Goal: Task Accomplishment & Management: Complete application form

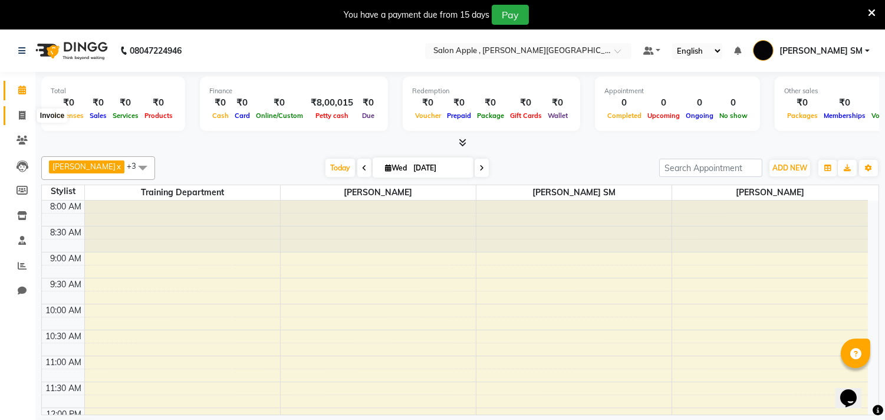
click at [22, 121] on span at bounding box center [22, 116] width 21 height 14
select select "521"
select select "service"
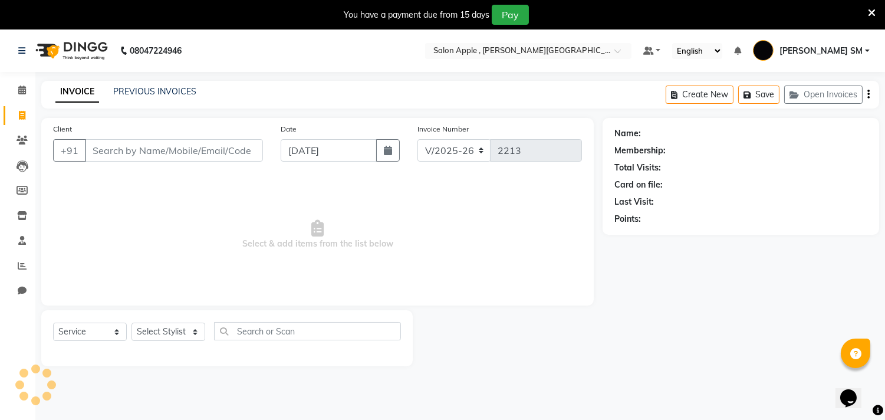
click at [115, 149] on input "Client" at bounding box center [174, 150] width 178 height 22
type input "8837680472"
click at [234, 155] on span "Add Client" at bounding box center [232, 151] width 47 height 12
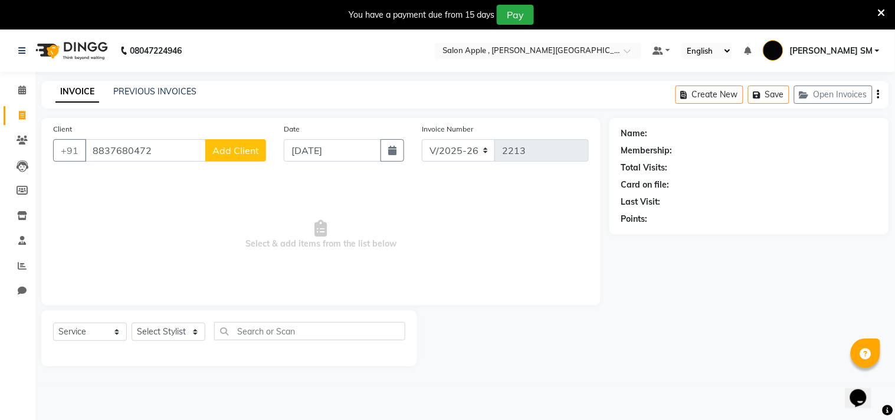
select select "22"
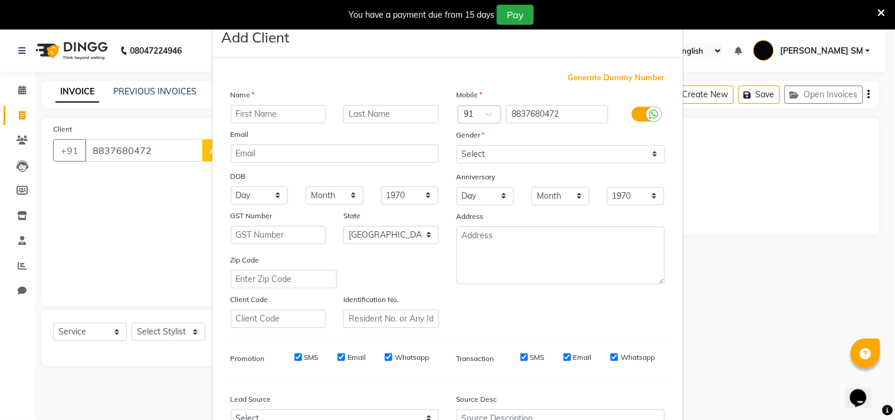
click at [245, 115] on input "text" at bounding box center [279, 114] width 96 height 18
type input "[PERSON_NAME]"
drag, startPoint x: 541, startPoint y: 150, endPoint x: 539, endPoint y: 155, distance: 6.1
click at [539, 155] on select "Select [DEMOGRAPHIC_DATA] [DEMOGRAPHIC_DATA] Other Prefer Not To Say" at bounding box center [561, 154] width 208 height 18
click at [457, 145] on select "Select [DEMOGRAPHIC_DATA] [DEMOGRAPHIC_DATA] Other Prefer Not To Say" at bounding box center [561, 154] width 208 height 18
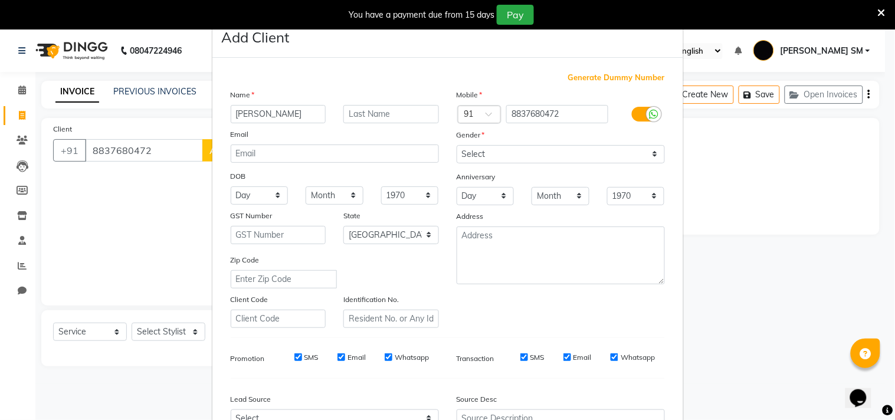
click at [543, 142] on div "Gender" at bounding box center [561, 137] width 226 height 17
click at [538, 150] on select "Select [DEMOGRAPHIC_DATA] [DEMOGRAPHIC_DATA] Other Prefer Not To Say" at bounding box center [561, 154] width 208 height 18
select select "[DEMOGRAPHIC_DATA]"
click at [457, 145] on select "Select [DEMOGRAPHIC_DATA] [DEMOGRAPHIC_DATA] Other Prefer Not To Say" at bounding box center [561, 154] width 208 height 18
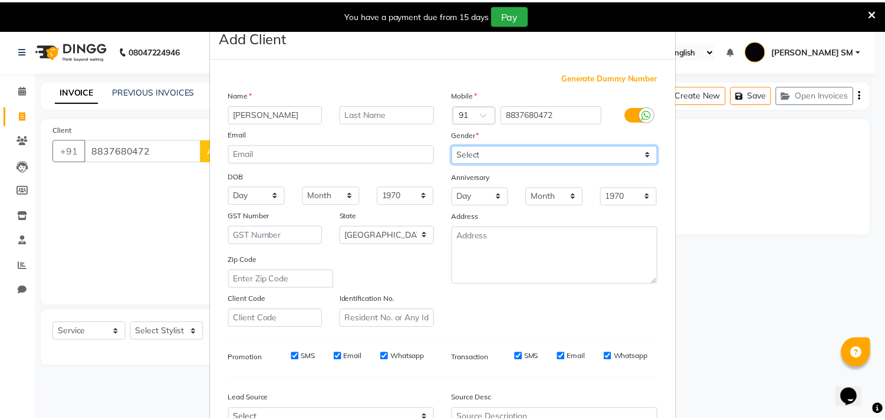
scroll to position [125, 0]
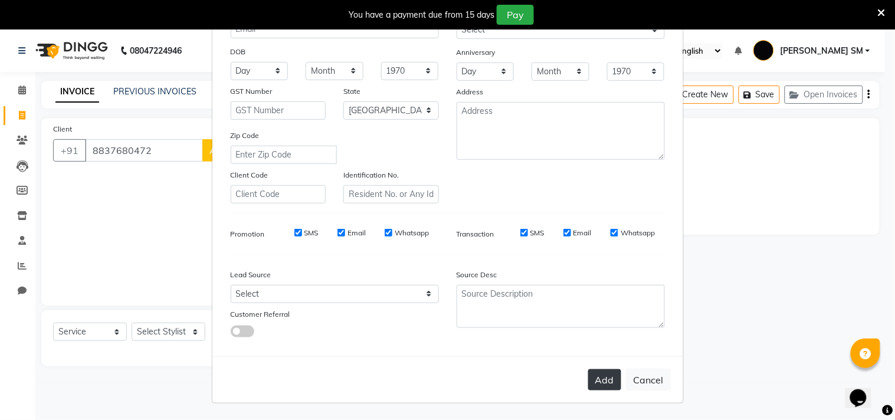
click at [600, 379] on button "Add" at bounding box center [604, 379] width 33 height 21
select select
select select "null"
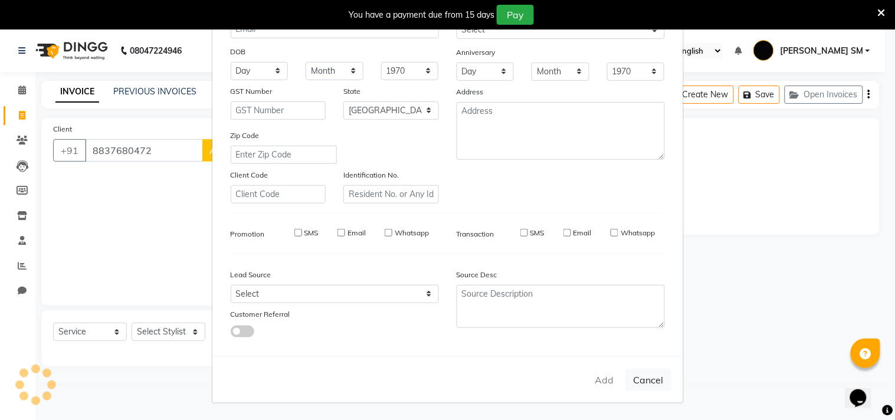
select select
checkbox input "false"
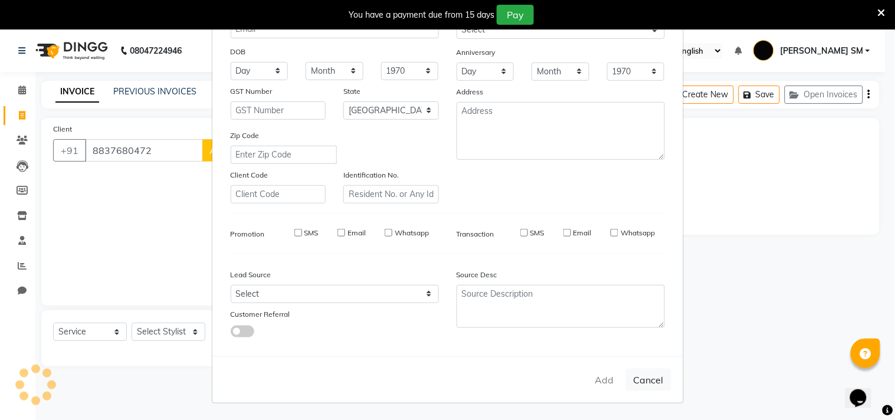
checkbox input "false"
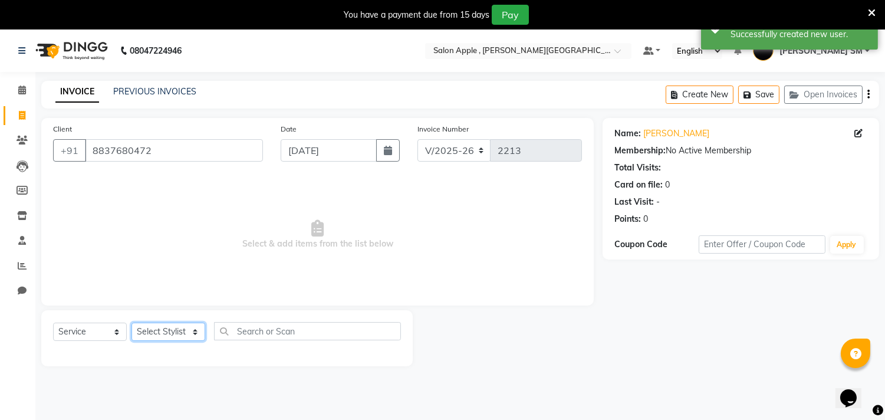
click at [162, 336] on select "Select Stylist Abhishek [PERSON_NAME] [PERSON_NAME] [PERSON_NAME] SM NEHA [PERS…" at bounding box center [169, 332] width 74 height 18
select select "85636"
click at [132, 323] on select "Select Stylist Abhishek [PERSON_NAME] [PERSON_NAME] [PERSON_NAME] SM NEHA [PERS…" at bounding box center [169, 332] width 74 height 18
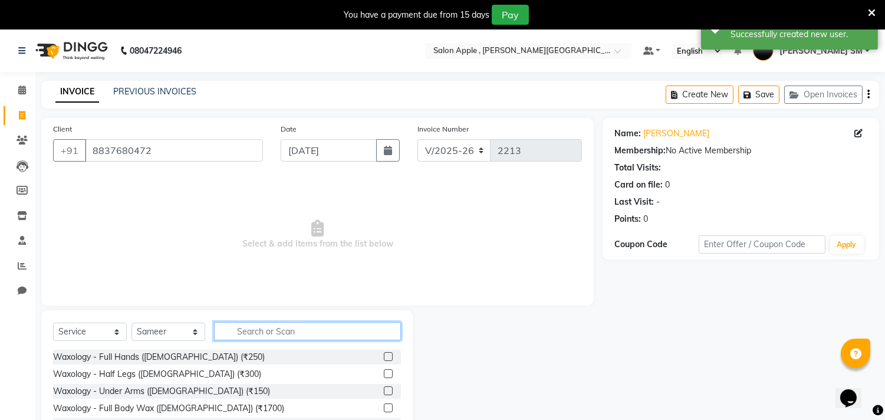
click at [250, 329] on input "text" at bounding box center [307, 331] width 187 height 18
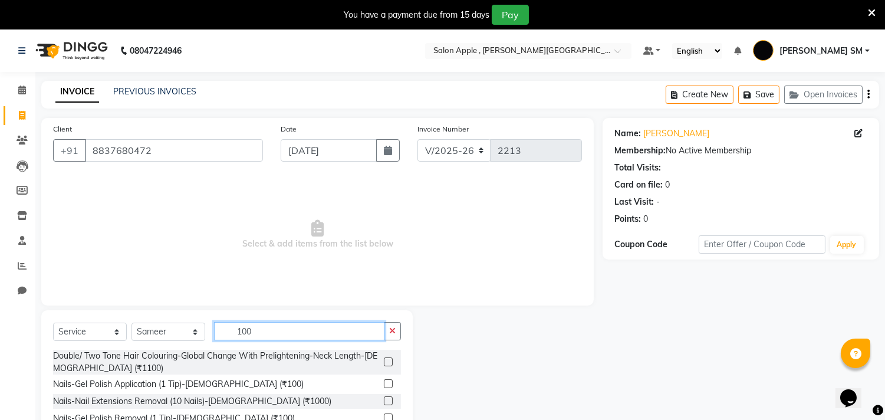
type input "100"
click at [384, 385] on label at bounding box center [388, 383] width 9 height 9
click at [384, 385] on input "checkbox" at bounding box center [388, 384] width 8 height 8
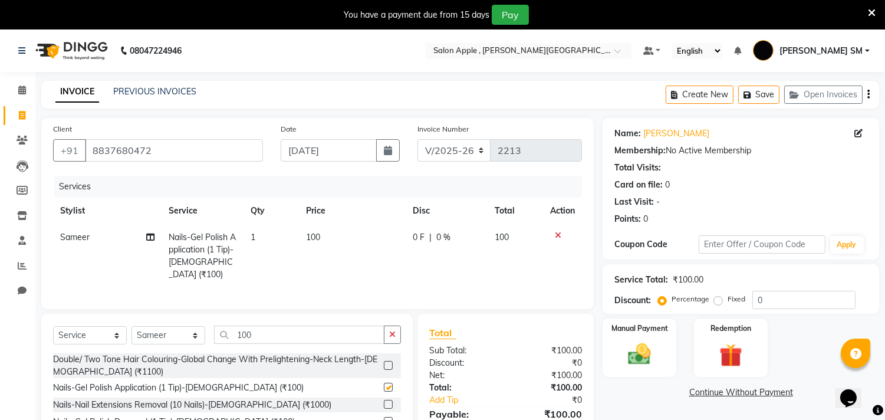
checkbox input "false"
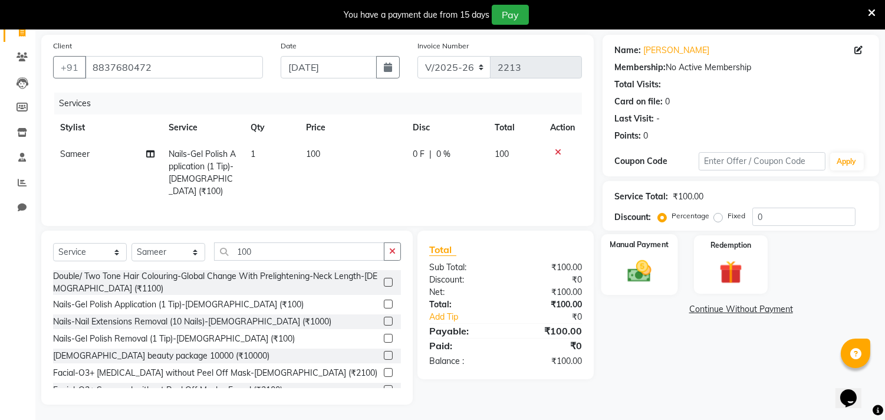
click at [646, 272] on img at bounding box center [640, 272] width 39 height 28
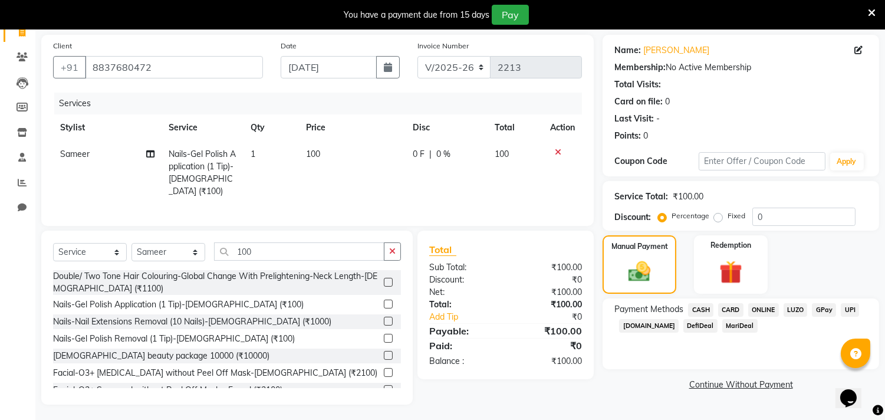
click at [756, 308] on span "ONLINE" at bounding box center [764, 310] width 31 height 14
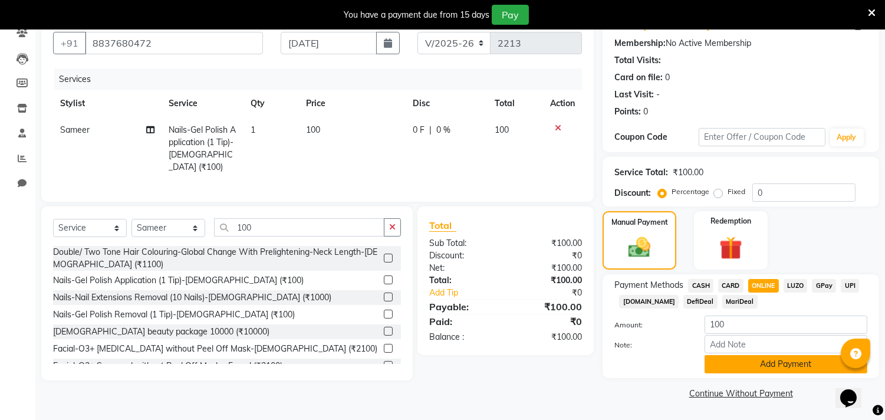
click at [777, 357] on button "Add Payment" at bounding box center [786, 364] width 163 height 18
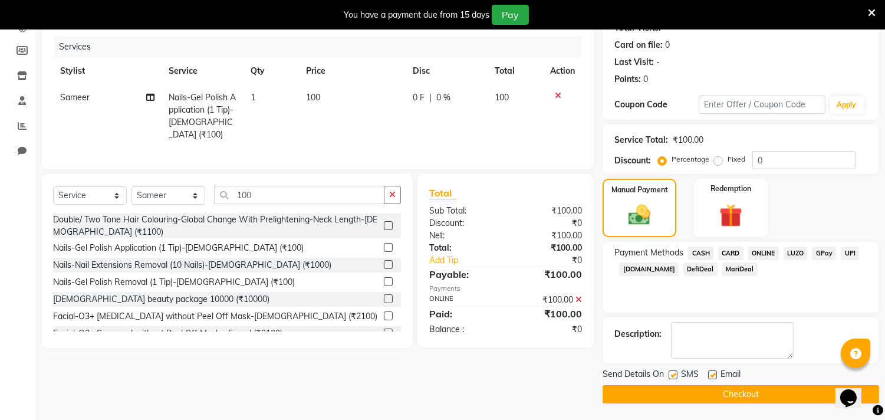
click at [709, 395] on button "Checkout" at bounding box center [741, 394] width 277 height 18
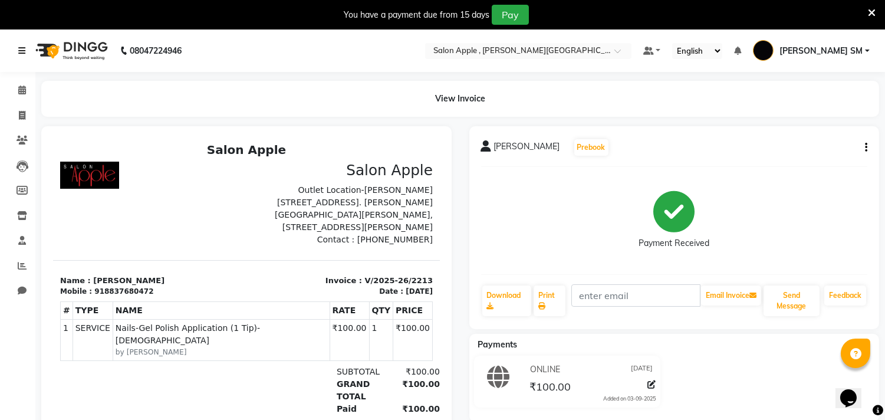
click at [18, 45] on link at bounding box center [24, 50] width 12 height 33
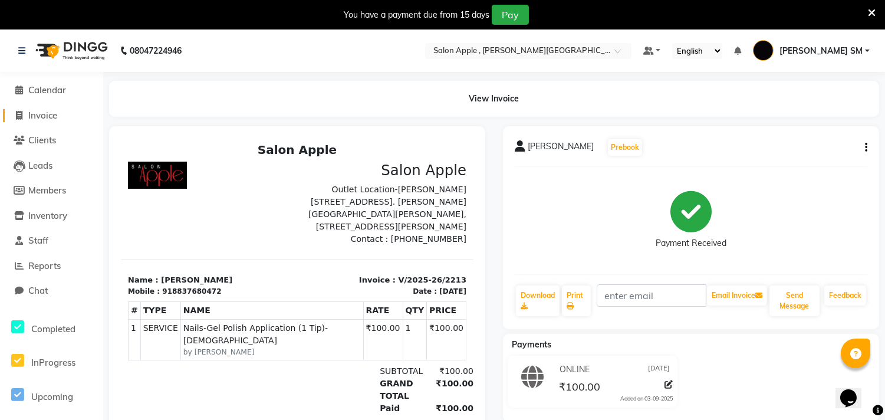
click at [51, 119] on span "Invoice" at bounding box center [42, 115] width 29 height 11
select select "521"
select select "service"
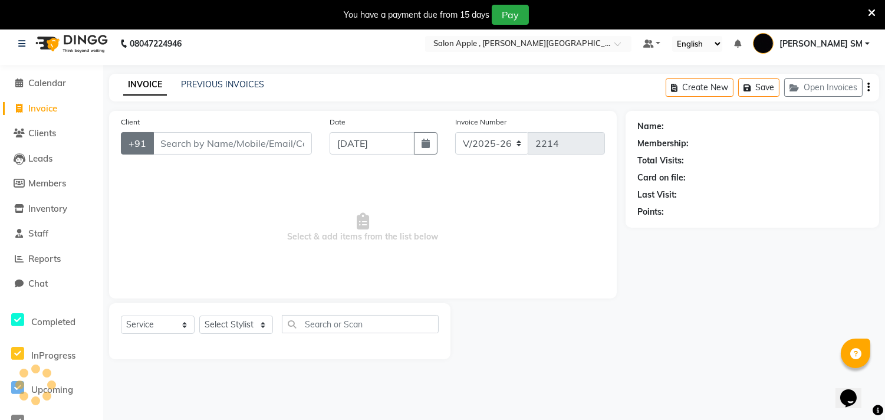
scroll to position [29, 0]
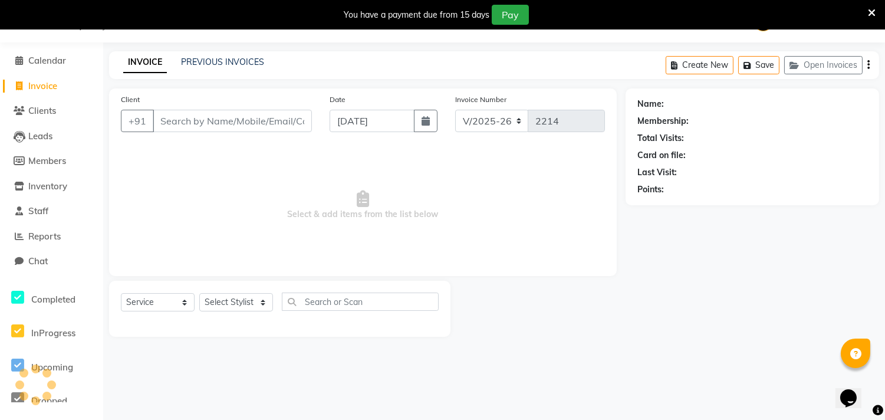
click at [198, 118] on input "Client" at bounding box center [232, 121] width 159 height 22
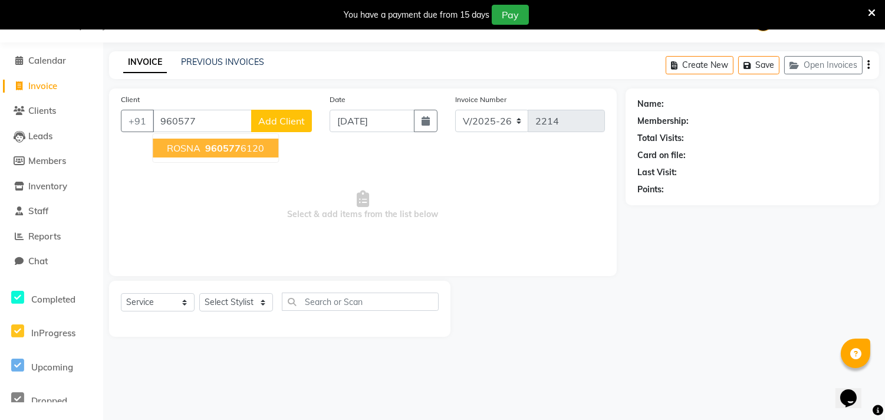
click at [175, 146] on span "ROSNA" at bounding box center [184, 148] width 34 height 12
type input "9605776120"
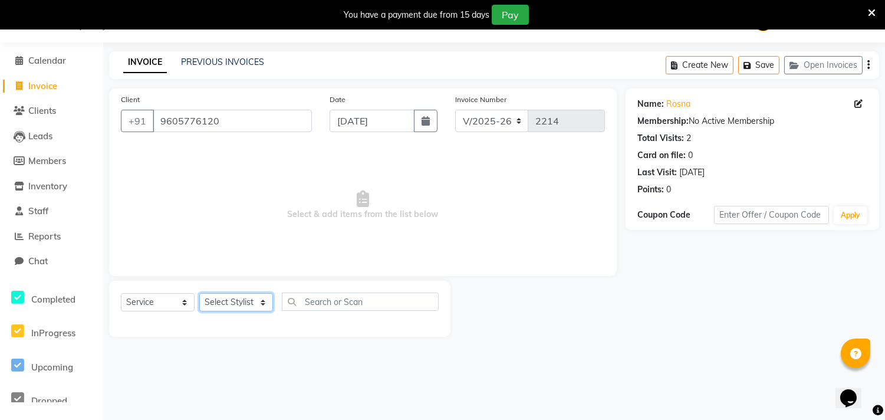
click at [221, 306] on select "Select Stylist Abhishek [PERSON_NAME] [PERSON_NAME] [PERSON_NAME] SM NEHA [PERS…" at bounding box center [236, 302] width 74 height 18
select select "85636"
click at [199, 294] on select "Select Stylist Abhishek [PERSON_NAME] [PERSON_NAME] [PERSON_NAME] SM NEHA [PERS…" at bounding box center [236, 302] width 74 height 18
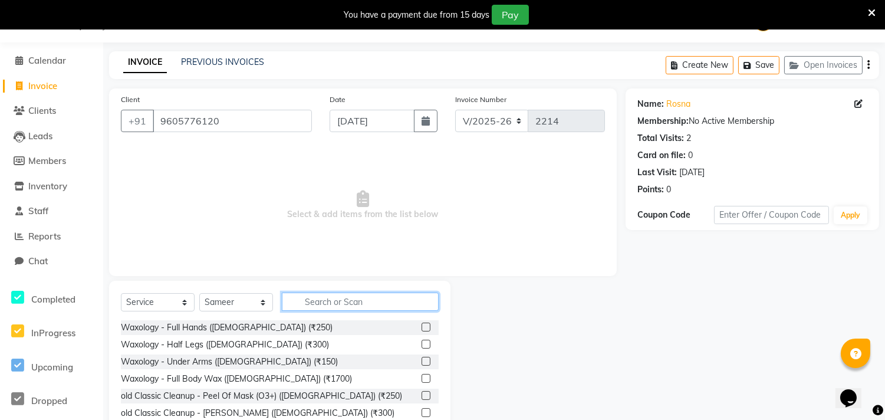
click at [336, 304] on input "text" at bounding box center [360, 302] width 157 height 18
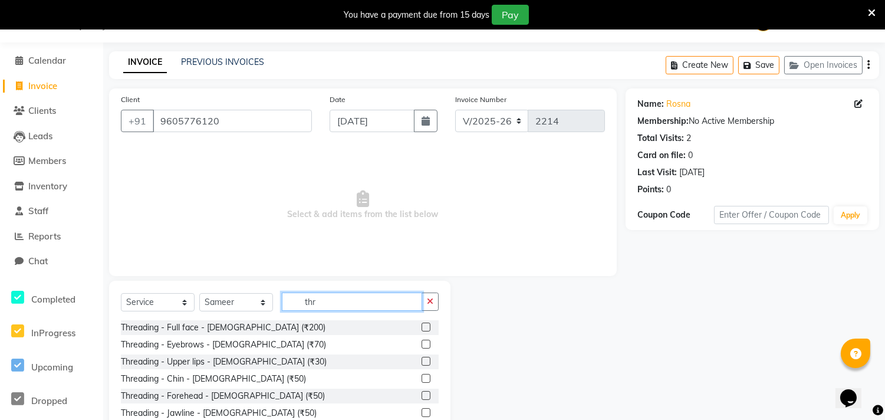
type input "thr"
click at [422, 343] on label at bounding box center [426, 344] width 9 height 9
click at [422, 343] on input "checkbox" at bounding box center [426, 345] width 8 height 8
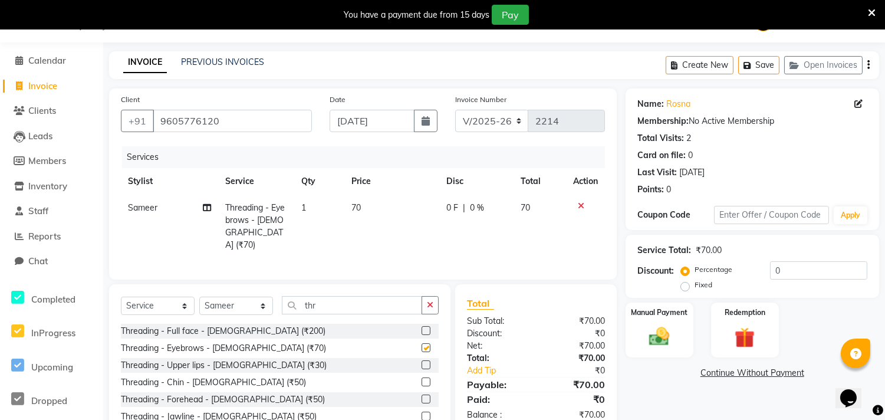
checkbox input "false"
click at [422, 378] on label at bounding box center [426, 382] width 9 height 9
click at [422, 379] on input "checkbox" at bounding box center [426, 383] width 8 height 8
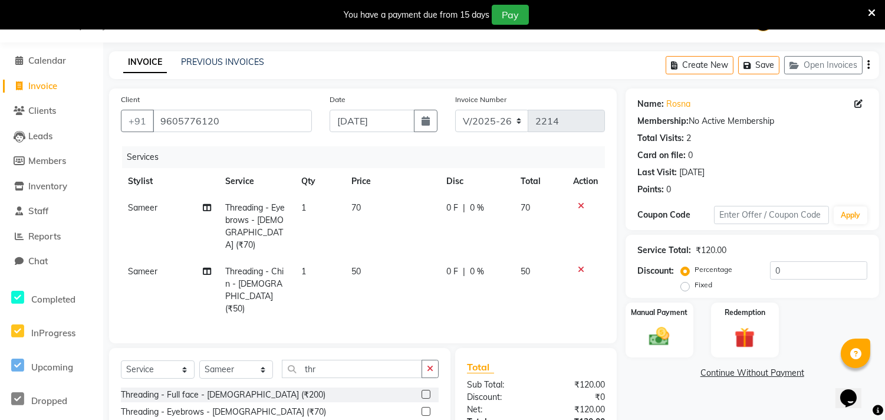
checkbox input "false"
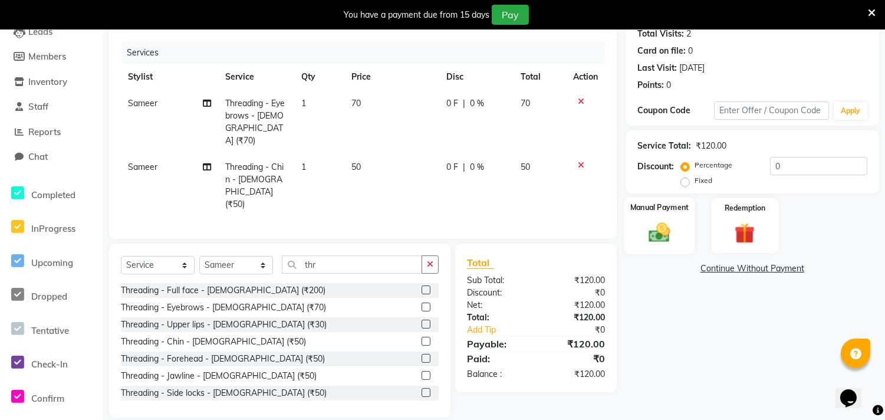
click at [649, 226] on img at bounding box center [659, 232] width 35 height 25
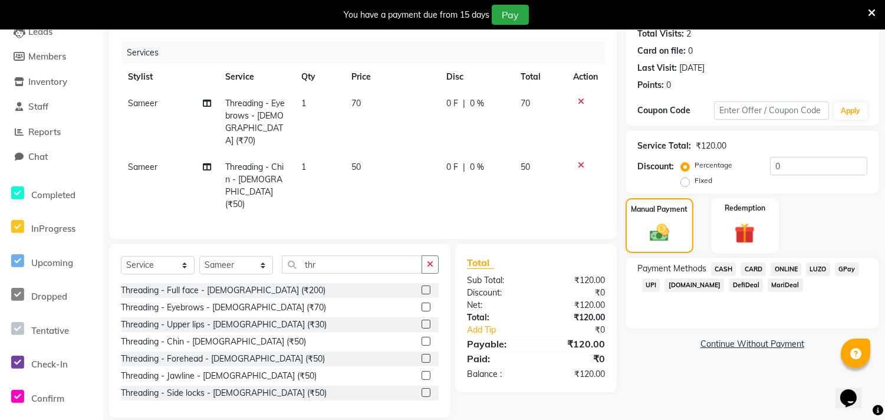
click at [786, 270] on span "ONLINE" at bounding box center [786, 269] width 31 height 14
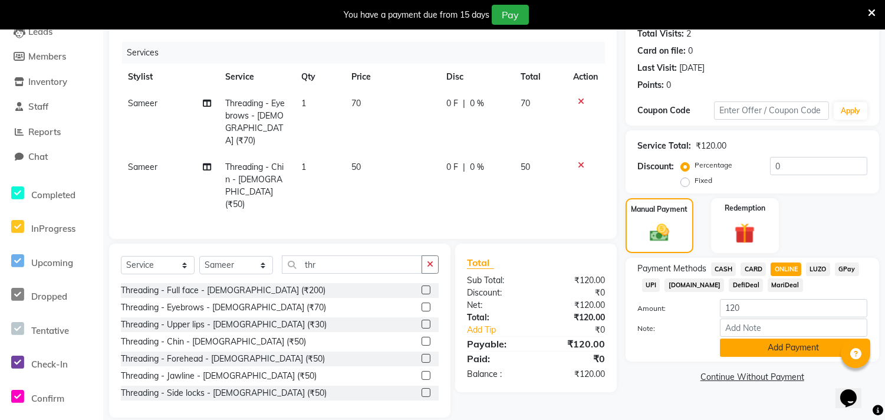
click at [782, 344] on button "Add Payment" at bounding box center [793, 348] width 147 height 18
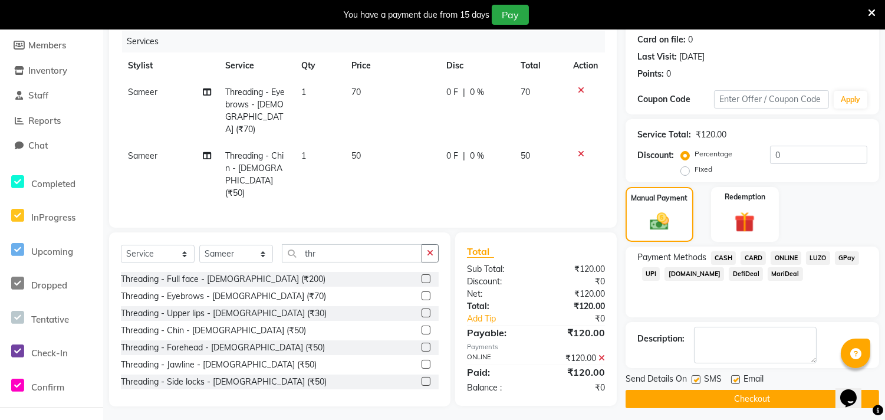
scroll to position [150, 0]
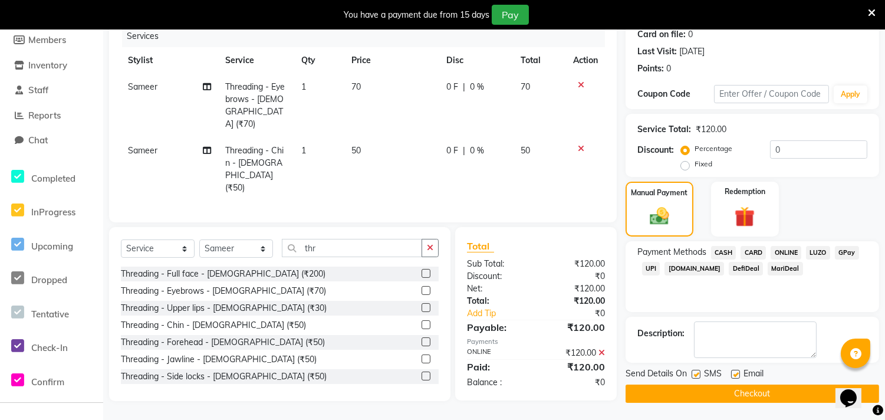
click at [770, 388] on button "Checkout" at bounding box center [753, 394] width 254 height 18
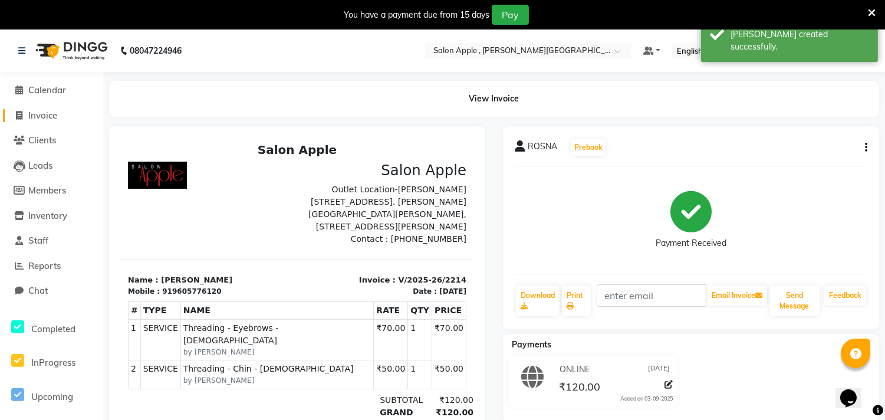
click at [48, 113] on span "Invoice" at bounding box center [42, 115] width 29 height 11
select select "521"
select select "service"
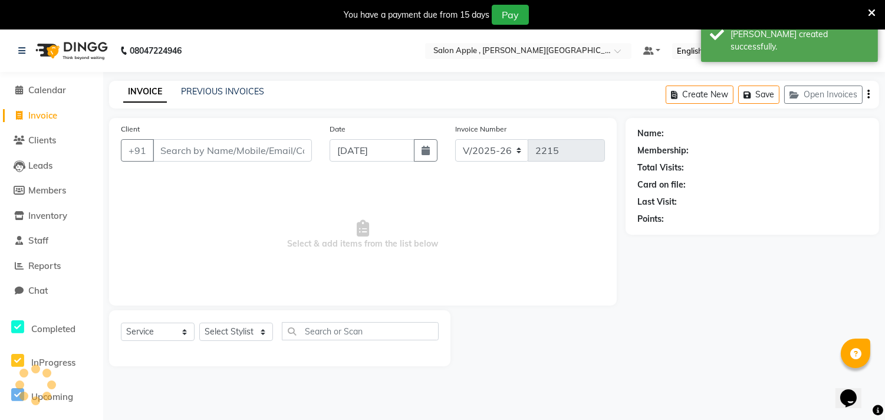
scroll to position [29, 0]
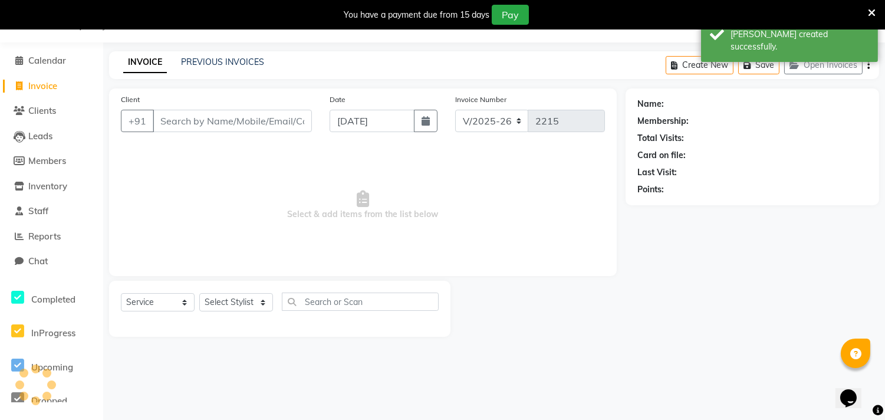
click at [186, 124] on input "Client" at bounding box center [232, 121] width 159 height 22
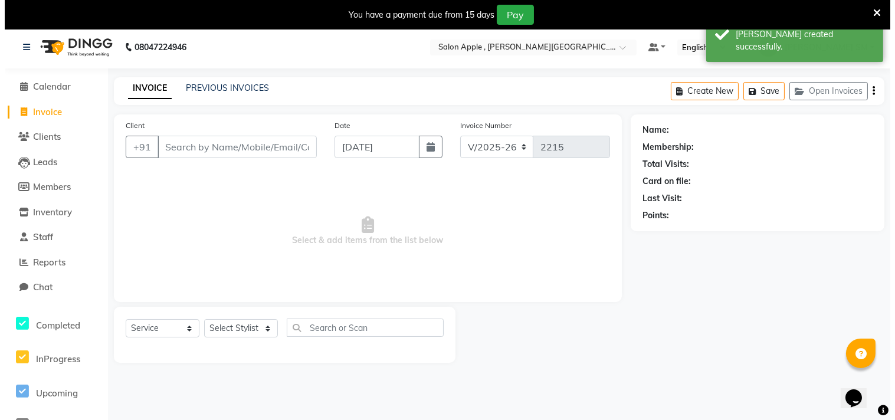
scroll to position [0, 0]
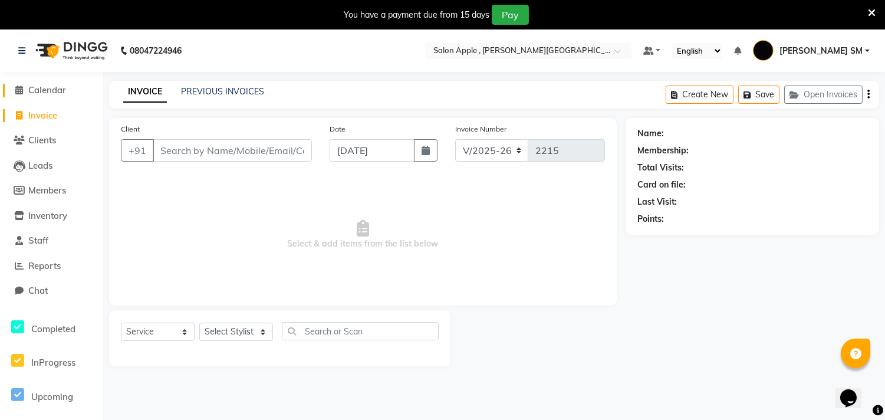
click at [49, 87] on span "Calendar" at bounding box center [47, 89] width 38 height 11
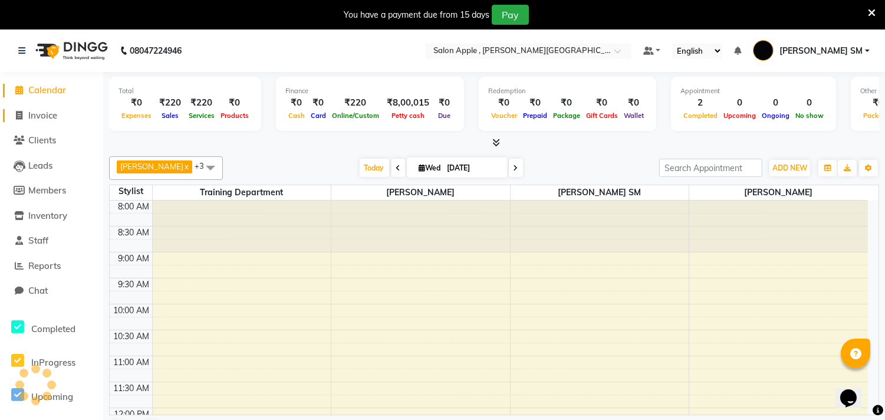
click at [41, 114] on span "Invoice" at bounding box center [42, 115] width 29 height 11
select select "service"
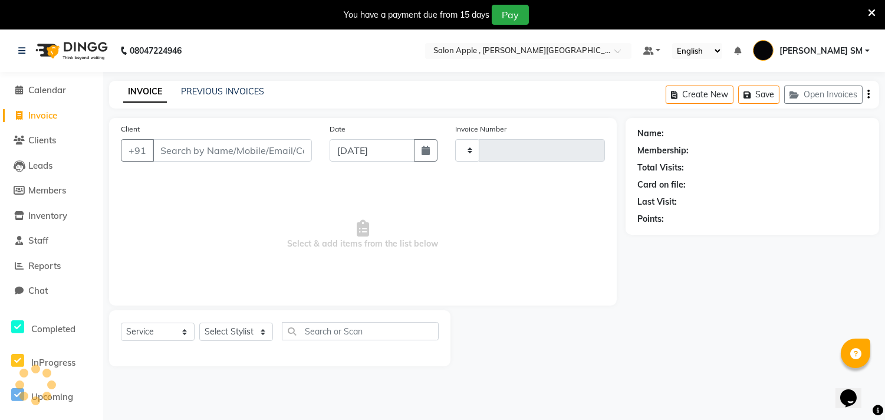
type input "2215"
select select "521"
click at [197, 143] on input "Client" at bounding box center [232, 150] width 159 height 22
click at [203, 145] on input "Client" at bounding box center [232, 150] width 159 height 22
click at [52, 89] on span "Calendar" at bounding box center [47, 89] width 38 height 11
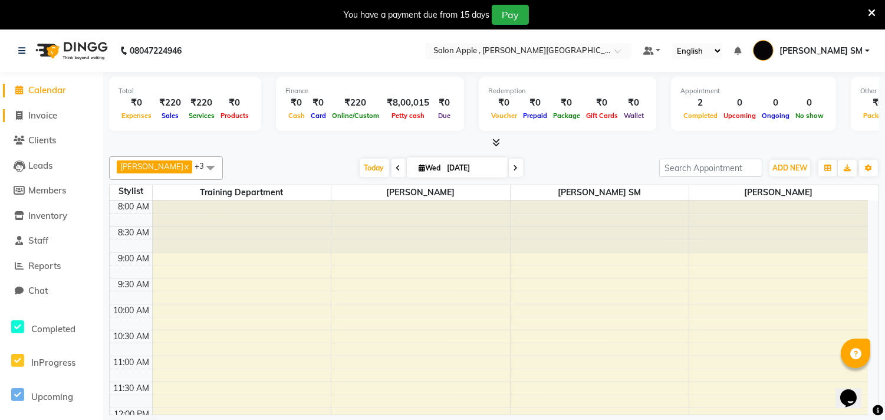
click at [47, 110] on span "Invoice" at bounding box center [42, 115] width 29 height 11
select select "service"
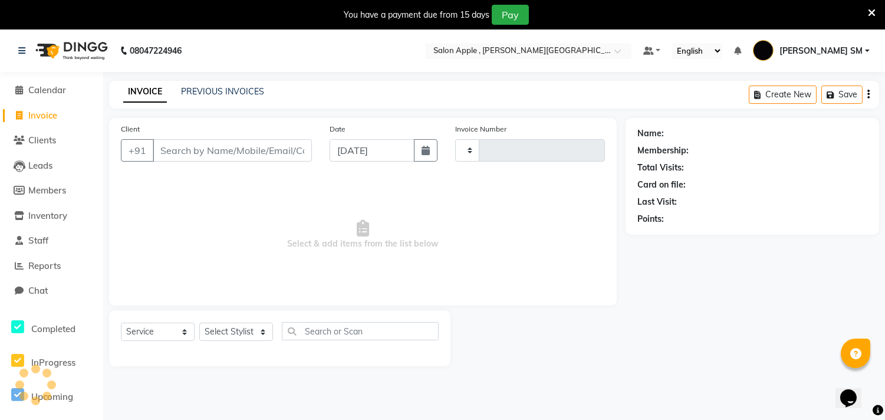
type input "2215"
select select "521"
click at [216, 87] on link "PREVIOUS INVOICES" at bounding box center [222, 91] width 83 height 11
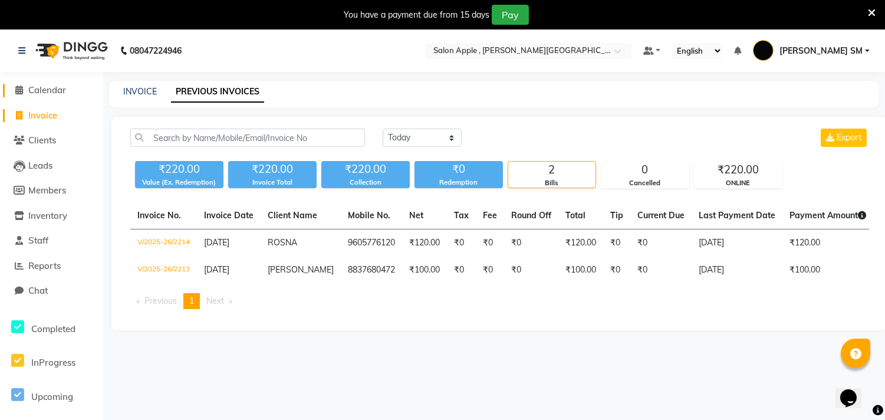
click at [50, 88] on span "Calendar" at bounding box center [47, 89] width 38 height 11
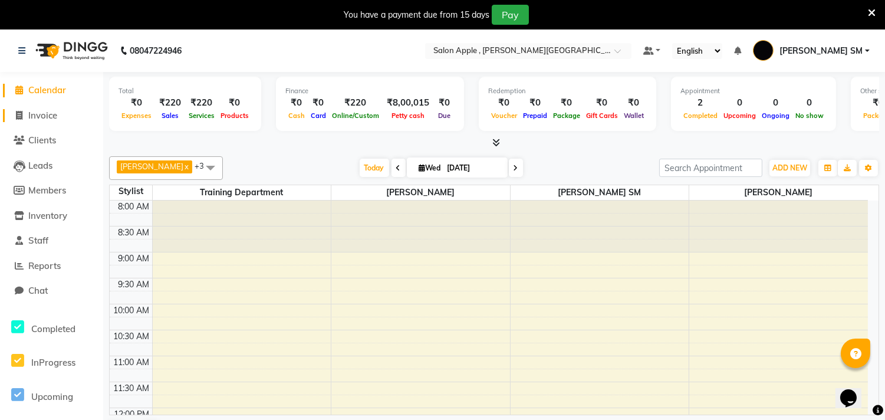
click at [45, 114] on span "Invoice" at bounding box center [42, 115] width 29 height 11
select select "521"
select select "service"
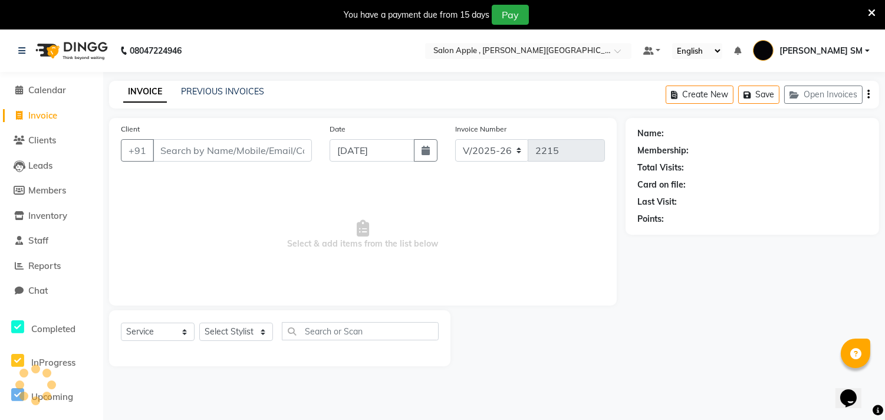
click at [203, 142] on input "Client" at bounding box center [232, 150] width 159 height 22
type input "9834558698"
click at [285, 153] on span "Add Client" at bounding box center [281, 151] width 47 height 12
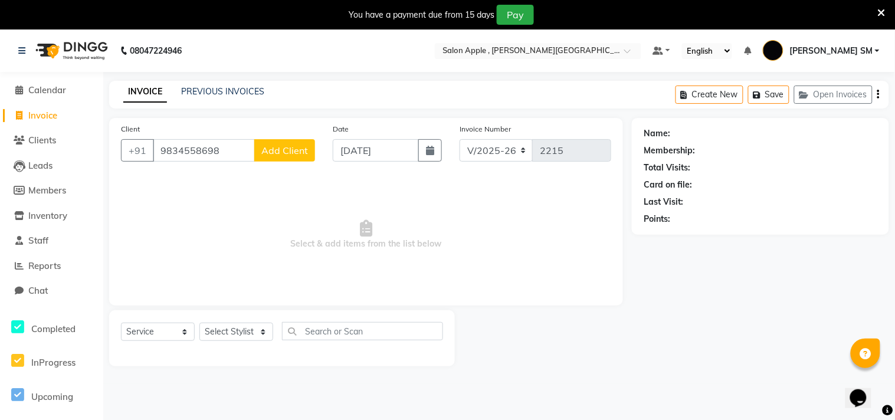
select select "22"
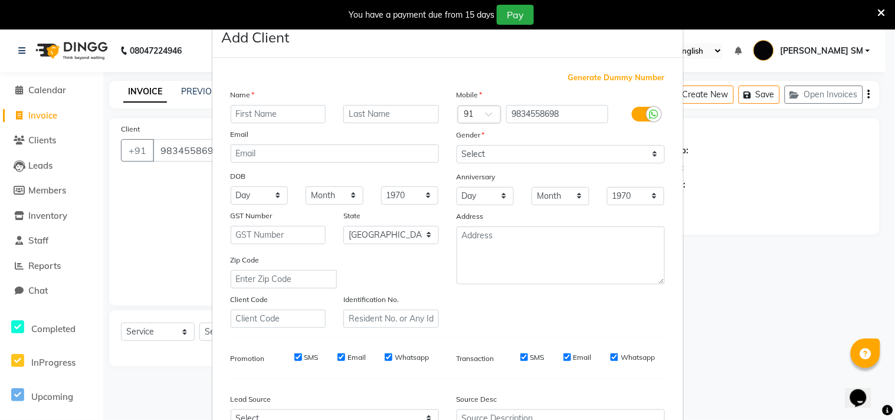
click at [248, 114] on input "text" at bounding box center [279, 114] width 96 height 18
type input "vasvn"
click at [501, 150] on select "Select [DEMOGRAPHIC_DATA] [DEMOGRAPHIC_DATA] Other Prefer Not To Say" at bounding box center [561, 154] width 208 height 18
select select "[DEMOGRAPHIC_DATA]"
click at [457, 145] on select "Select [DEMOGRAPHIC_DATA] [DEMOGRAPHIC_DATA] Other Prefer Not To Say" at bounding box center [561, 154] width 208 height 18
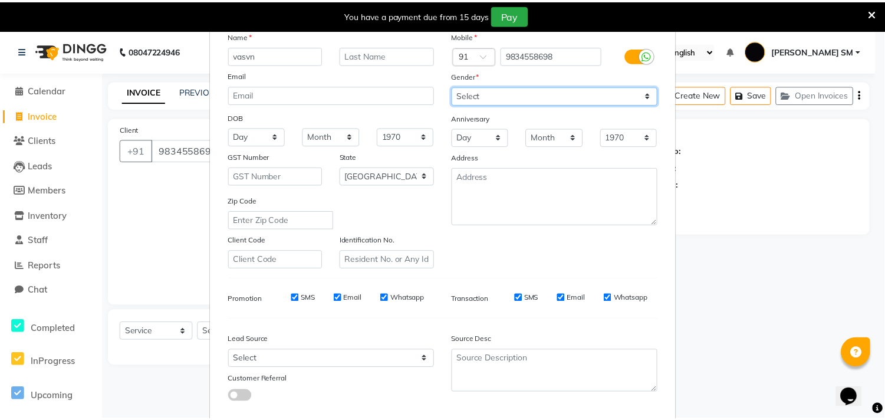
scroll to position [125, 0]
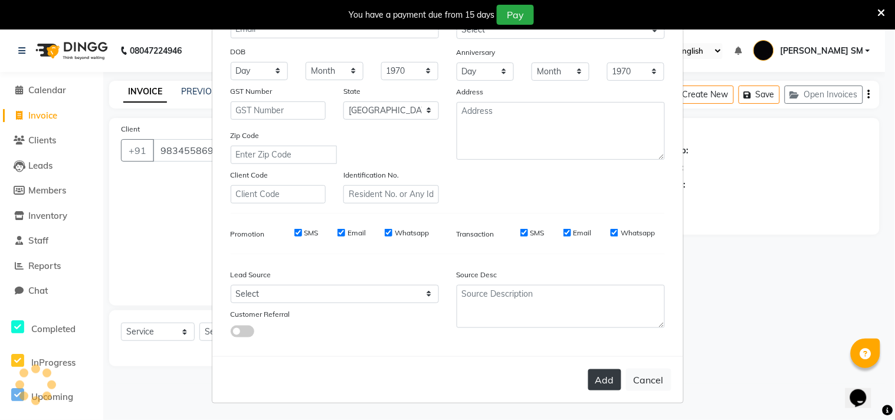
click at [608, 386] on button "Add" at bounding box center [604, 379] width 33 height 21
select select
select select "null"
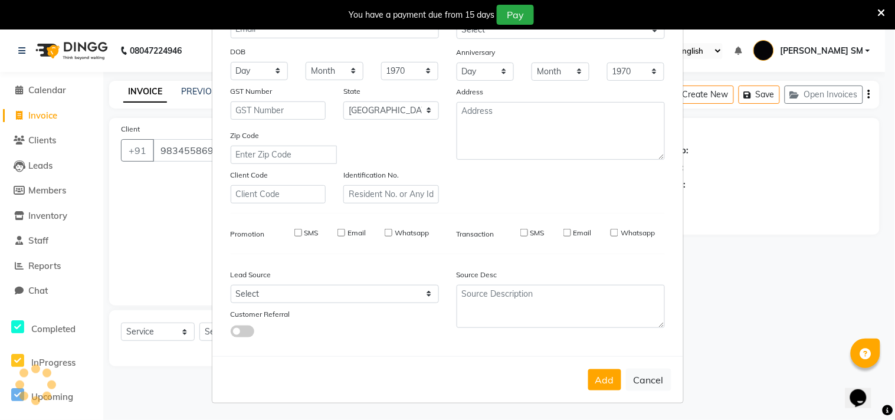
select select
checkbox input "false"
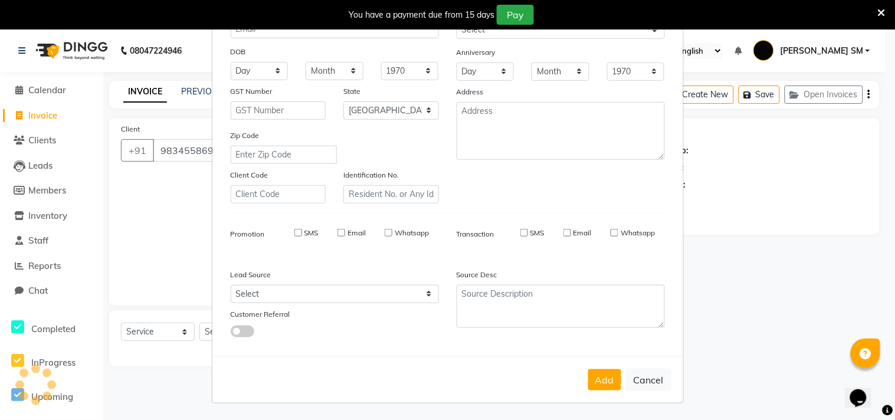
checkbox input "false"
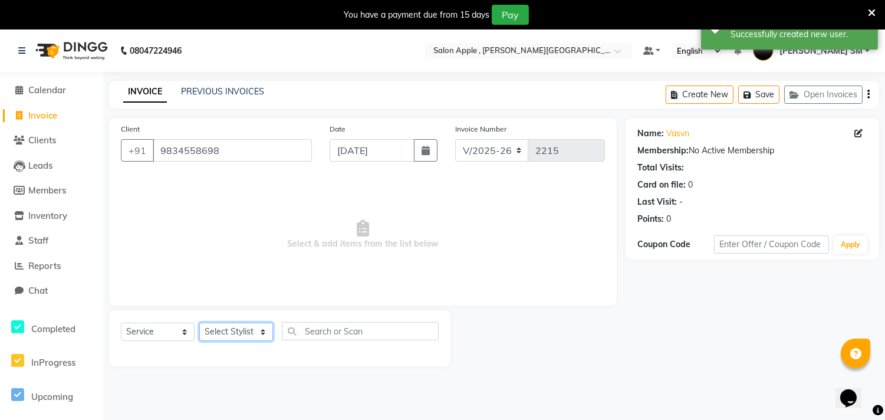
click at [245, 329] on select "Select Stylist Abhishek [PERSON_NAME] [PERSON_NAME] [PERSON_NAME] SM NEHA [PERS…" at bounding box center [236, 332] width 74 height 18
select select "85636"
click at [199, 323] on select "Select Stylist Abhishek [PERSON_NAME] [PERSON_NAME] [PERSON_NAME] SM NEHA [PERS…" at bounding box center [236, 332] width 74 height 18
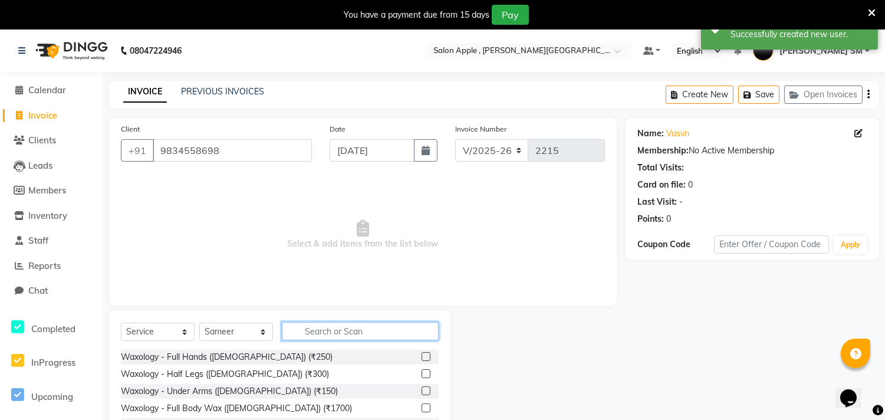
click at [339, 331] on input "text" at bounding box center [360, 331] width 157 height 18
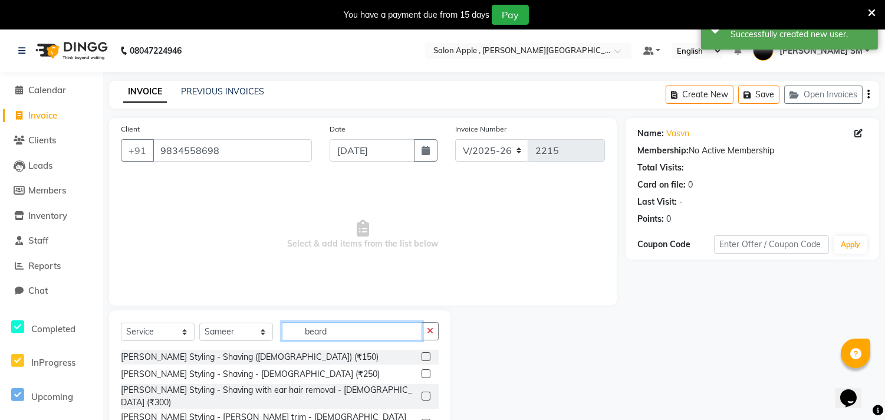
type input "beard"
click at [422, 374] on label at bounding box center [426, 373] width 9 height 9
click at [422, 374] on input "checkbox" at bounding box center [426, 374] width 8 height 8
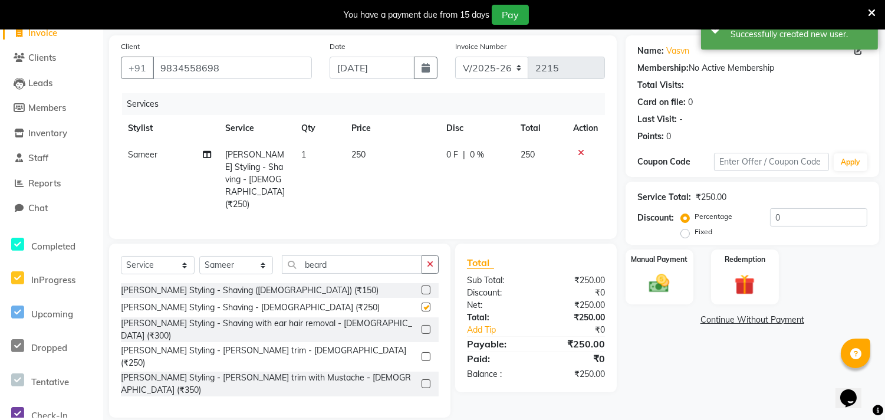
checkbox input "false"
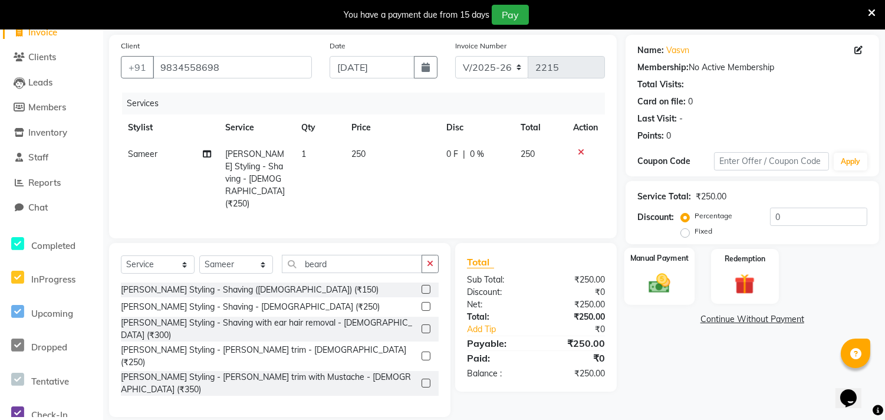
click at [651, 291] on img at bounding box center [659, 283] width 35 height 25
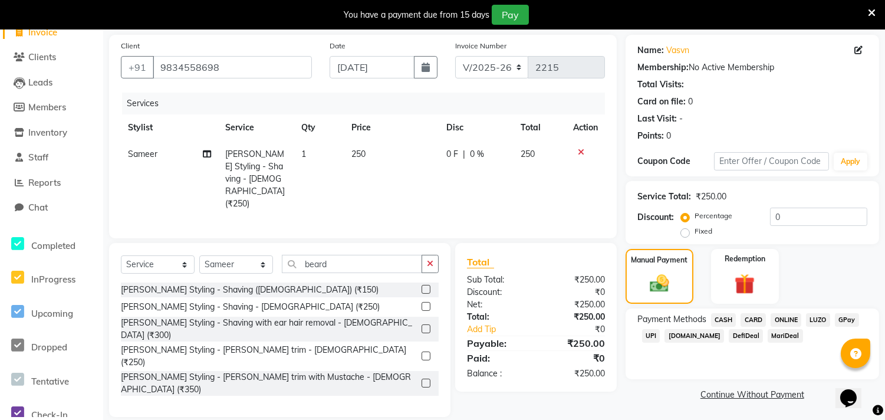
scroll to position [84, 0]
drag, startPoint x: 779, startPoint y: 316, endPoint x: 793, endPoint y: 323, distance: 15.6
click at [793, 323] on span "ONLINE" at bounding box center [786, 320] width 31 height 14
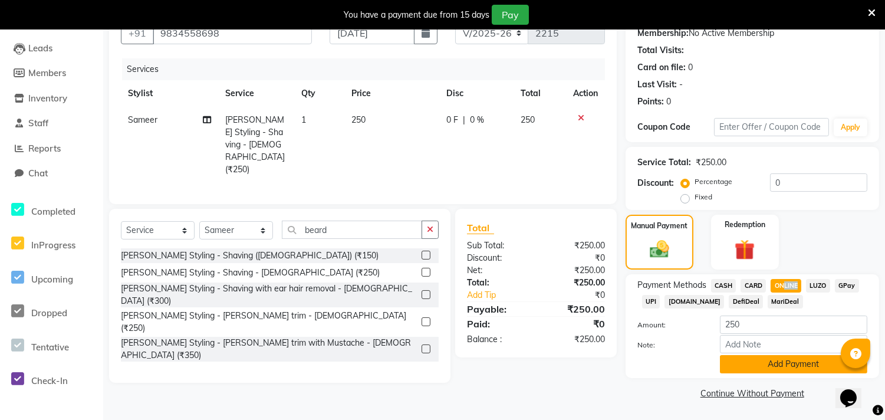
click at [780, 366] on button "Add Payment" at bounding box center [793, 364] width 147 height 18
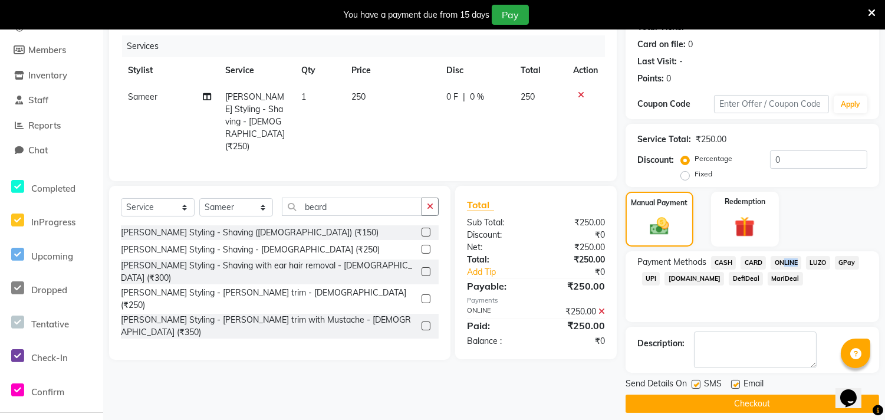
scroll to position [150, 0]
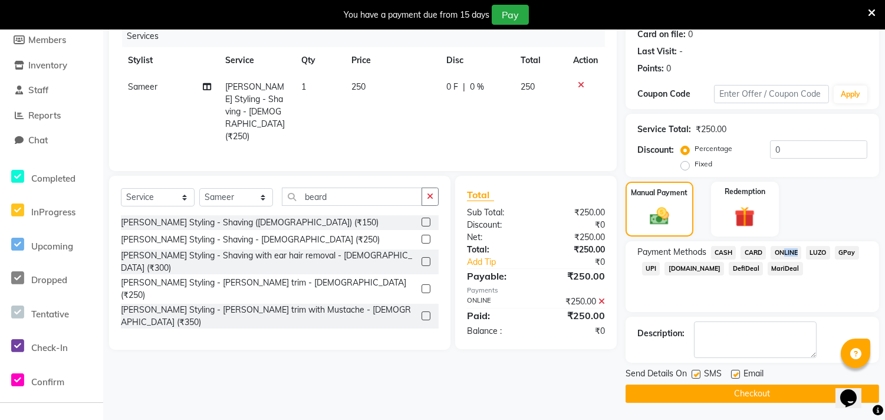
click at [733, 396] on button "Checkout" at bounding box center [753, 394] width 254 height 18
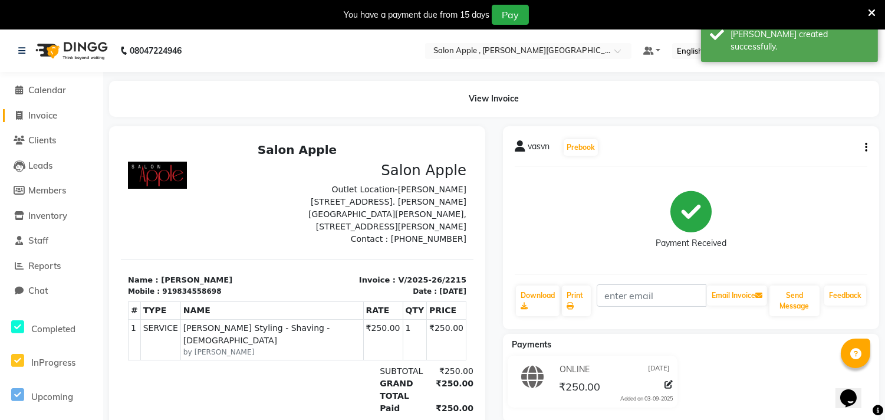
click at [39, 115] on span "Invoice" at bounding box center [42, 115] width 29 height 11
select select "service"
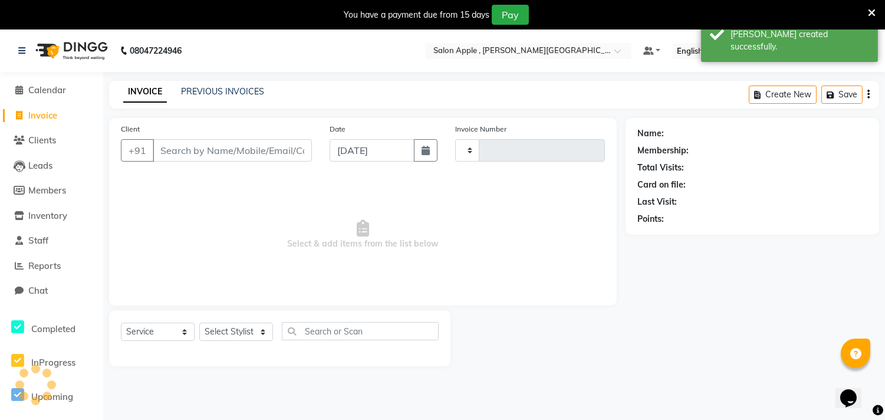
type input "2216"
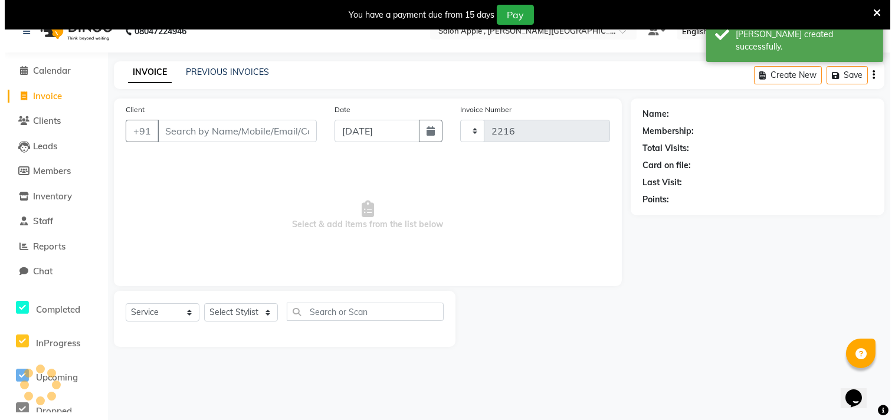
scroll to position [29, 0]
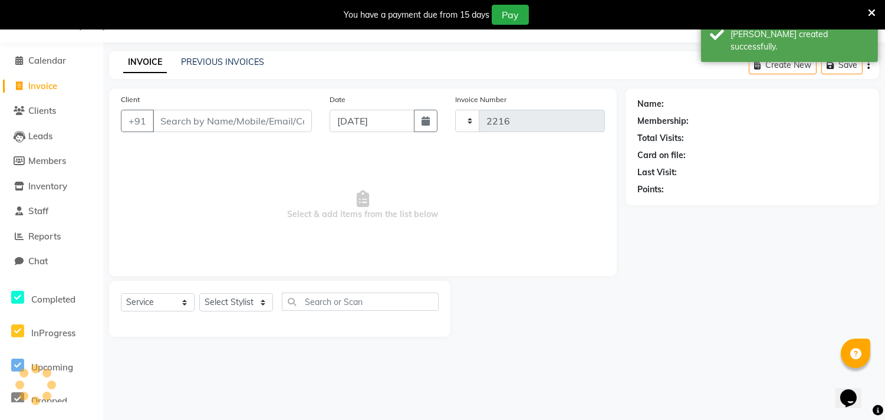
select select "521"
click at [182, 127] on input "Client" at bounding box center [232, 121] width 159 height 22
click at [192, 126] on input "Client" at bounding box center [232, 121] width 159 height 22
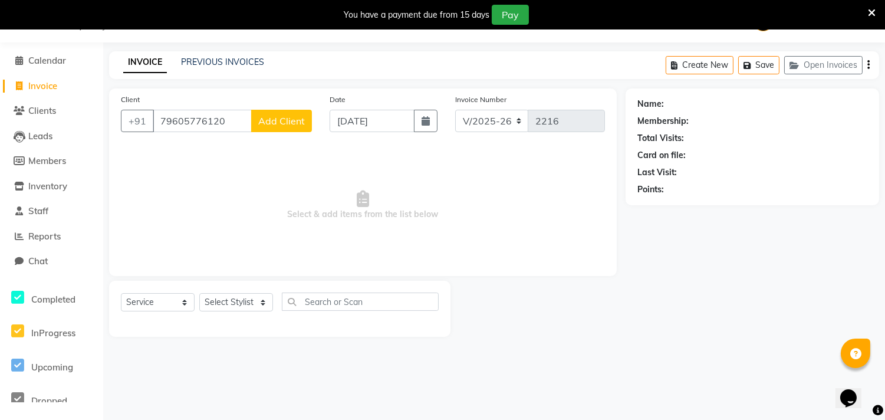
type input "79605776120"
click at [275, 120] on span "Add Client" at bounding box center [281, 121] width 47 height 12
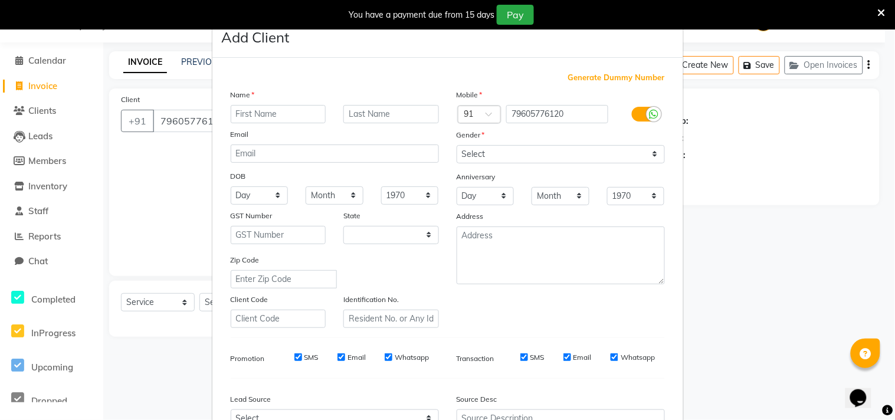
select select "22"
click at [258, 114] on input "text" at bounding box center [279, 114] width 96 height 18
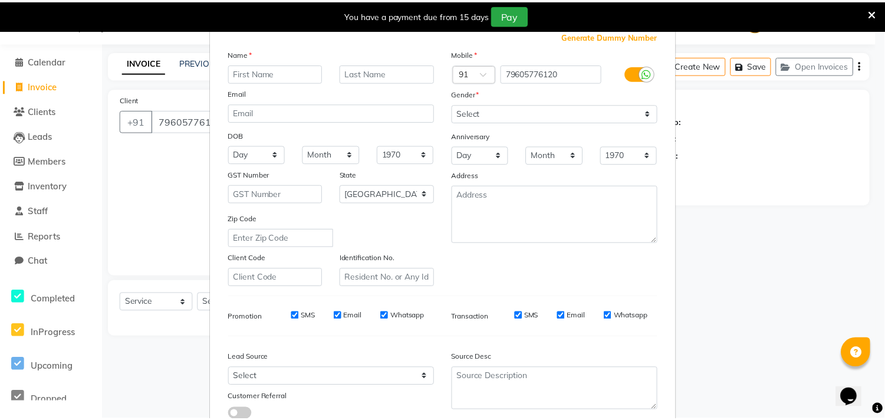
scroll to position [125, 0]
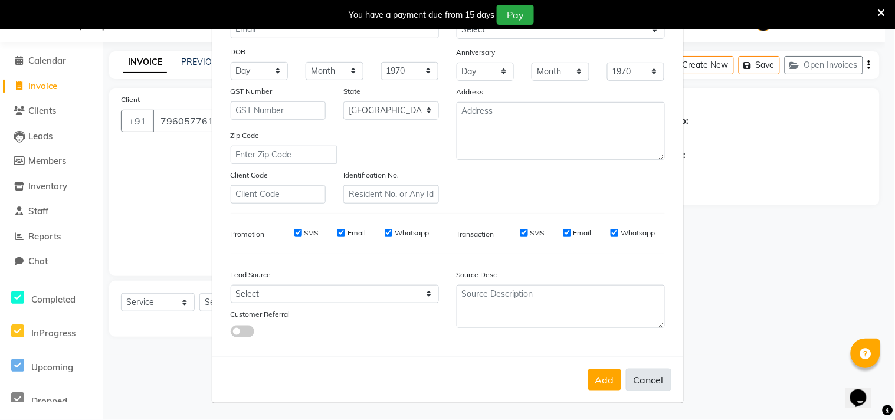
click at [646, 383] on button "Cancel" at bounding box center [648, 380] width 45 height 22
select select
select select "null"
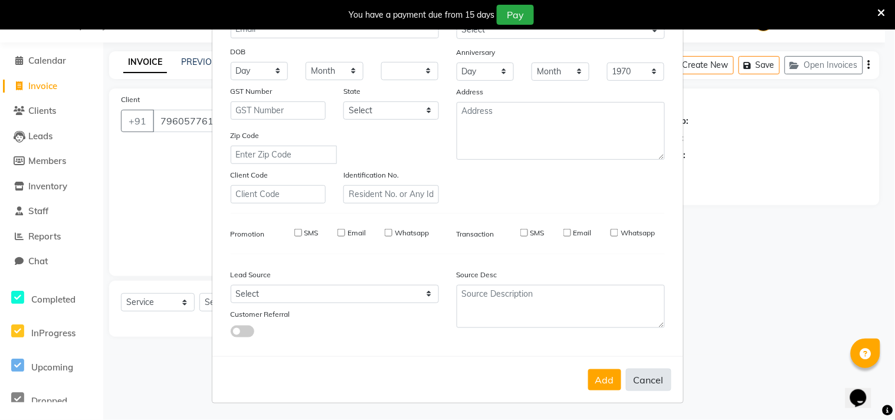
select select
checkbox input "false"
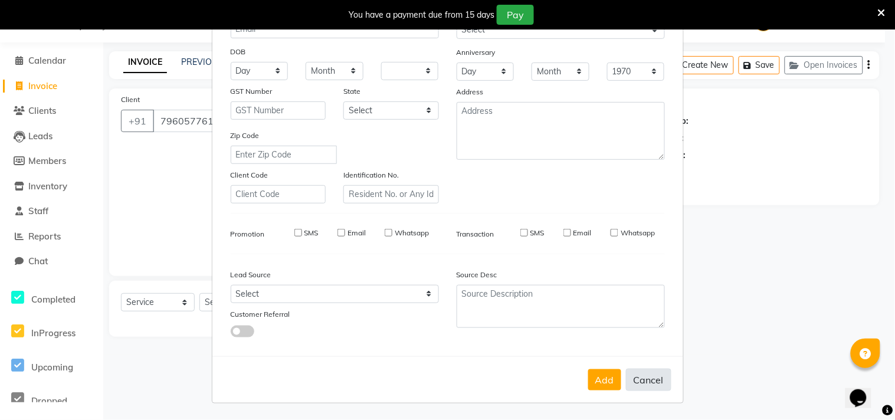
checkbox input "false"
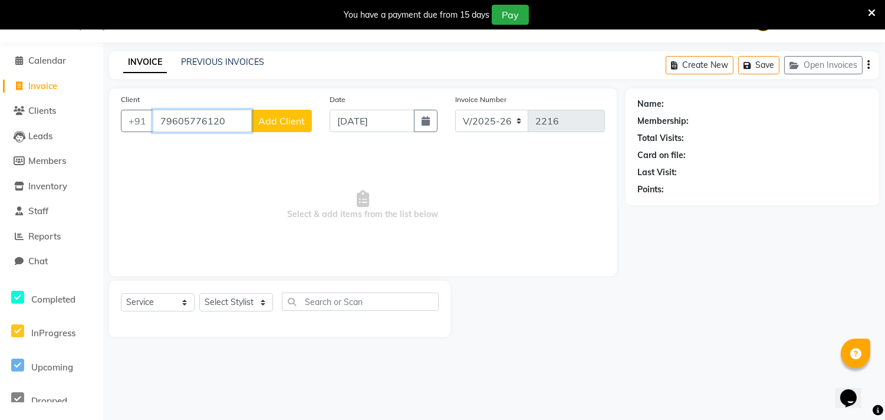
click at [228, 120] on input "79605776120" at bounding box center [202, 121] width 99 height 22
type input "7"
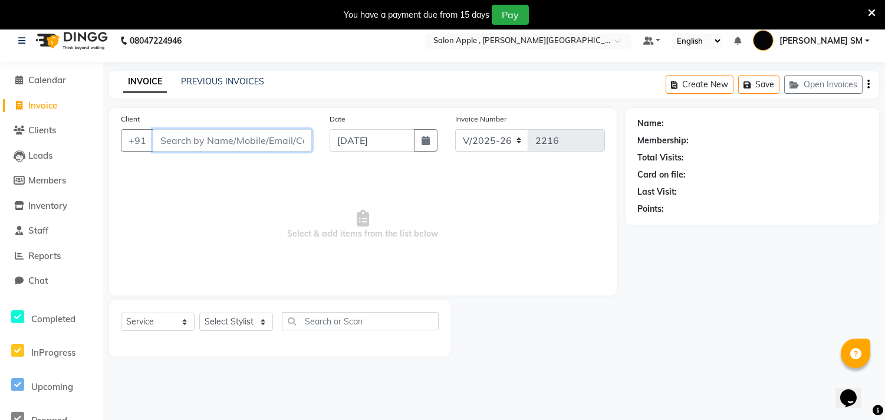
scroll to position [0, 0]
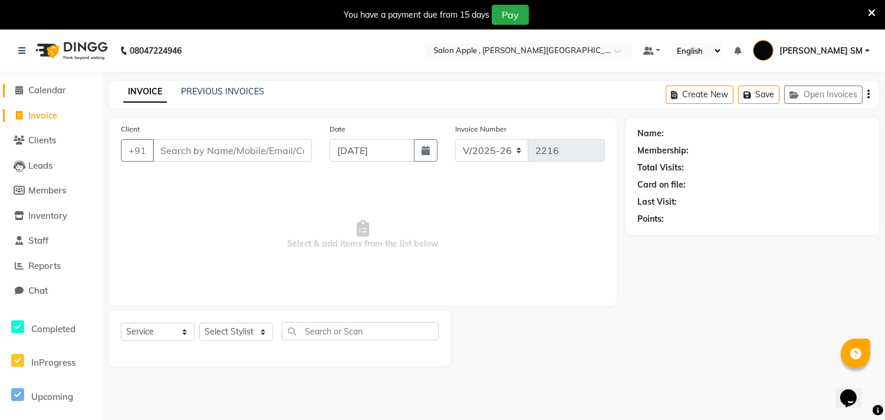
click at [54, 90] on span "Calendar" at bounding box center [47, 89] width 38 height 11
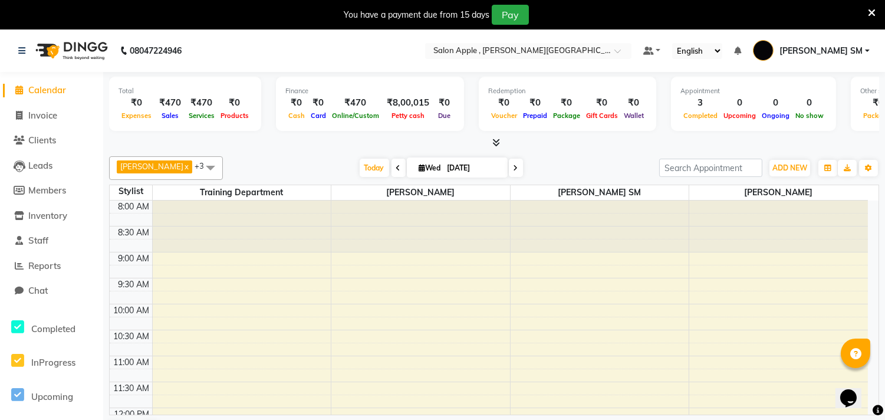
click at [59, 87] on span "Calendar" at bounding box center [47, 89] width 38 height 11
click at [40, 111] on span "Invoice" at bounding box center [42, 115] width 29 height 11
select select "service"
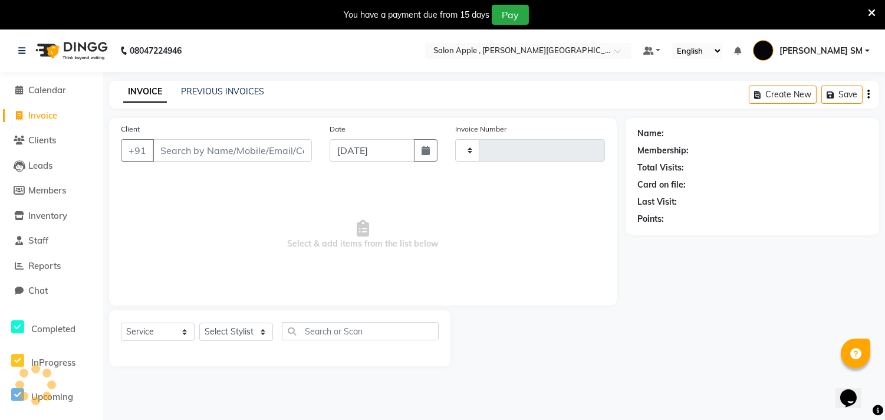
type input "2216"
select select "521"
click at [240, 93] on link "PREVIOUS INVOICES" at bounding box center [222, 91] width 83 height 11
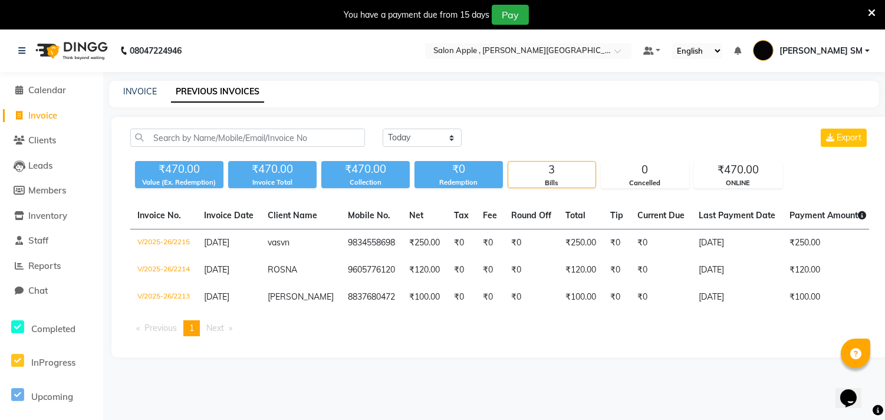
drag, startPoint x: 64, startPoint y: 81, endPoint x: 58, endPoint y: 86, distance: 7.6
click at [63, 81] on li "Calendar" at bounding box center [51, 90] width 103 height 25
click at [58, 86] on span "Calendar" at bounding box center [47, 89] width 38 height 11
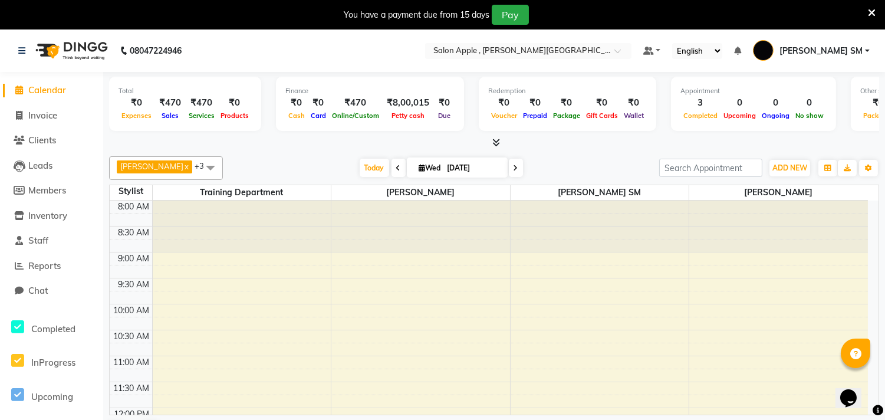
click at [38, 123] on li "Invoice" at bounding box center [51, 115] width 103 height 25
click at [45, 116] on span "Invoice" at bounding box center [42, 115] width 29 height 11
select select "521"
select select "service"
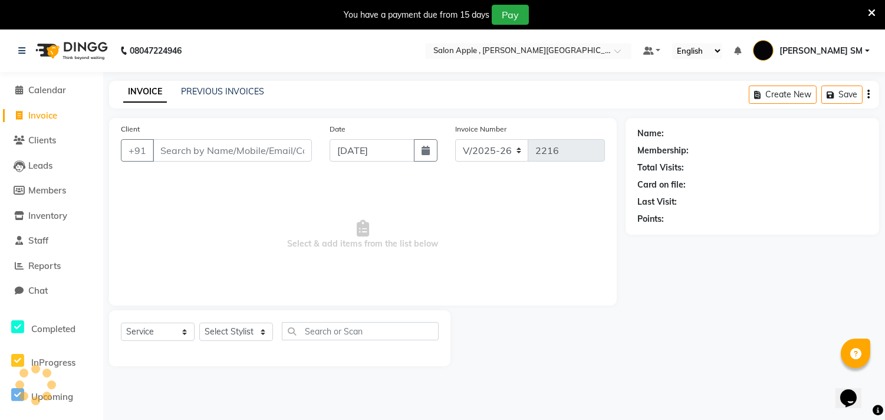
click at [206, 154] on input "Client" at bounding box center [232, 150] width 159 height 22
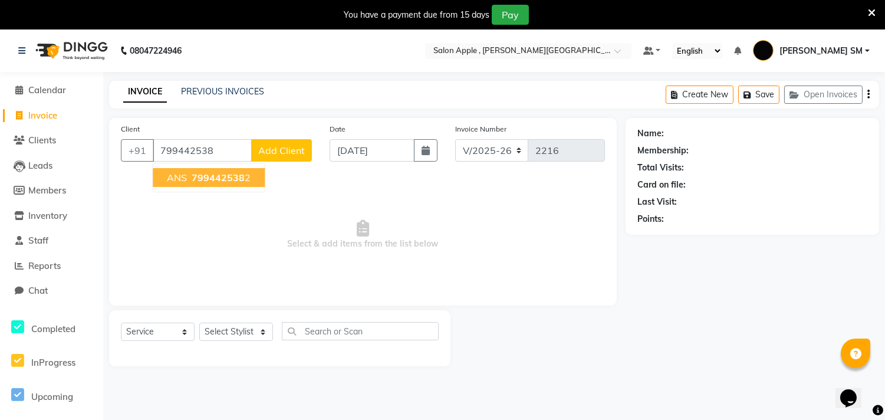
click at [170, 180] on span "ANS" at bounding box center [177, 178] width 20 height 12
type input "7994425382"
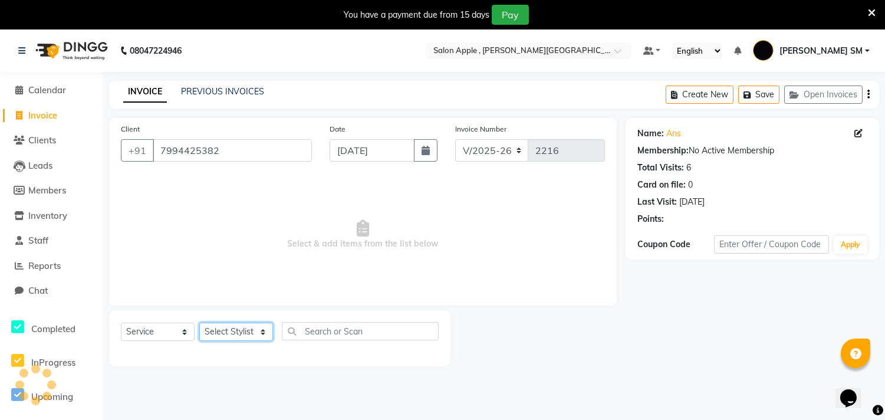
click at [224, 333] on select "Select Stylist Abhishek [PERSON_NAME] [PERSON_NAME] [PERSON_NAME] SM NEHA [PERS…" at bounding box center [236, 332] width 74 height 18
select select "85503"
click at [199, 323] on select "Select Stylist Abhishek [PERSON_NAME] [PERSON_NAME] [PERSON_NAME] SM NEHA [PERS…" at bounding box center [236, 332] width 74 height 18
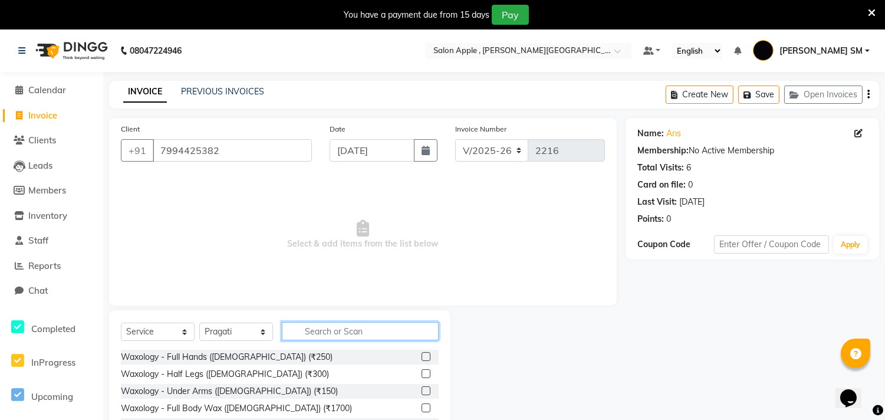
click at [339, 326] on input "text" at bounding box center [360, 331] width 157 height 18
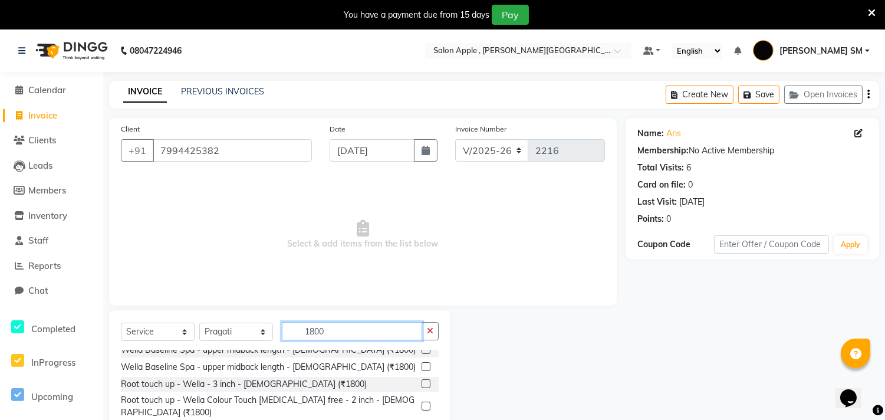
scroll to position [131, 0]
type input "1800"
click at [422, 378] on label at bounding box center [426, 382] width 9 height 9
click at [422, 379] on input "checkbox" at bounding box center [426, 383] width 8 height 8
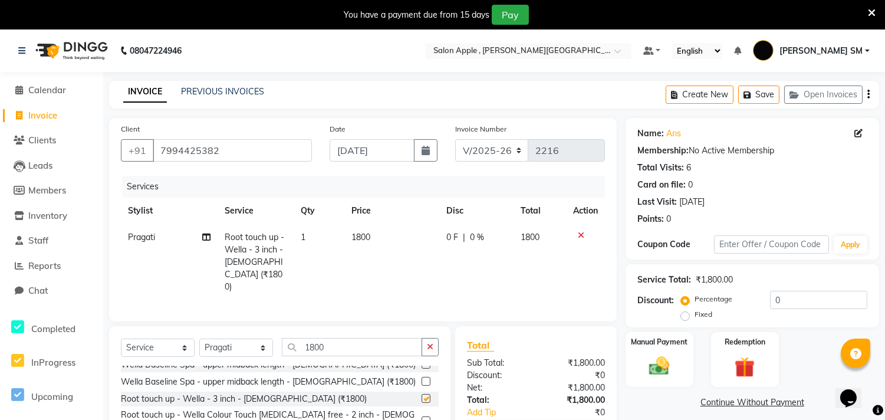
checkbox input "false"
click at [695, 316] on label "Fixed" at bounding box center [704, 314] width 18 height 11
click at [686, 316] on input "Fixed" at bounding box center [688, 314] width 8 height 8
radio input "true"
click at [795, 301] on input "0" at bounding box center [818, 300] width 97 height 18
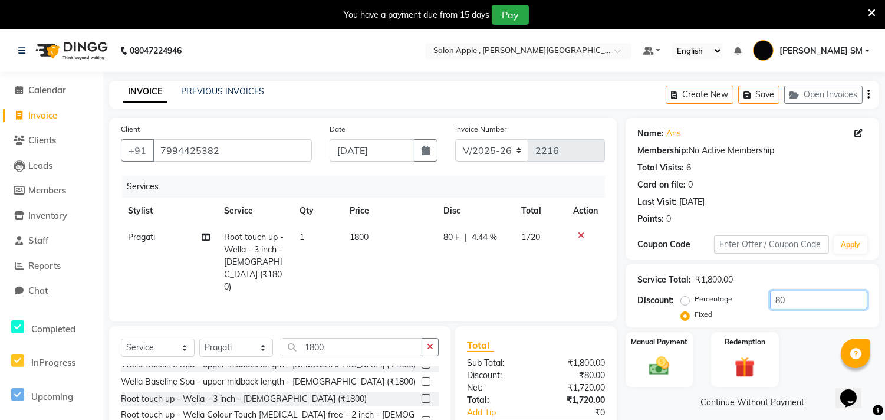
type input "80"
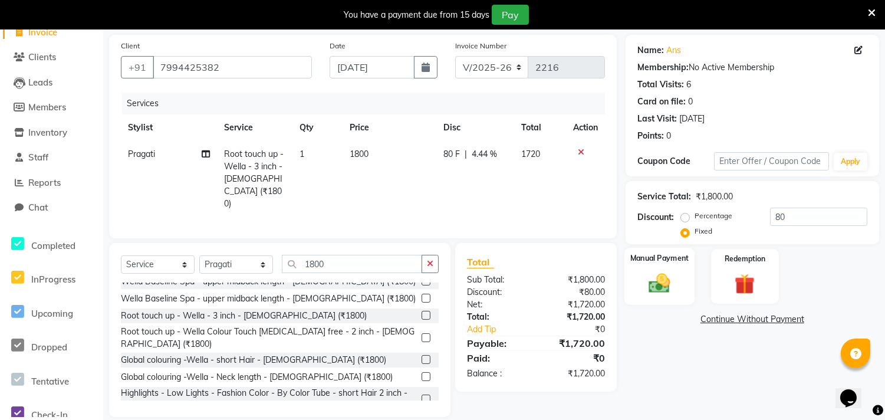
click at [655, 281] on img at bounding box center [659, 283] width 35 height 25
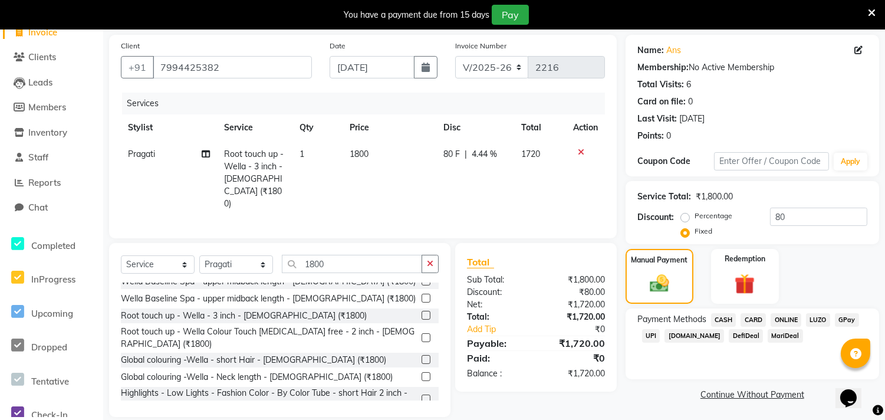
click at [789, 323] on span "ONLINE" at bounding box center [786, 320] width 31 height 14
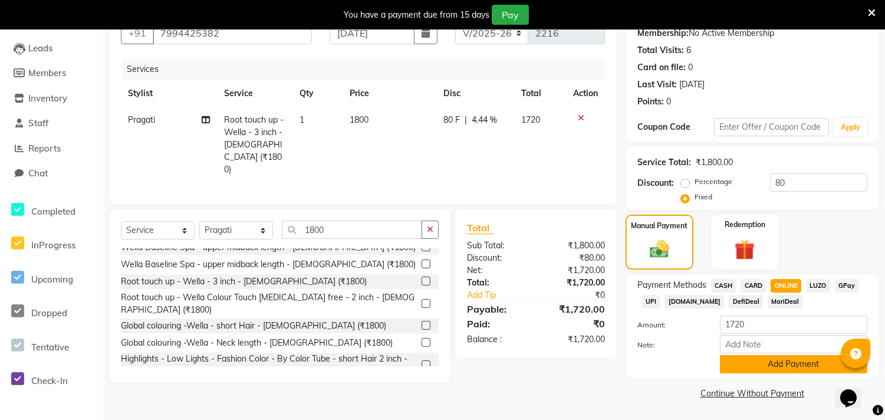
click at [792, 373] on button "Add Payment" at bounding box center [793, 364] width 147 height 18
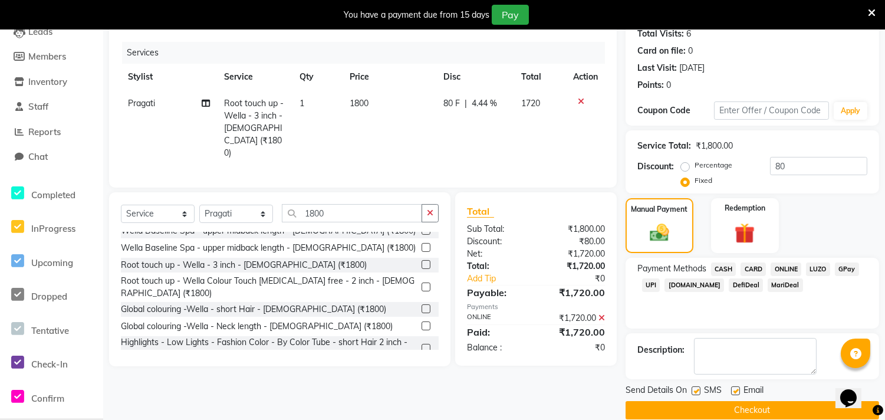
scroll to position [150, 0]
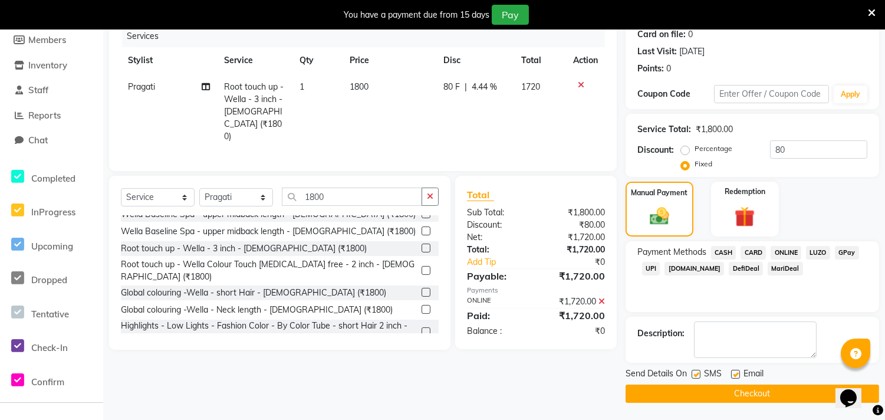
click at [747, 395] on button "Checkout" at bounding box center [753, 394] width 254 height 18
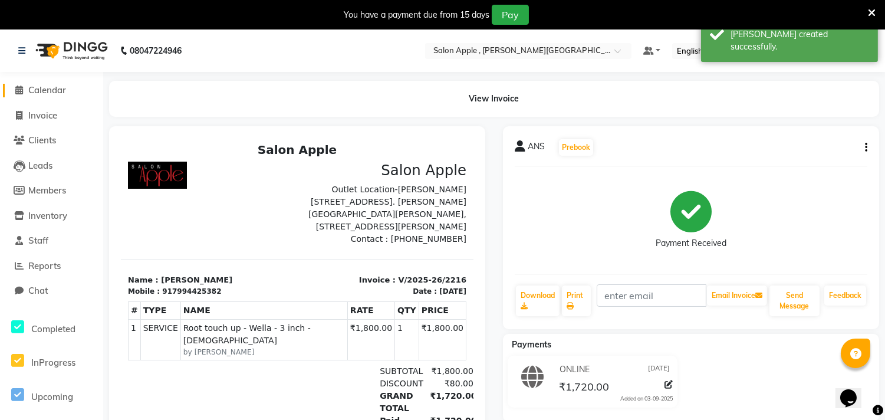
click at [34, 88] on span "Calendar" at bounding box center [47, 89] width 38 height 11
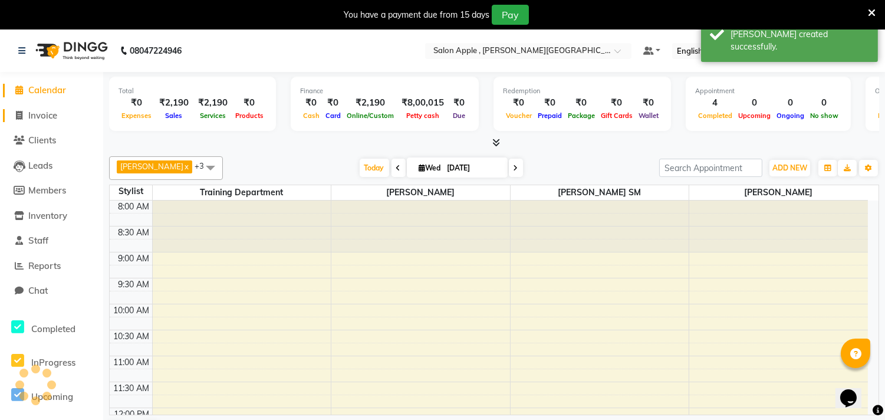
click at [48, 120] on span "Invoice" at bounding box center [42, 115] width 29 height 11
select select "521"
select select "service"
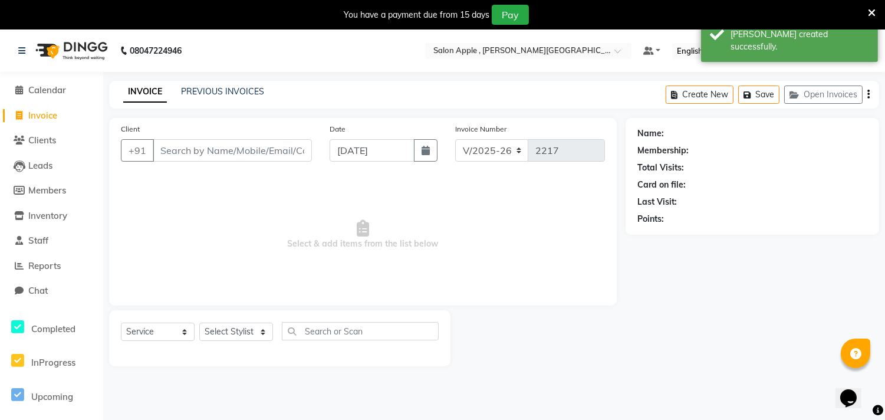
drag, startPoint x: 46, startPoint y: 110, endPoint x: 67, endPoint y: 127, distance: 26.4
click at [46, 111] on span "Invoice" at bounding box center [42, 115] width 29 height 11
select select "521"
select select "service"
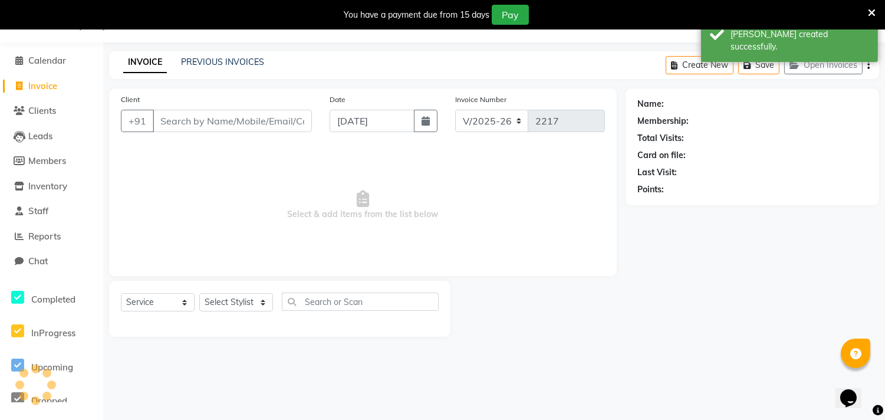
click at [186, 123] on input "Client" at bounding box center [232, 121] width 159 height 22
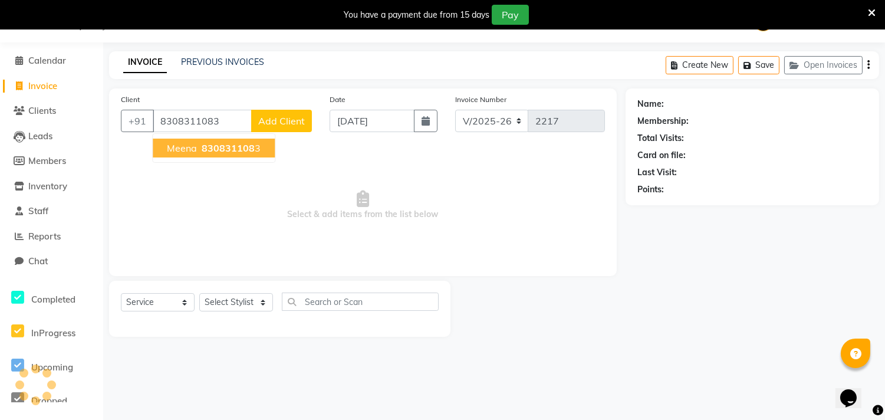
type input "8308311083"
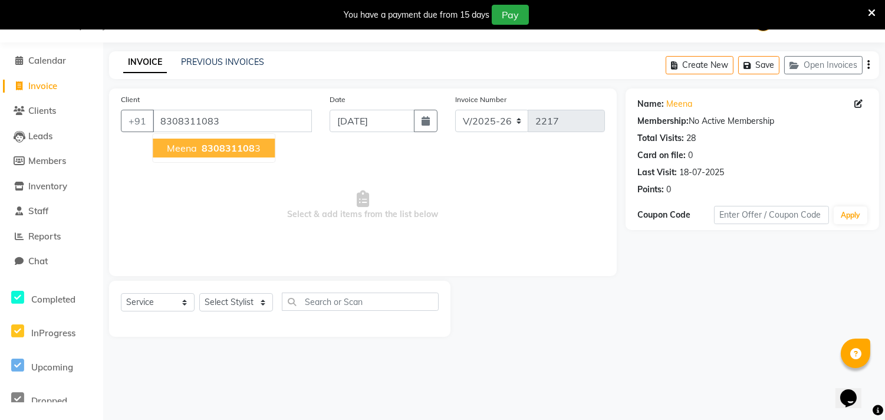
click at [234, 156] on button "meena 830831108 3" at bounding box center [214, 148] width 122 height 19
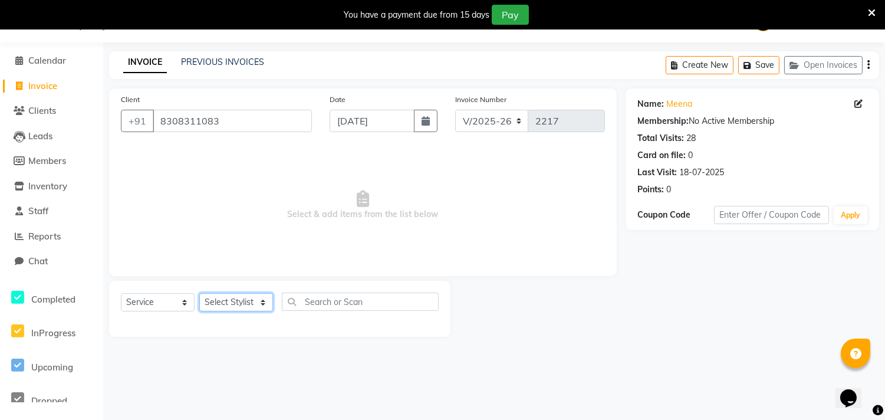
click at [237, 305] on select "Select Stylist Abhishek [PERSON_NAME] [PERSON_NAME] [PERSON_NAME] SM NEHA [PERS…" at bounding box center [236, 302] width 74 height 18
select select "85503"
click at [199, 294] on select "Select Stylist Abhishek [PERSON_NAME] [PERSON_NAME] [PERSON_NAME] SM NEHA [PERS…" at bounding box center [236, 302] width 74 height 18
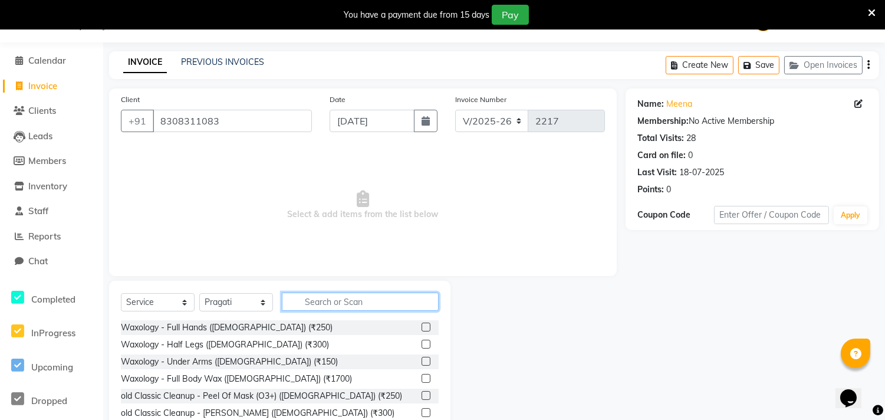
click at [338, 303] on input "text" at bounding box center [360, 302] width 157 height 18
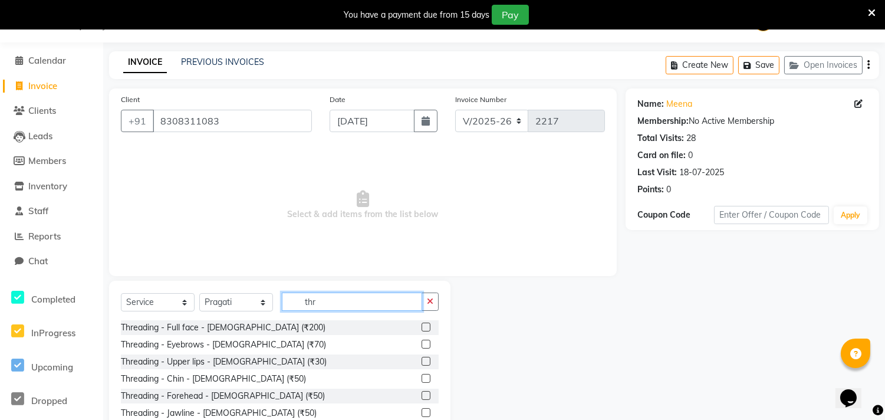
type input "thr"
click at [422, 343] on label at bounding box center [426, 344] width 9 height 9
click at [422, 343] on input "checkbox" at bounding box center [426, 345] width 8 height 8
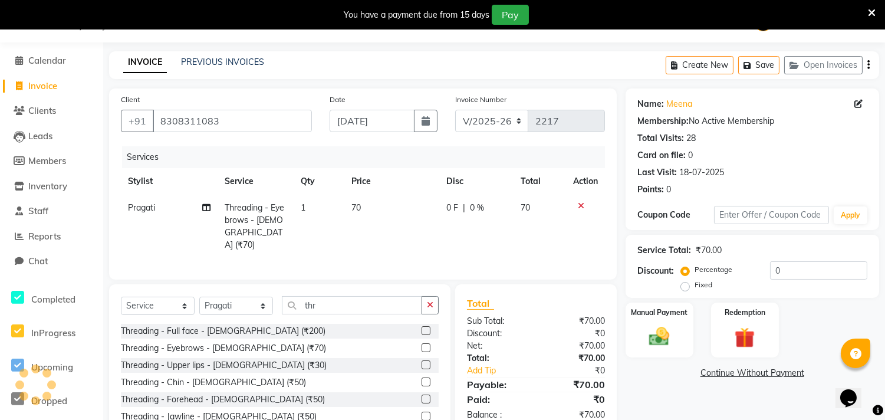
checkbox input "false"
click at [422, 364] on label at bounding box center [426, 364] width 9 height 9
click at [422, 364] on input "checkbox" at bounding box center [426, 366] width 8 height 8
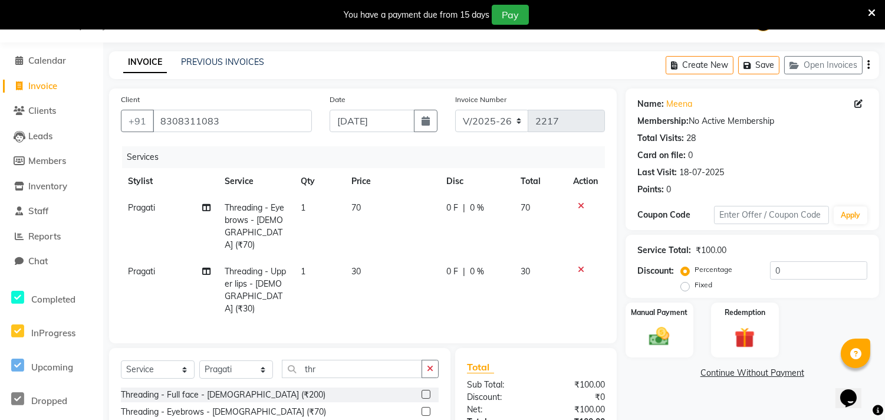
checkbox input "false"
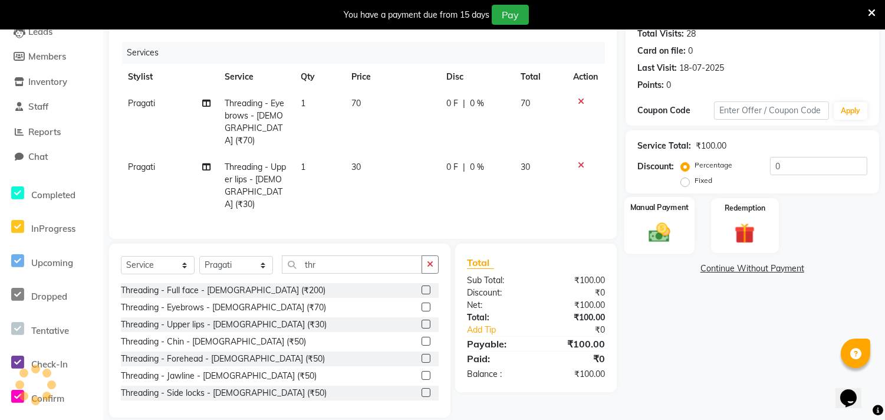
click at [657, 225] on img at bounding box center [659, 232] width 35 height 25
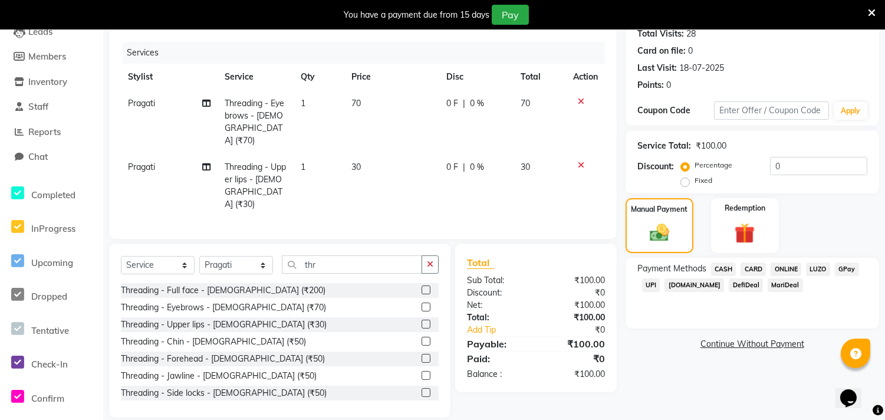
click at [786, 268] on span "ONLINE" at bounding box center [786, 269] width 31 height 14
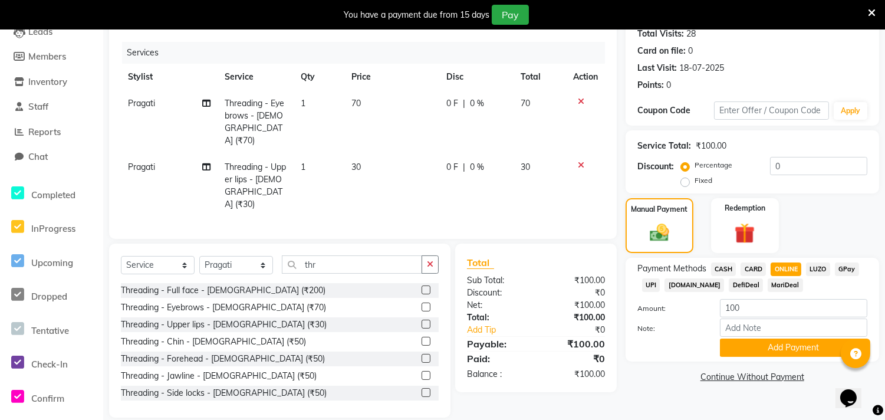
click at [726, 266] on span "CASH" at bounding box center [723, 269] width 25 height 14
click at [779, 349] on button "Add Payment" at bounding box center [793, 348] width 147 height 18
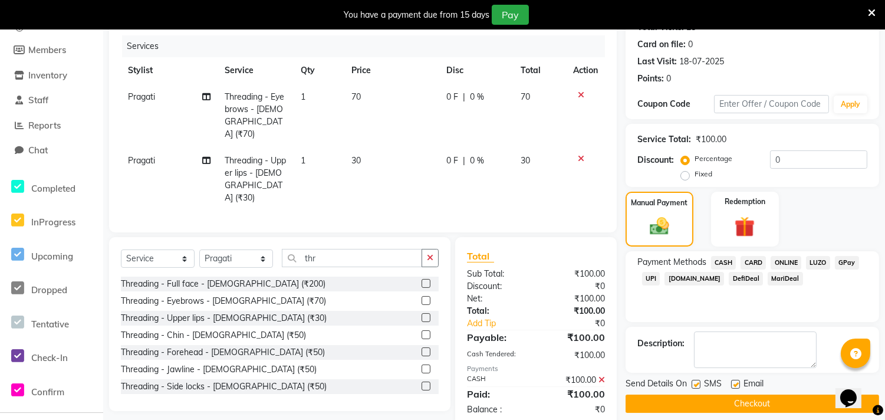
scroll to position [150, 0]
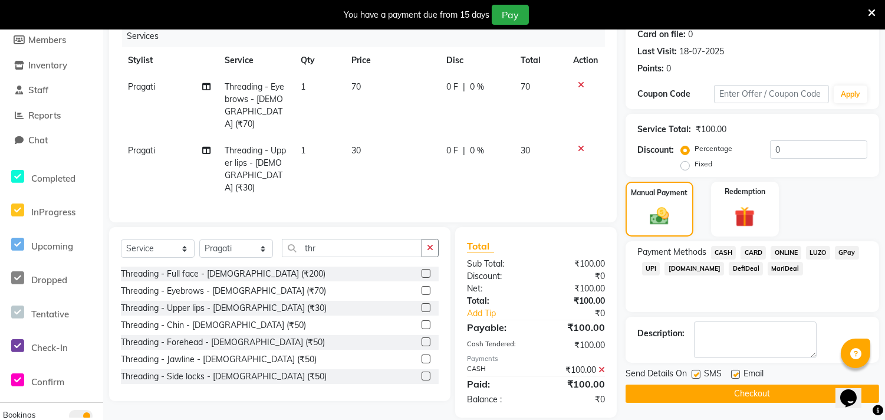
click at [759, 398] on button "Checkout" at bounding box center [753, 394] width 254 height 18
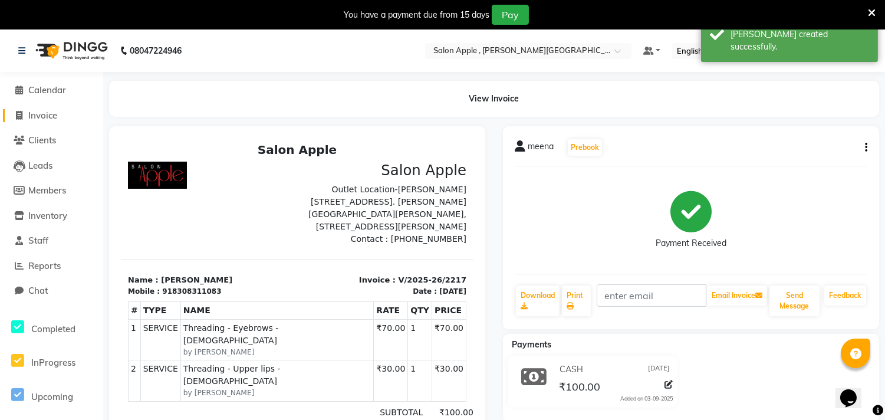
click at [49, 114] on span "Invoice" at bounding box center [42, 115] width 29 height 11
select select "521"
select select "service"
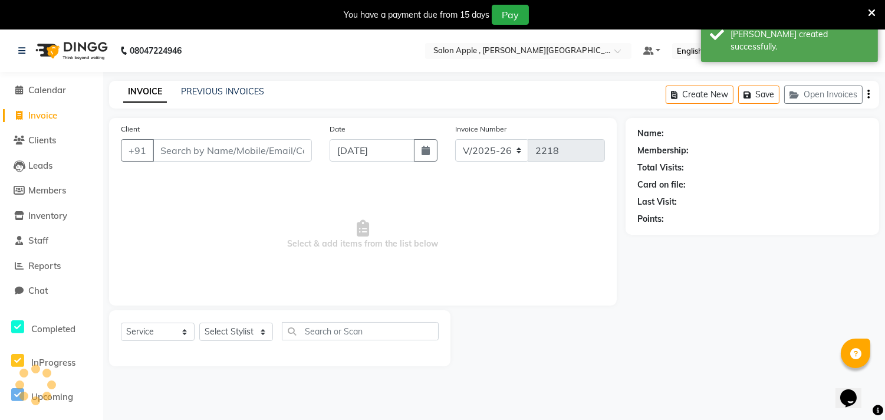
scroll to position [29, 0]
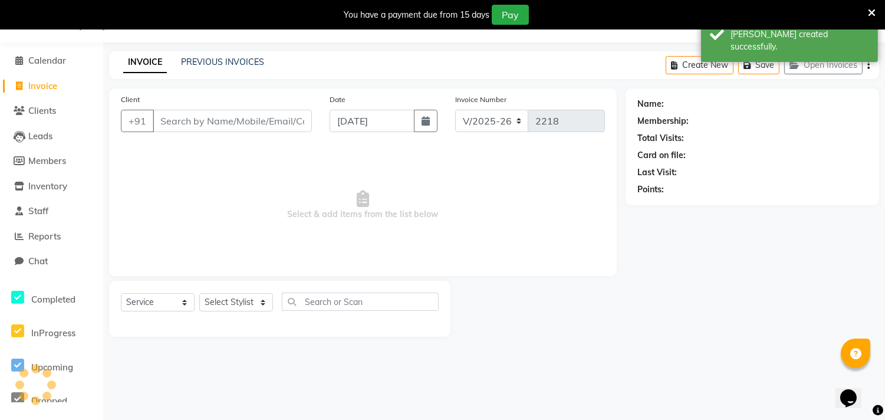
click at [187, 111] on input "Client" at bounding box center [232, 121] width 159 height 22
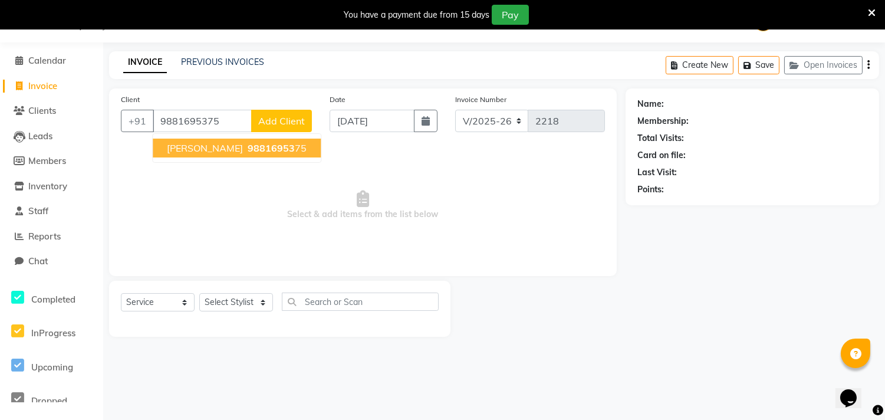
type input "9881695375"
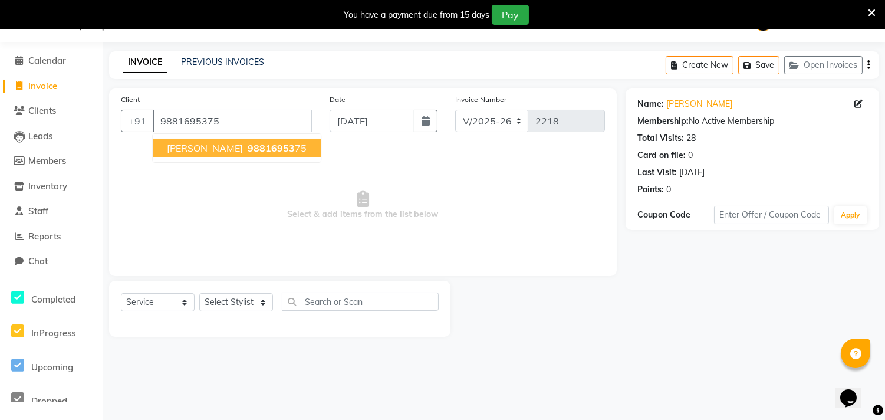
click at [248, 149] on span "98816953" at bounding box center [271, 148] width 47 height 12
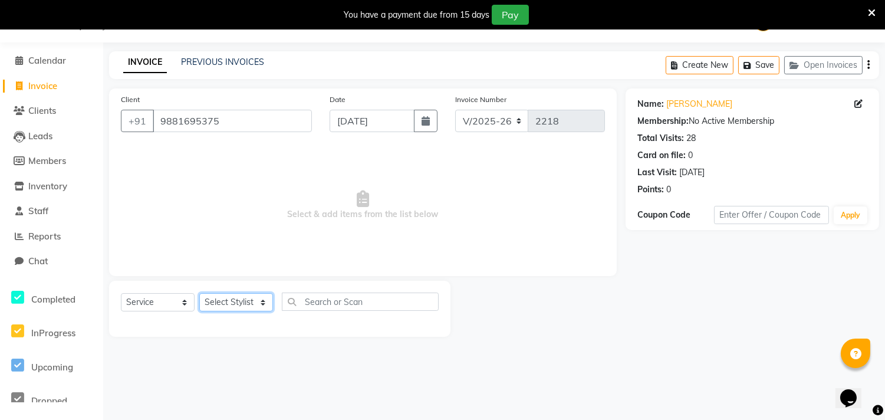
click at [243, 301] on select "Select Stylist Abhishek [PERSON_NAME] [PERSON_NAME] [PERSON_NAME] SM NEHA [PERS…" at bounding box center [236, 302] width 74 height 18
select select "66059"
click at [199, 294] on select "Select Stylist Abhishek [PERSON_NAME] [PERSON_NAME] [PERSON_NAME] SM NEHA [PERS…" at bounding box center [236, 302] width 74 height 18
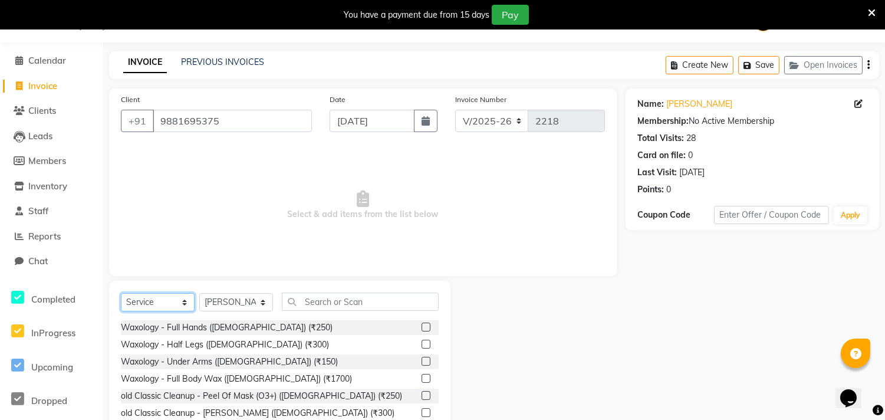
click at [157, 295] on select "Select Service Product Membership Package Voucher Prepaid Gift Card" at bounding box center [158, 302] width 74 height 18
select select "product"
click at [121, 294] on select "Select Service Product Membership Package Voucher Prepaid Gift Card" at bounding box center [158, 302] width 74 height 18
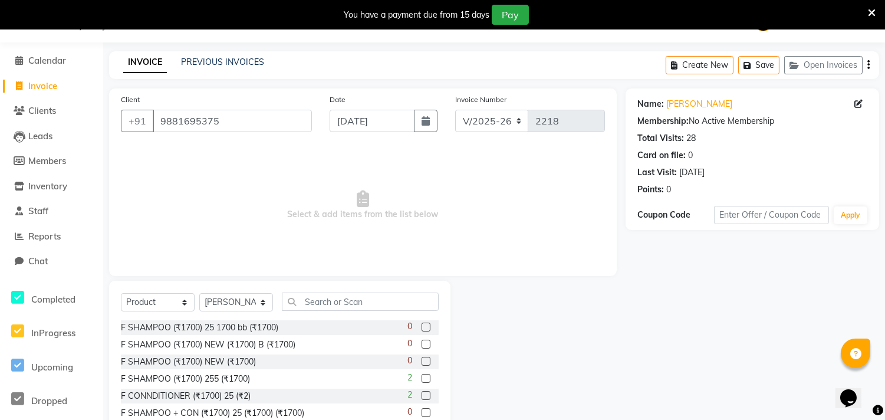
click at [422, 379] on label at bounding box center [426, 378] width 9 height 9
click at [422, 379] on input "checkbox" at bounding box center [426, 379] width 8 height 8
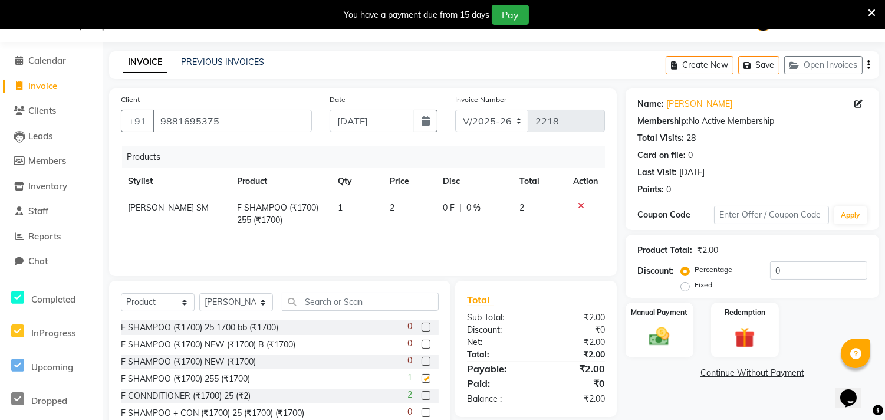
checkbox input "false"
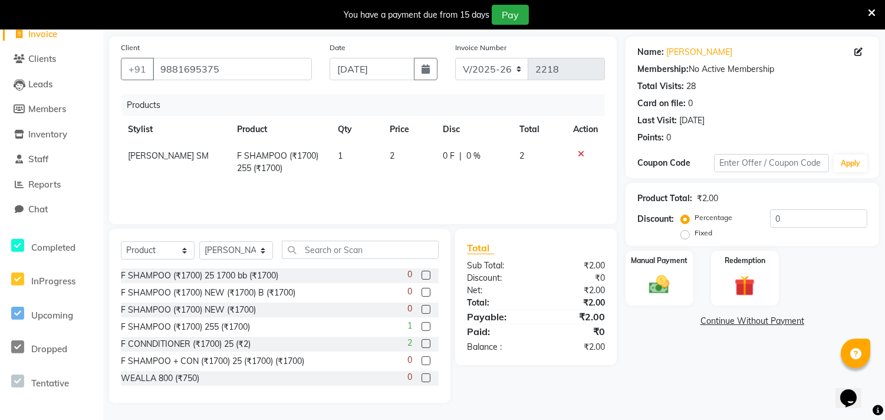
click at [580, 151] on icon at bounding box center [581, 154] width 6 height 8
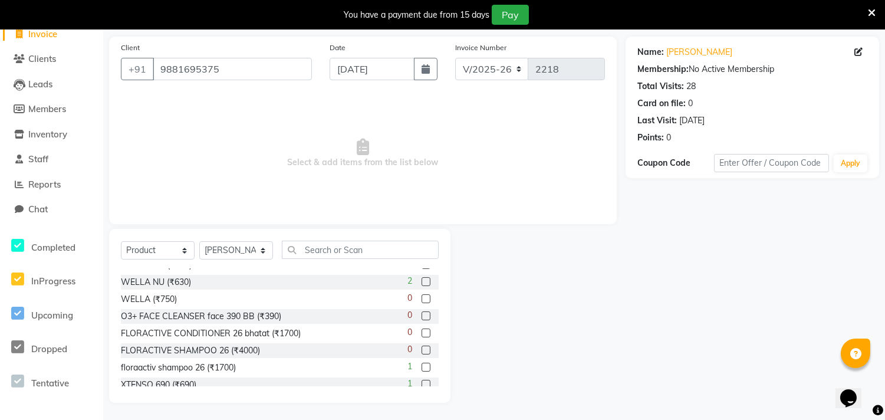
scroll to position [131, 0]
click at [422, 366] on label at bounding box center [426, 366] width 9 height 9
click at [422, 366] on input "checkbox" at bounding box center [426, 367] width 8 height 8
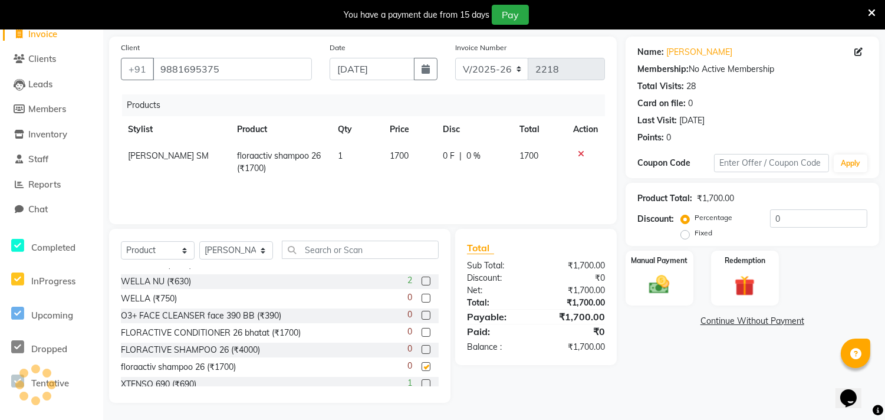
checkbox input "false"
click at [649, 287] on img at bounding box center [659, 285] width 35 height 25
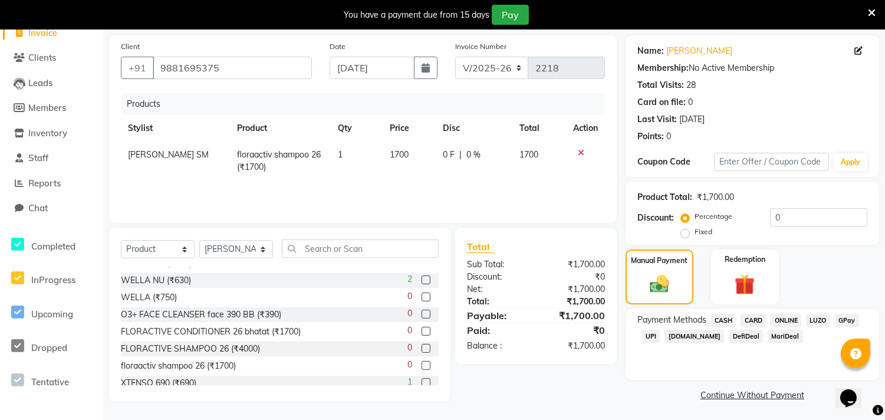
scroll to position [84, 0]
click at [782, 319] on span "ONLINE" at bounding box center [786, 320] width 31 height 14
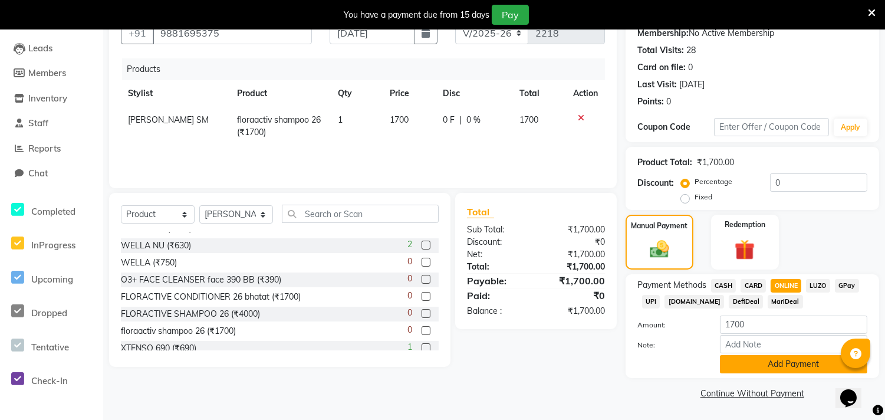
click at [782, 372] on button "Add Payment" at bounding box center [793, 364] width 147 height 18
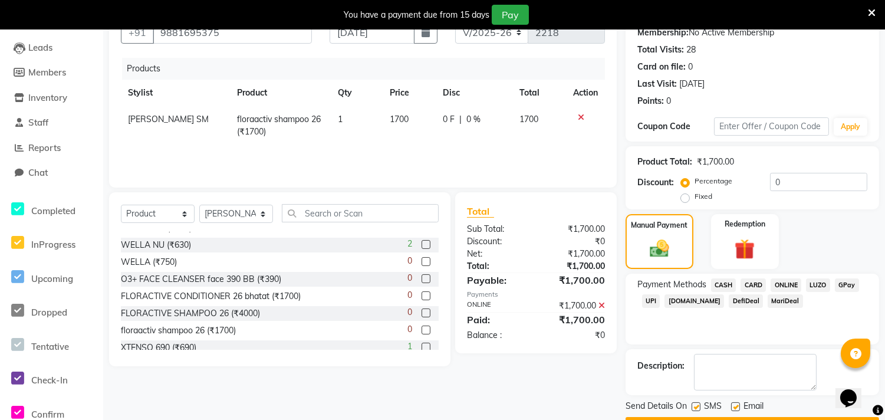
scroll to position [150, 0]
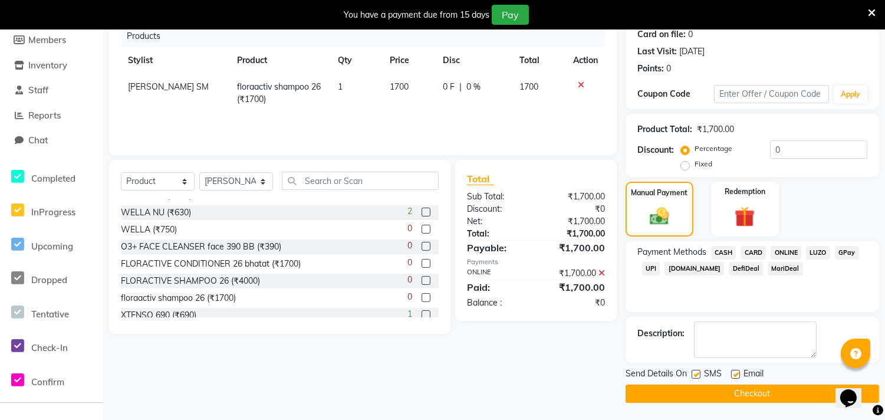
click at [770, 399] on button "Checkout" at bounding box center [753, 394] width 254 height 18
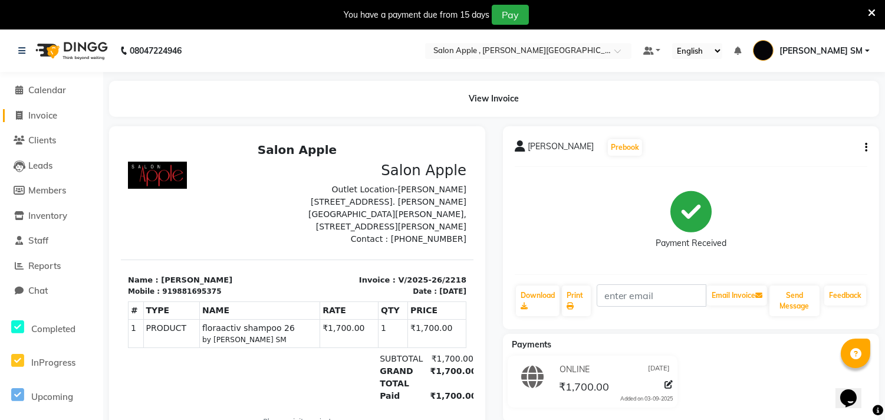
click at [44, 110] on span "Invoice" at bounding box center [42, 115] width 29 height 11
select select "521"
select select "service"
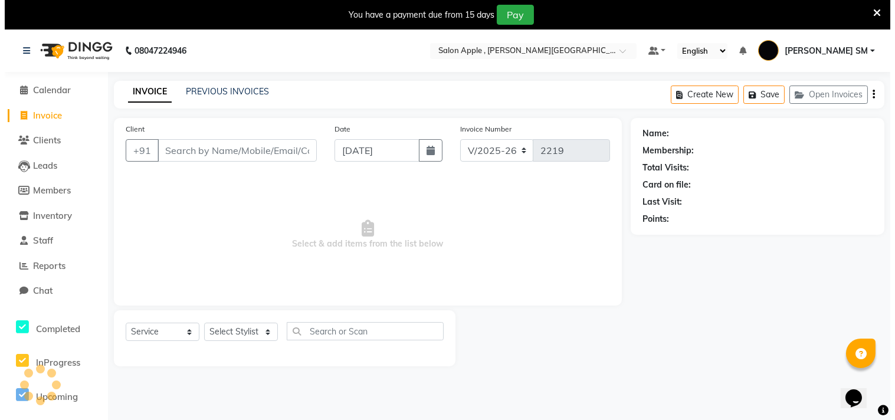
scroll to position [29, 0]
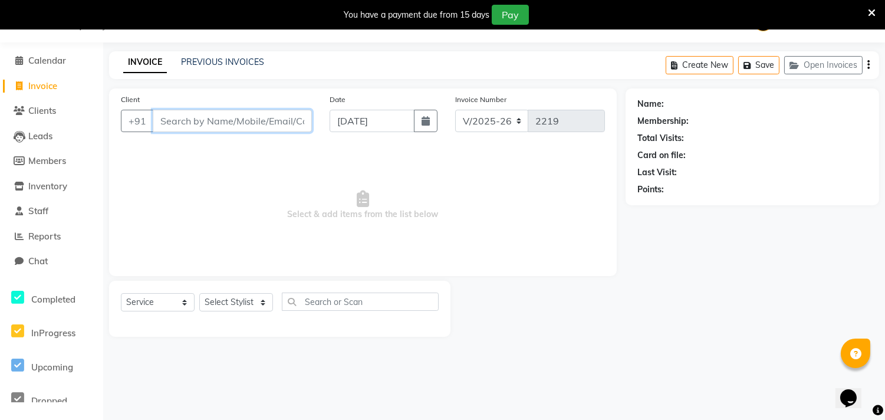
click at [191, 118] on input "Client" at bounding box center [232, 121] width 159 height 22
type input "97155444554"
click at [287, 125] on span "Add Client" at bounding box center [281, 121] width 47 height 12
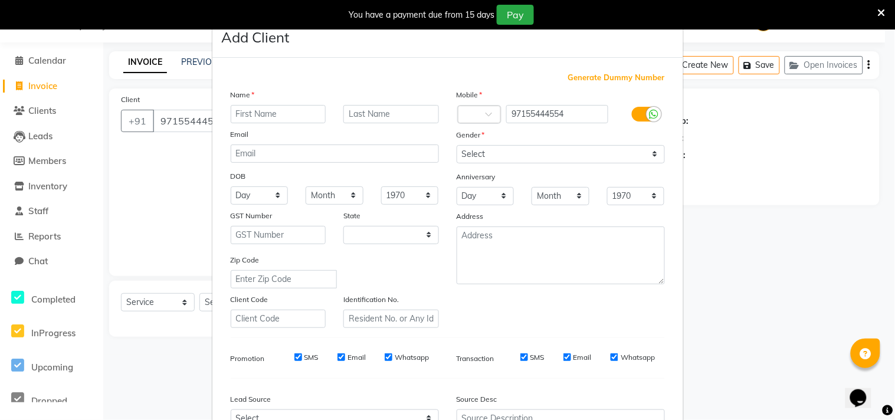
select select "22"
click at [284, 108] on input "text" at bounding box center [279, 114] width 96 height 18
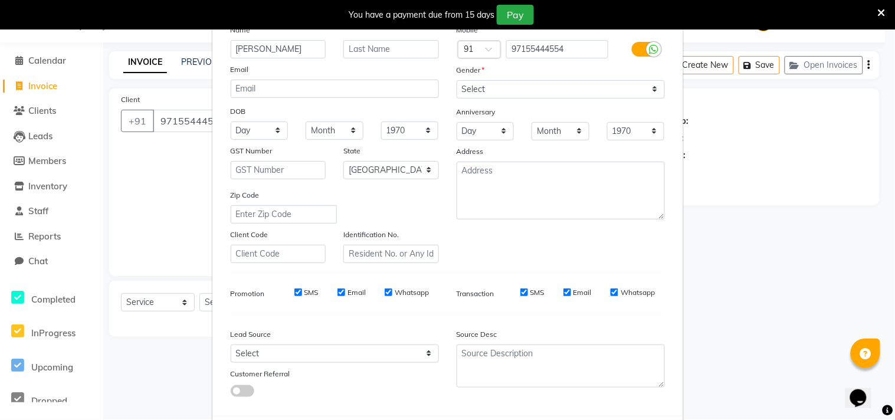
scroll to position [125, 0]
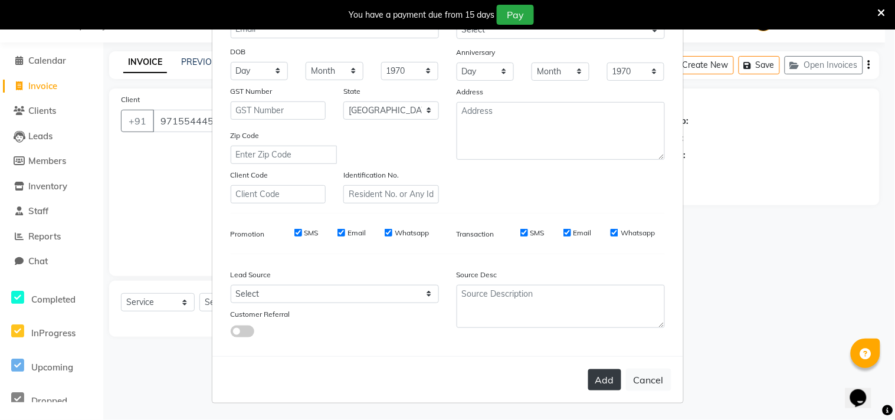
type input "[PERSON_NAME]"
click at [603, 378] on button "Add" at bounding box center [604, 379] width 33 height 21
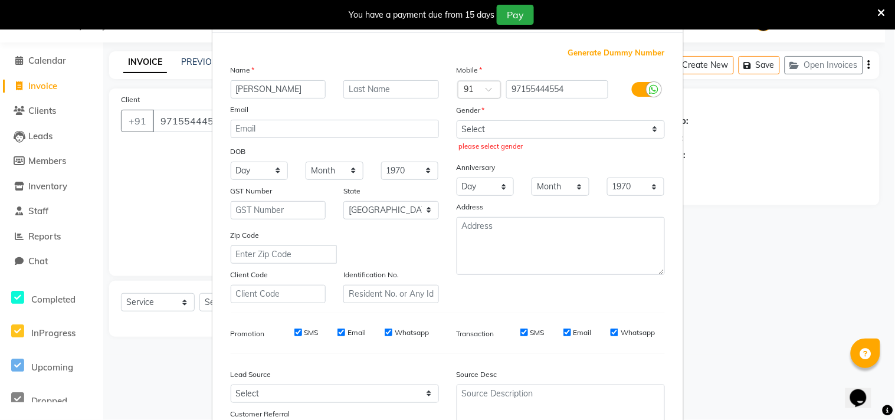
scroll to position [0, 0]
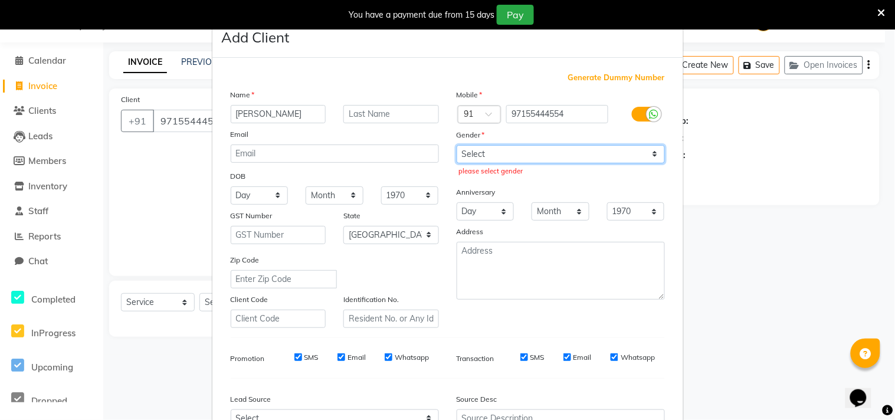
click at [504, 162] on select "Select [DEMOGRAPHIC_DATA] [DEMOGRAPHIC_DATA] Other Prefer Not To Say" at bounding box center [561, 154] width 208 height 18
select select "[DEMOGRAPHIC_DATA]"
click at [457, 145] on select "Select [DEMOGRAPHIC_DATA] [DEMOGRAPHIC_DATA] Other Prefer Not To Say" at bounding box center [561, 154] width 208 height 18
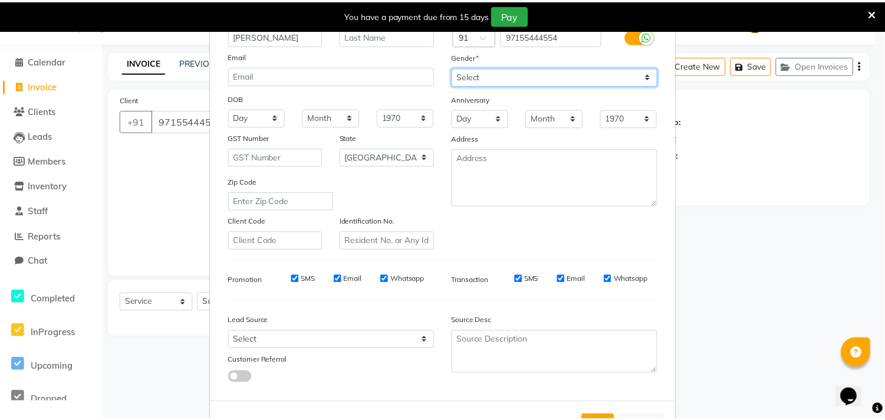
scroll to position [125, 0]
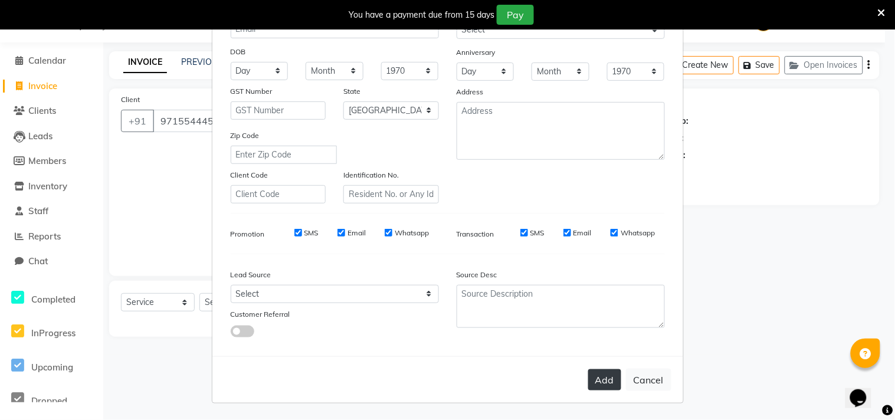
click at [592, 369] on button "Add" at bounding box center [604, 379] width 33 height 21
select select
select select "null"
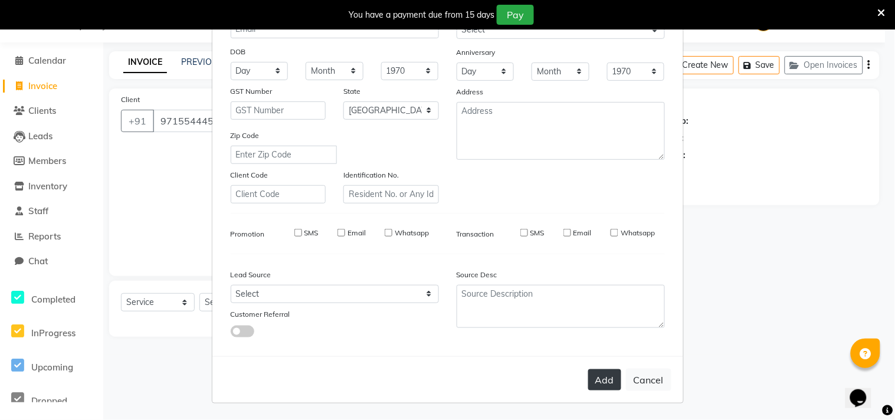
select select
checkbox input "false"
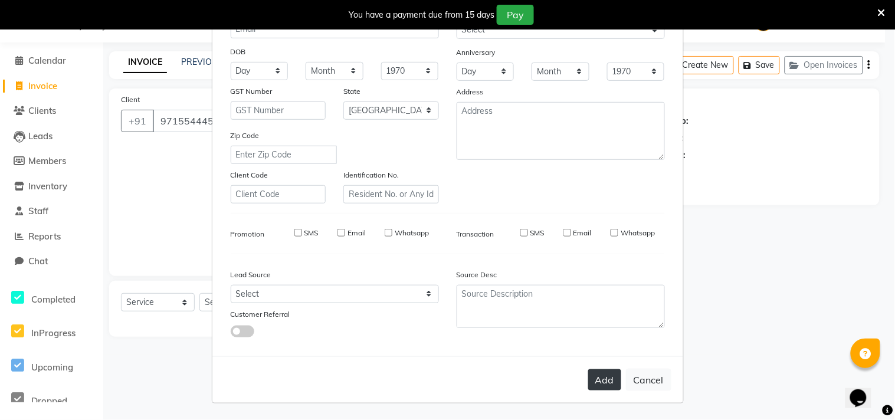
checkbox input "false"
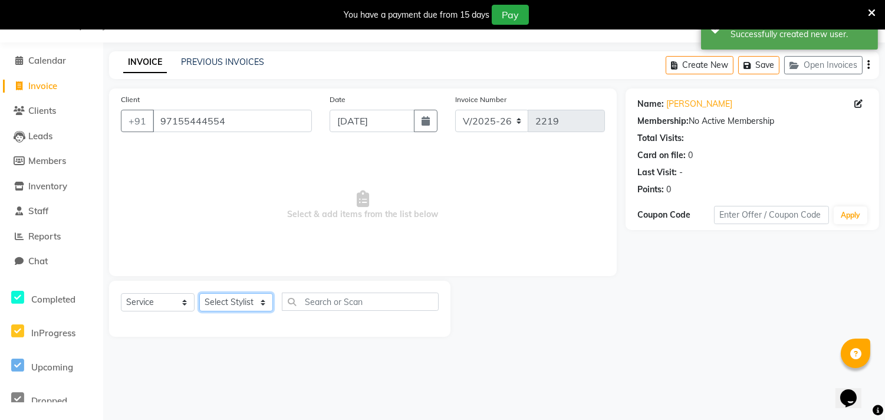
click at [238, 305] on select "Select Stylist Abhishek [PERSON_NAME] [PERSON_NAME] [PERSON_NAME] SM NEHA [PERS…" at bounding box center [236, 302] width 74 height 18
select select "85636"
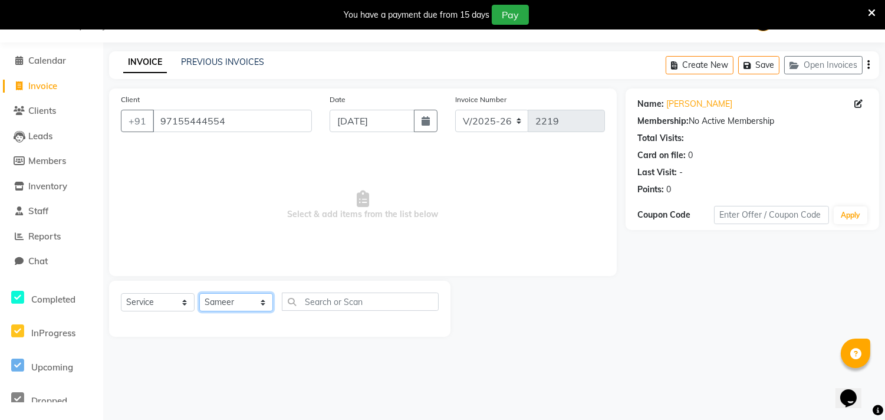
click at [199, 294] on select "Select Stylist Abhishek [PERSON_NAME] [PERSON_NAME] [PERSON_NAME] SM NEHA [PERS…" at bounding box center [236, 302] width 74 height 18
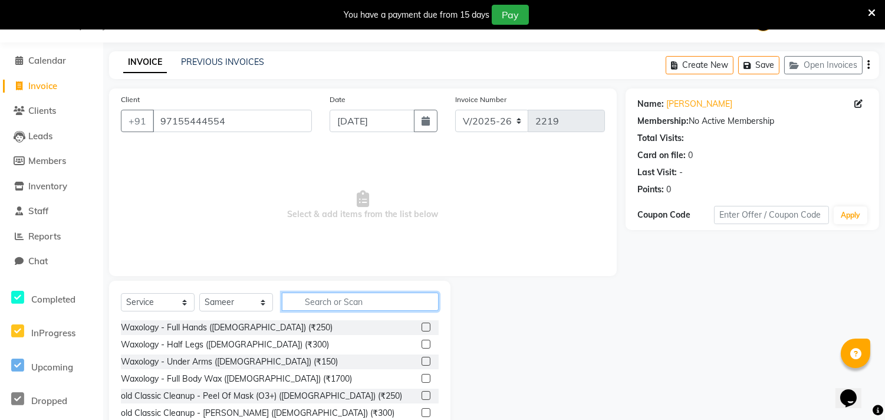
click at [363, 299] on input "text" at bounding box center [360, 302] width 157 height 18
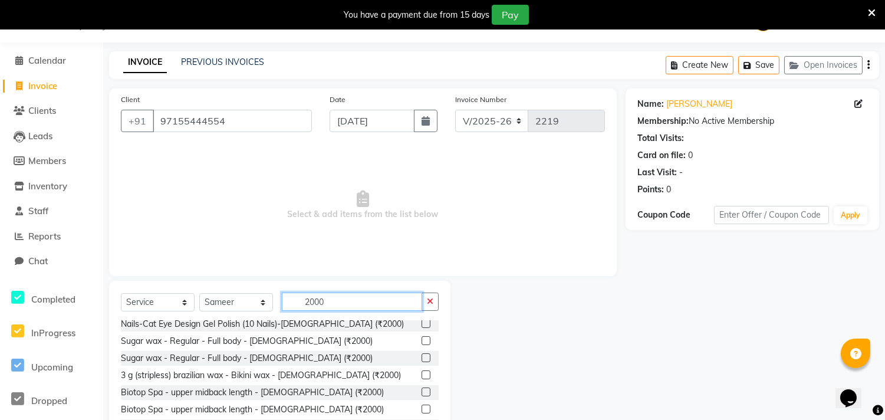
scroll to position [131, 0]
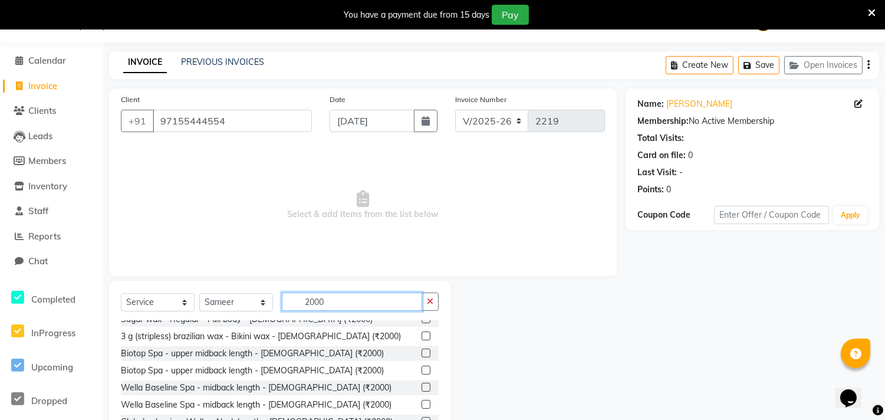
type input "2000"
click at [422, 366] on label at bounding box center [426, 370] width 9 height 9
click at [422, 367] on input "checkbox" at bounding box center [426, 371] width 8 height 8
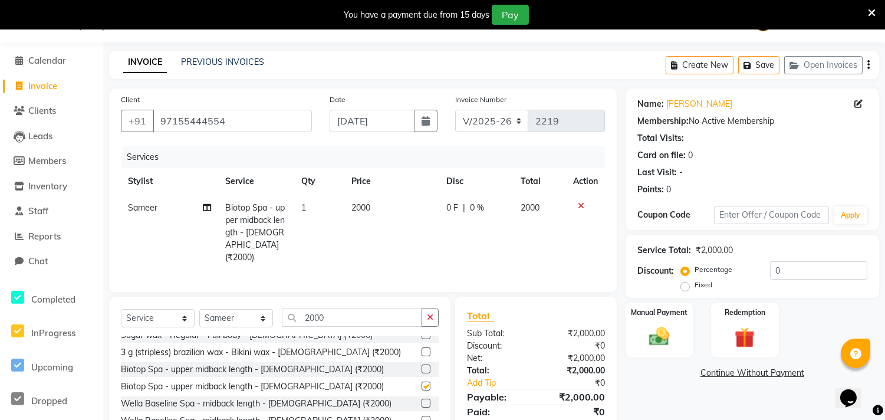
checkbox input "false"
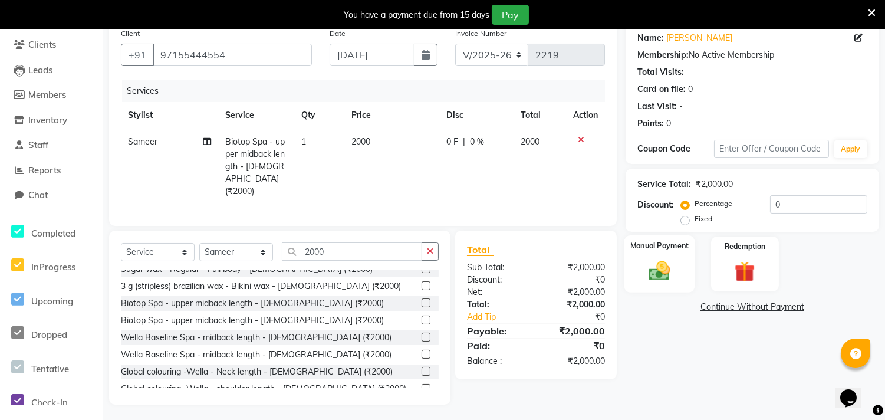
click at [669, 268] on img at bounding box center [659, 270] width 35 height 25
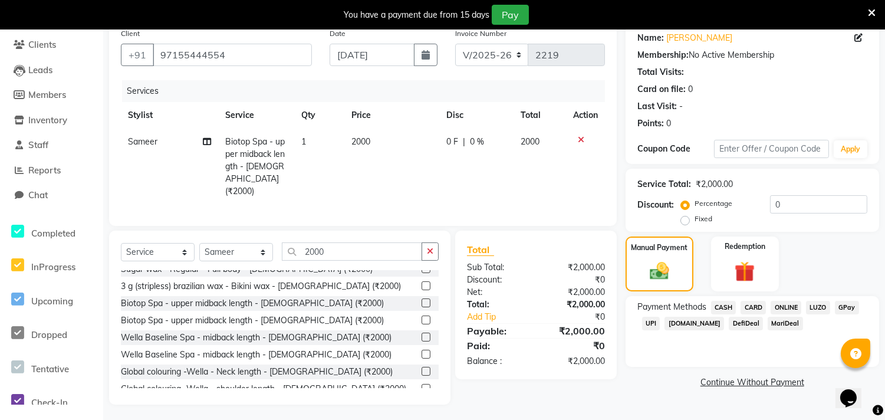
click at [726, 305] on span "CASH" at bounding box center [723, 308] width 25 height 14
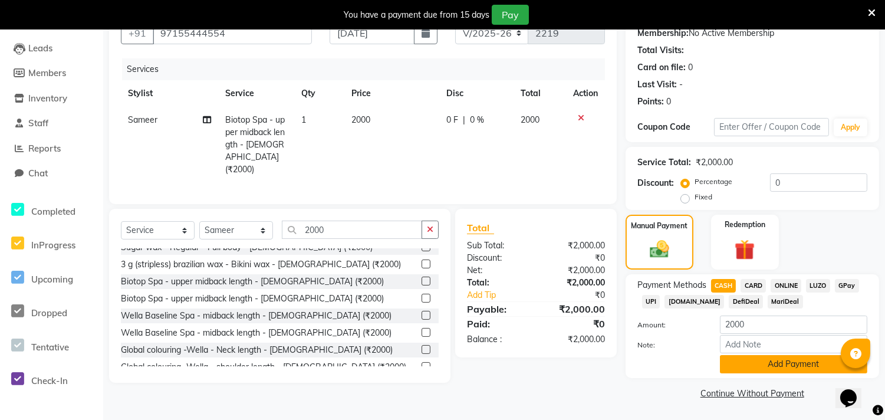
click at [786, 366] on button "Add Payment" at bounding box center [793, 364] width 147 height 18
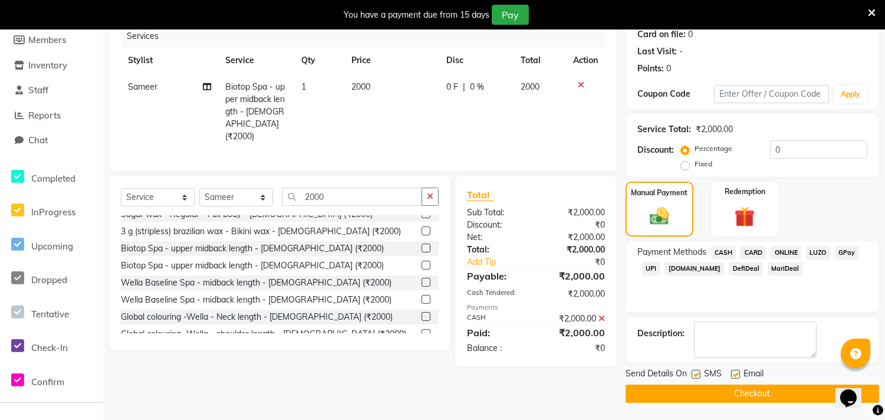
click at [763, 394] on button "Checkout" at bounding box center [753, 394] width 254 height 18
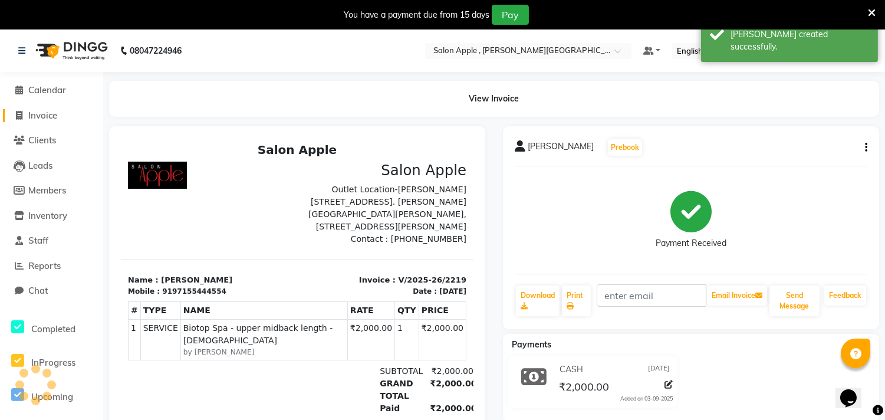
click at [32, 117] on span "Invoice" at bounding box center [42, 115] width 29 height 11
select select "521"
select select "service"
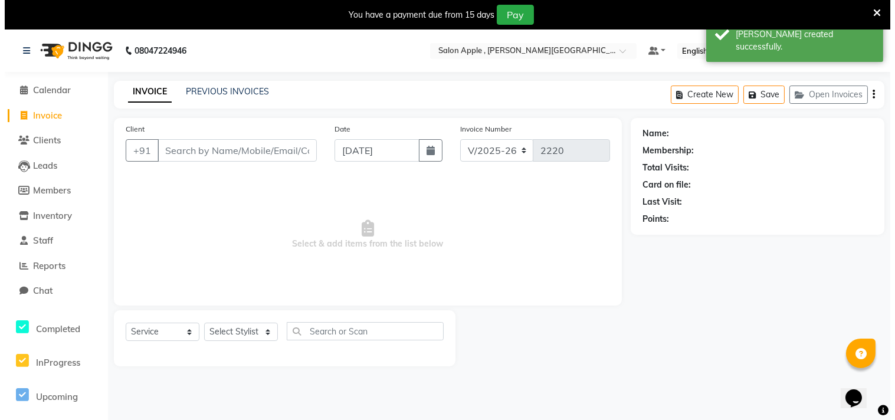
scroll to position [29, 0]
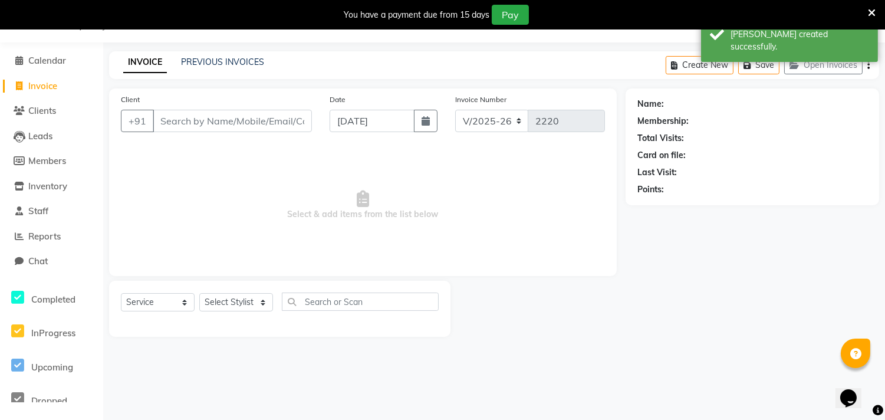
click at [189, 116] on input "Client" at bounding box center [232, 121] width 159 height 22
click at [193, 114] on input "Client" at bounding box center [232, 121] width 159 height 22
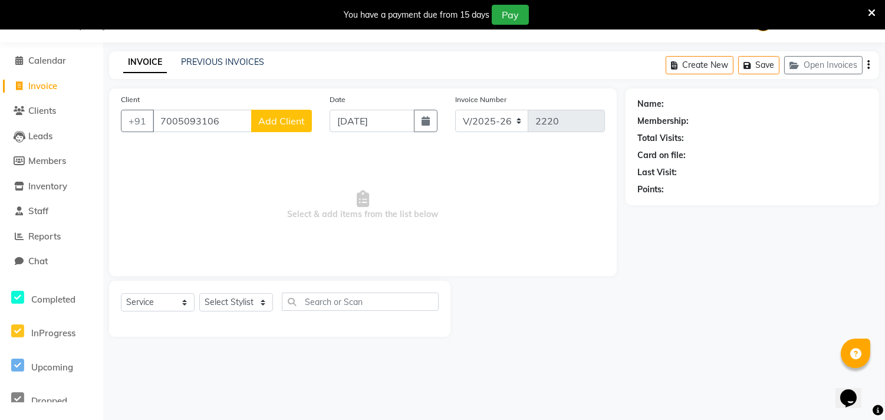
type input "7005093106"
click at [282, 111] on button "Add Client" at bounding box center [281, 121] width 61 height 22
select select "22"
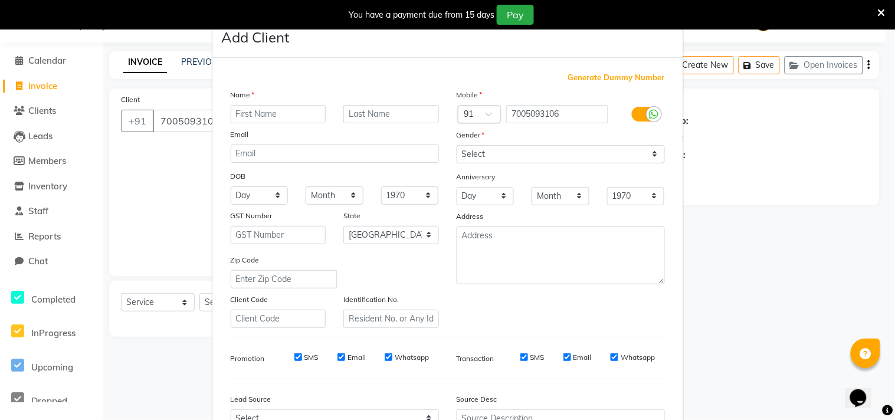
click at [262, 106] on input "text" at bounding box center [279, 114] width 96 height 18
type input "[PERSON_NAME]"
click at [494, 151] on select "Select [DEMOGRAPHIC_DATA] [DEMOGRAPHIC_DATA] Other Prefer Not To Say" at bounding box center [561, 154] width 208 height 18
select select "[DEMOGRAPHIC_DATA]"
click at [457, 145] on select "Select [DEMOGRAPHIC_DATA] [DEMOGRAPHIC_DATA] Other Prefer Not To Say" at bounding box center [561, 154] width 208 height 18
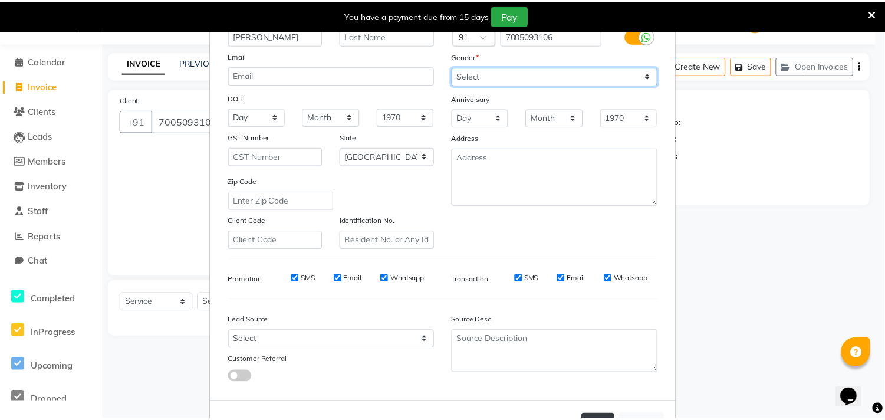
scroll to position [125, 0]
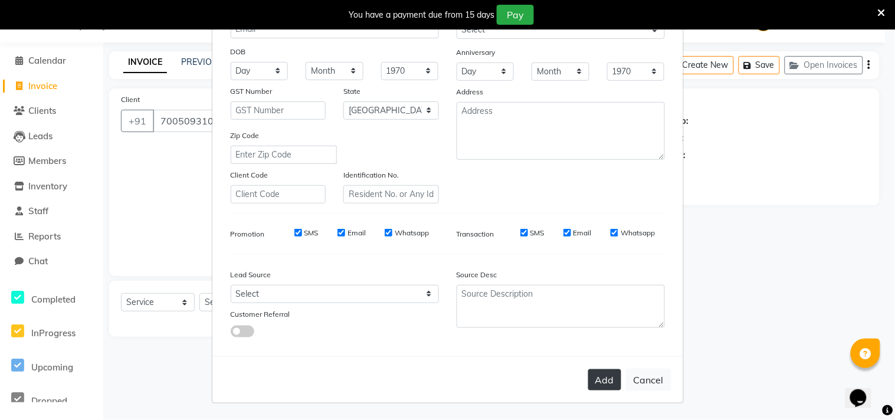
click at [598, 379] on button "Add" at bounding box center [604, 379] width 33 height 21
select select
select select "null"
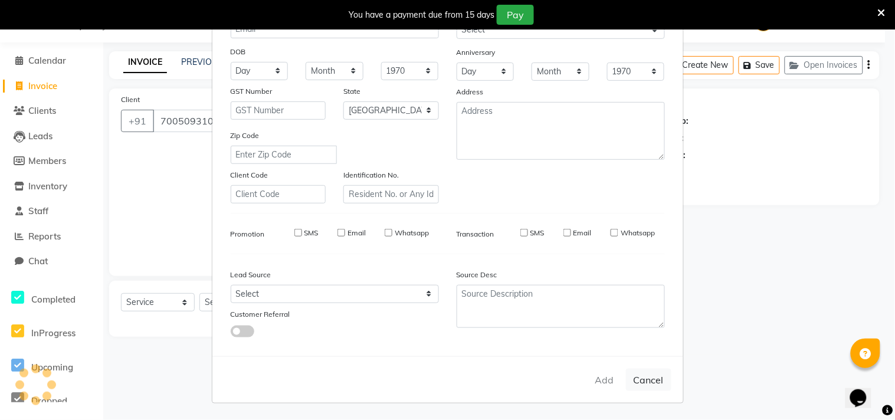
select select
checkbox input "false"
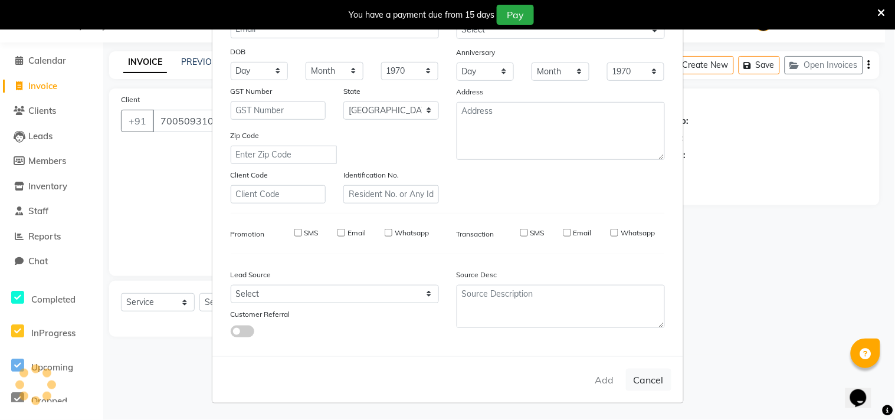
checkbox input "false"
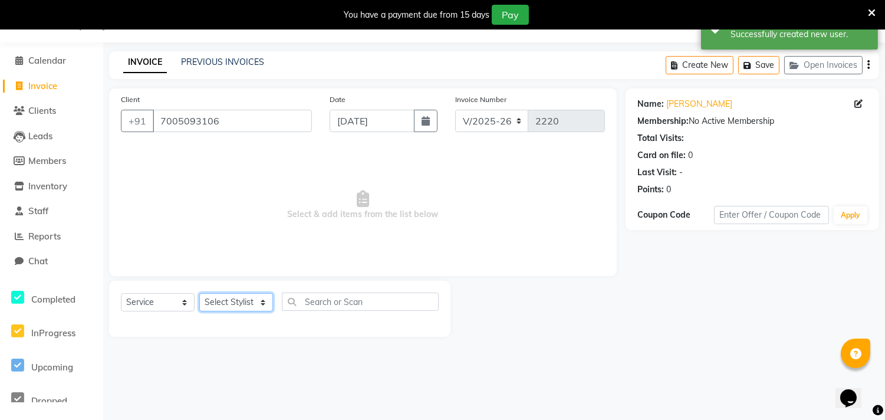
click at [245, 301] on select "Select Stylist Abhishek [PERSON_NAME] [PERSON_NAME] [PERSON_NAME] SM NEHA [PERS…" at bounding box center [236, 302] width 74 height 18
select select "70318"
click at [199, 294] on select "Select Stylist Abhishek [PERSON_NAME] [PERSON_NAME] [PERSON_NAME] SM NEHA [PERS…" at bounding box center [236, 302] width 74 height 18
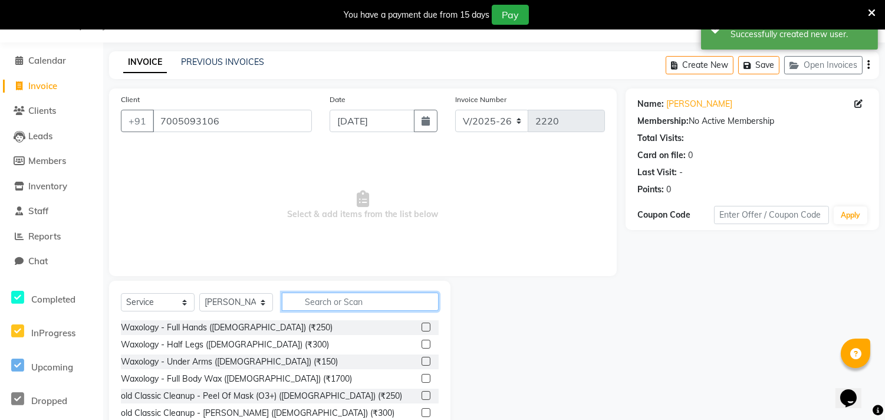
click at [344, 305] on input "text" at bounding box center [360, 302] width 157 height 18
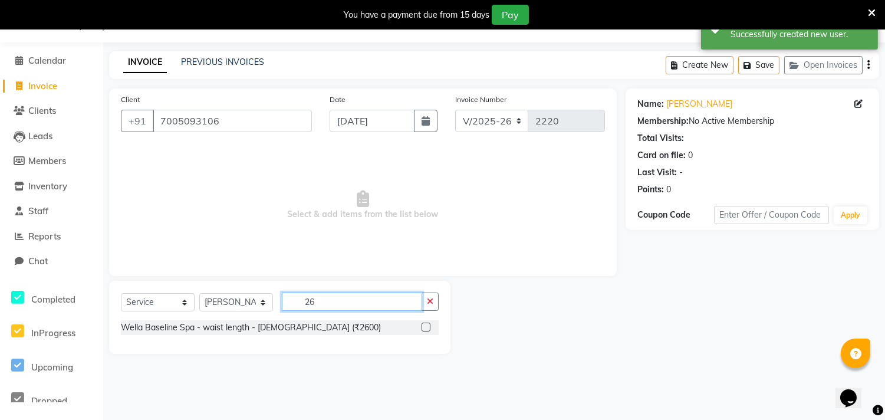
type input "2"
type input "2600"
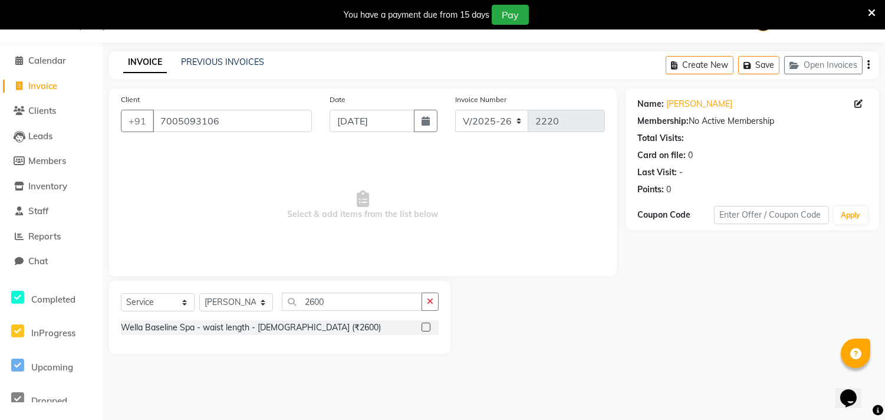
drag, startPoint x: 425, startPoint y: 323, endPoint x: 393, endPoint y: 327, distance: 32.7
click at [424, 323] on label at bounding box center [426, 327] width 9 height 9
click at [424, 324] on input "checkbox" at bounding box center [426, 328] width 8 height 8
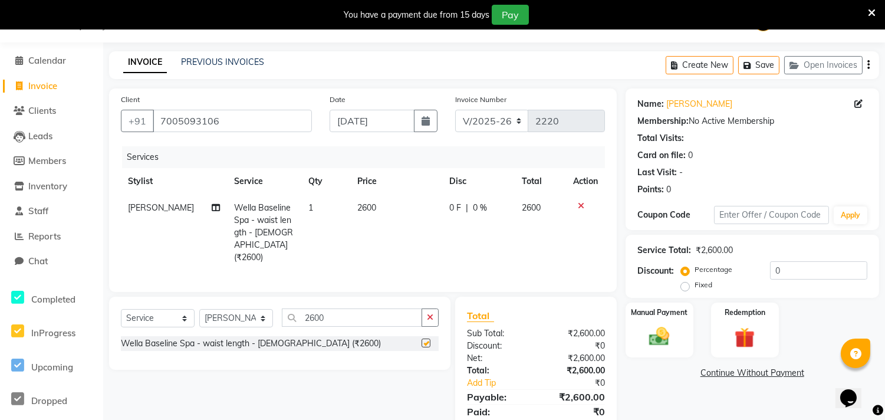
checkbox input "false"
click at [342, 320] on input "2600" at bounding box center [352, 317] width 140 height 18
type input "2"
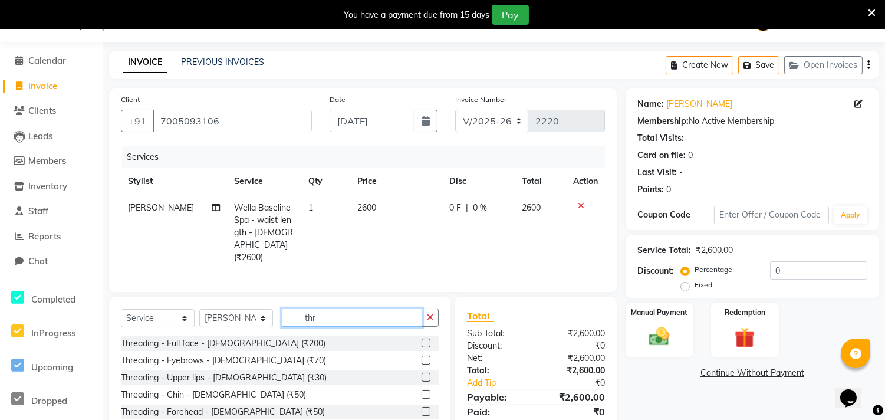
type input "thr"
click at [422, 356] on label at bounding box center [426, 360] width 9 height 9
click at [422, 357] on input "checkbox" at bounding box center [426, 361] width 8 height 8
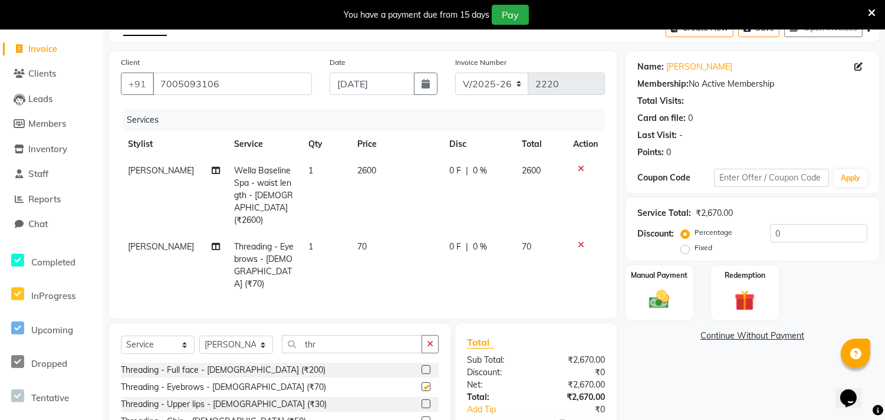
checkbox input "false"
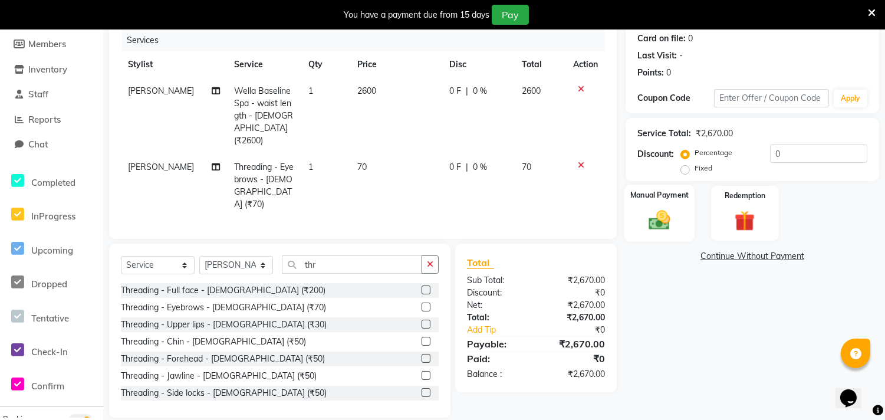
click at [664, 225] on img at bounding box center [659, 220] width 35 height 25
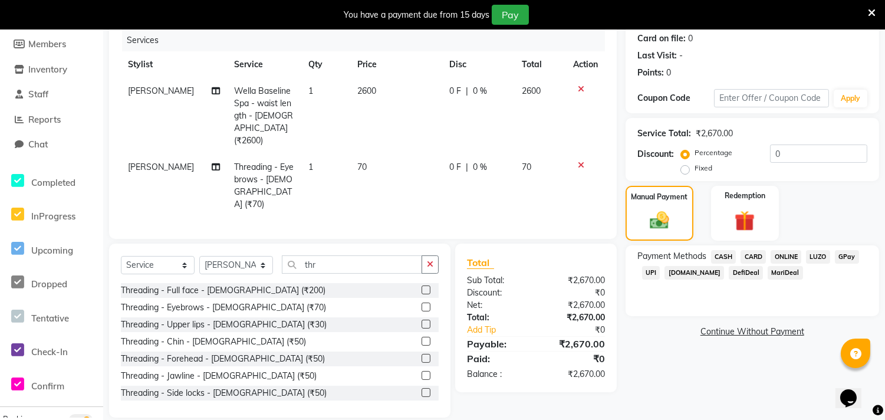
click at [721, 257] on span "CASH" at bounding box center [723, 257] width 25 height 14
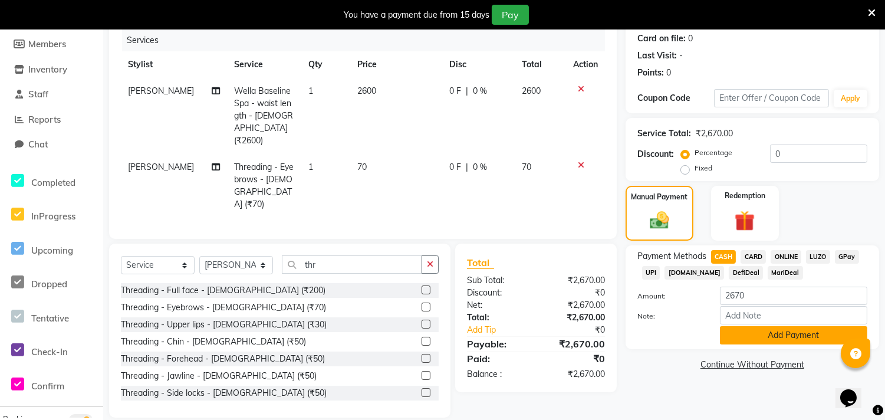
click at [772, 339] on button "Add Payment" at bounding box center [793, 335] width 147 height 18
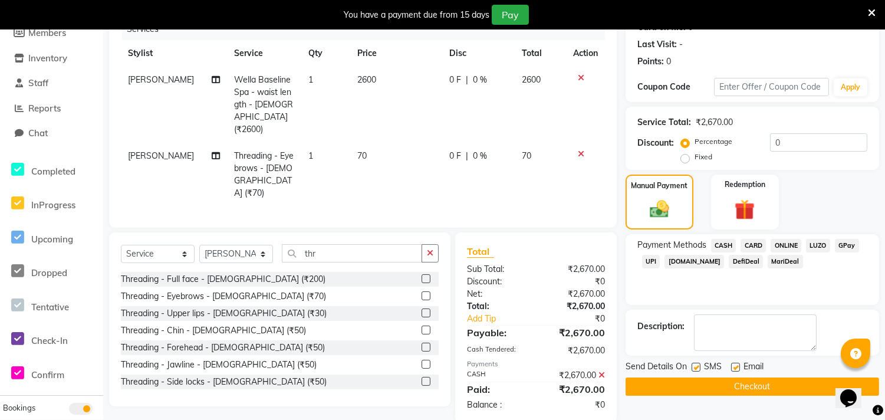
scroll to position [163, 0]
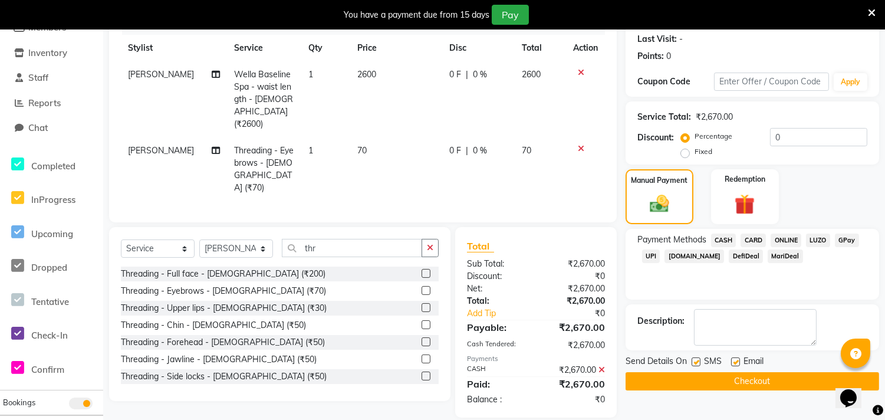
click at [740, 384] on button "Checkout" at bounding box center [753, 381] width 254 height 18
click at [760, 382] on button "Checkout" at bounding box center [753, 381] width 254 height 18
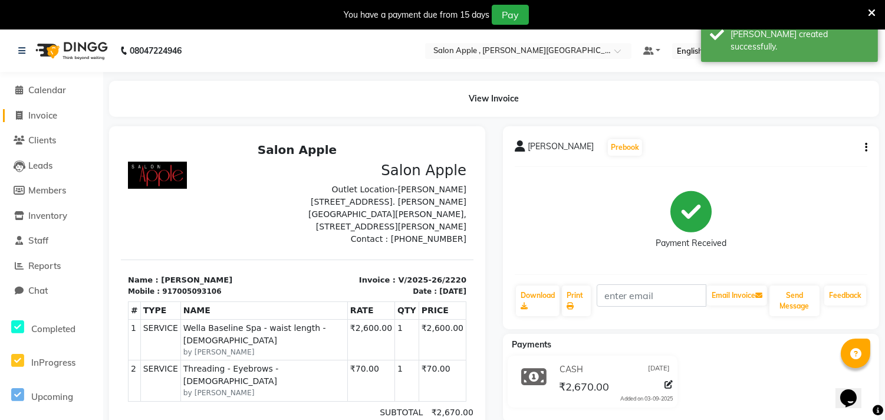
click at [47, 114] on span "Invoice" at bounding box center [42, 115] width 29 height 11
select select "521"
select select "service"
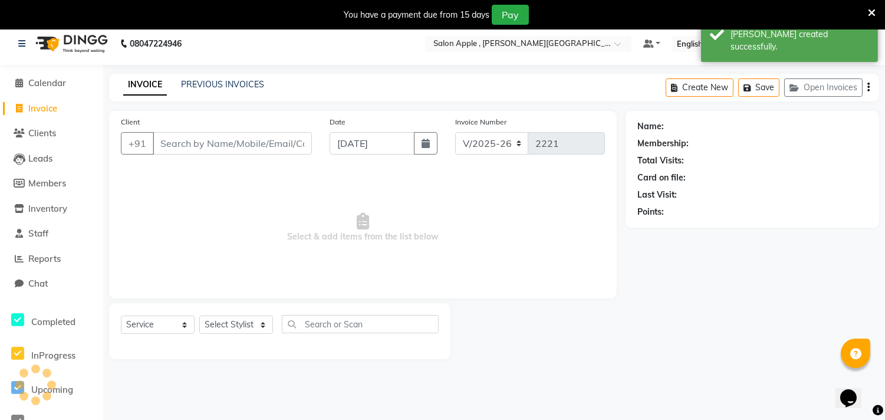
scroll to position [29, 0]
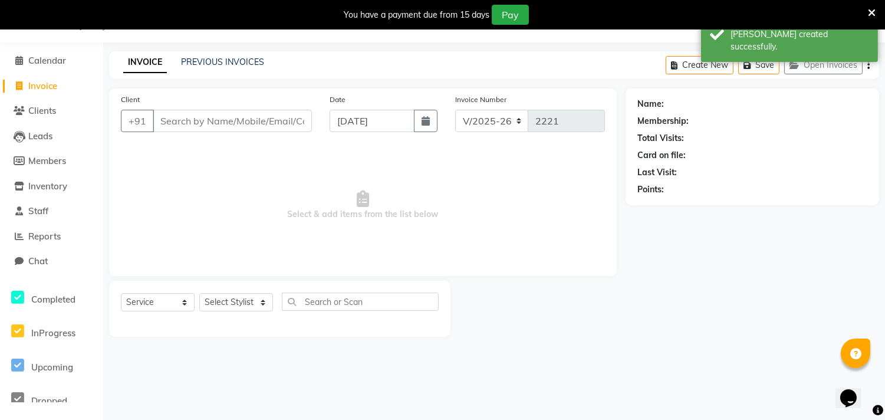
click at [201, 126] on input "Client" at bounding box center [232, 121] width 159 height 22
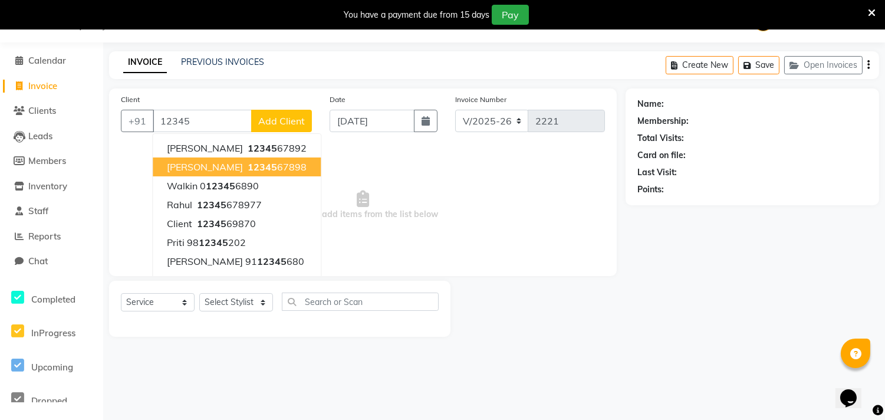
click at [193, 165] on span "[PERSON_NAME]" at bounding box center [205, 167] width 76 height 12
type input "1234567898"
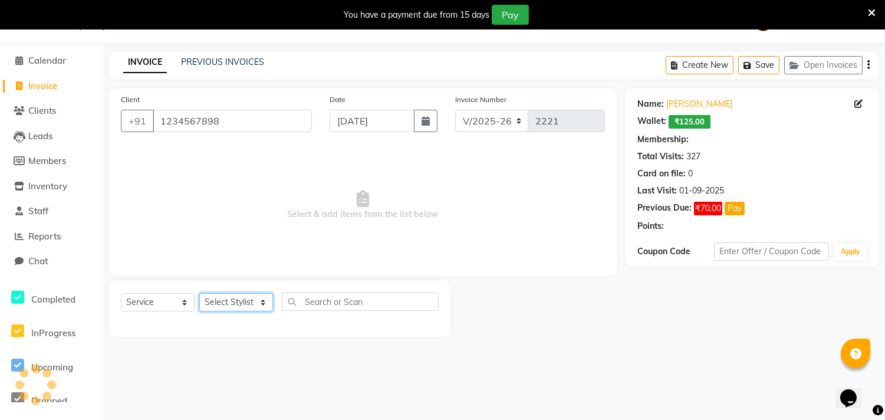
click at [239, 298] on select "Select Stylist Abhishek [PERSON_NAME] [PERSON_NAME] [PERSON_NAME] SM NEHA [PERS…" at bounding box center [236, 302] width 74 height 18
select select "85503"
click at [199, 294] on select "Select Stylist Abhishek [PERSON_NAME] [PERSON_NAME] [PERSON_NAME] SM NEHA [PERS…" at bounding box center [236, 302] width 74 height 18
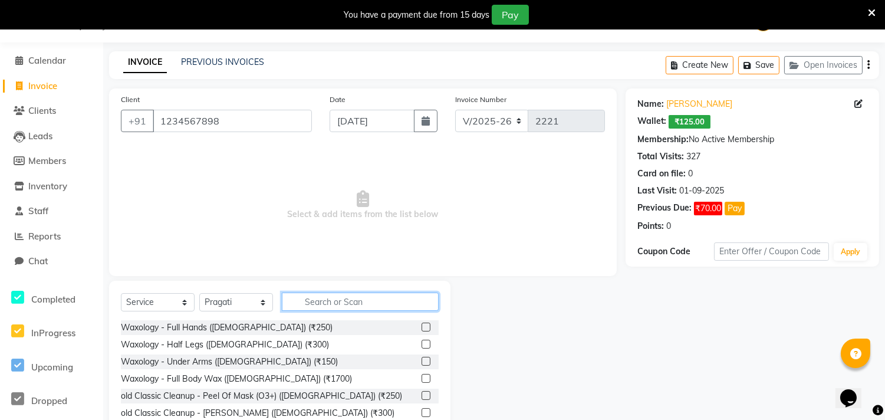
click at [334, 301] on input "text" at bounding box center [360, 302] width 157 height 18
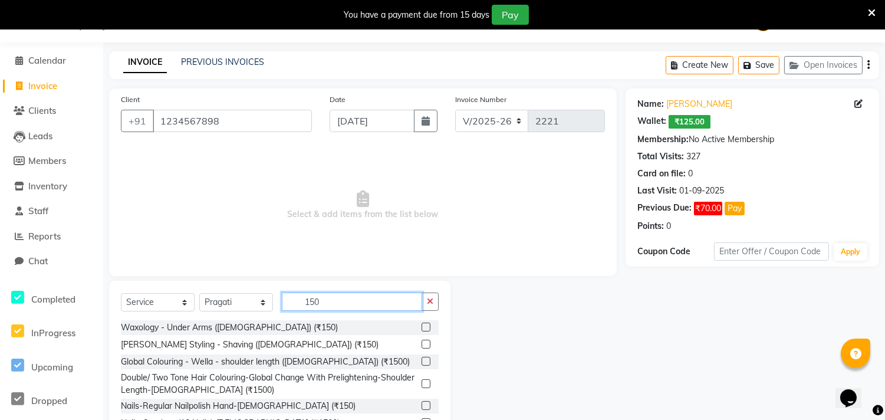
type input "150"
click at [422, 327] on label at bounding box center [426, 327] width 9 height 9
click at [422, 327] on input "checkbox" at bounding box center [426, 328] width 8 height 8
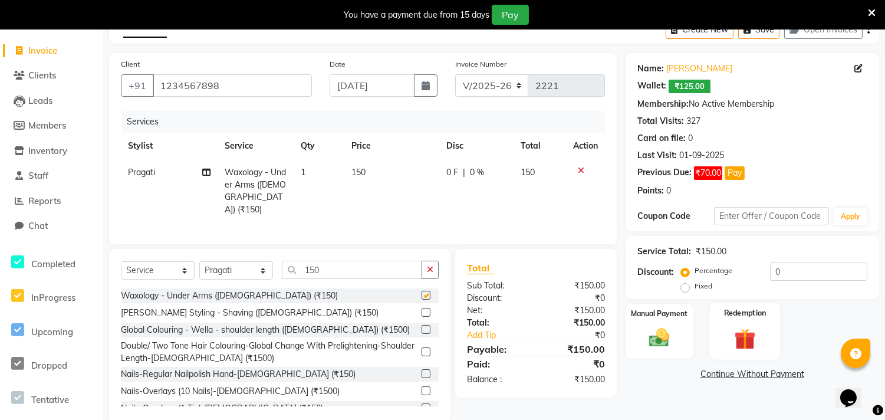
scroll to position [83, 0]
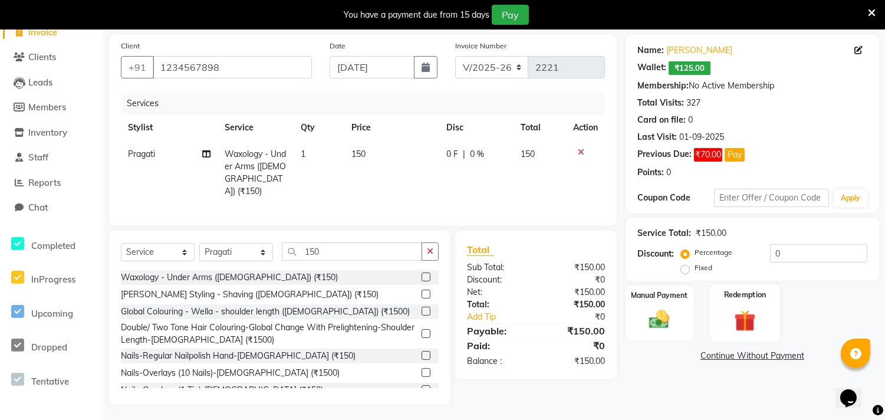
checkbox input "false"
click at [665, 321] on img at bounding box center [659, 319] width 35 height 25
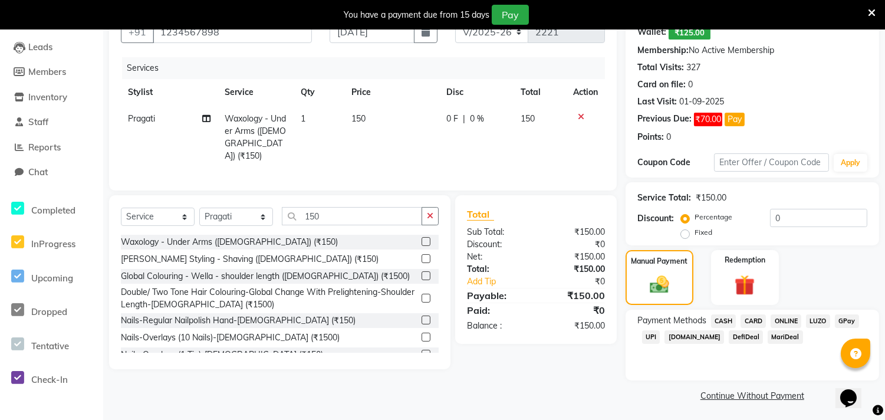
scroll to position [120, 0]
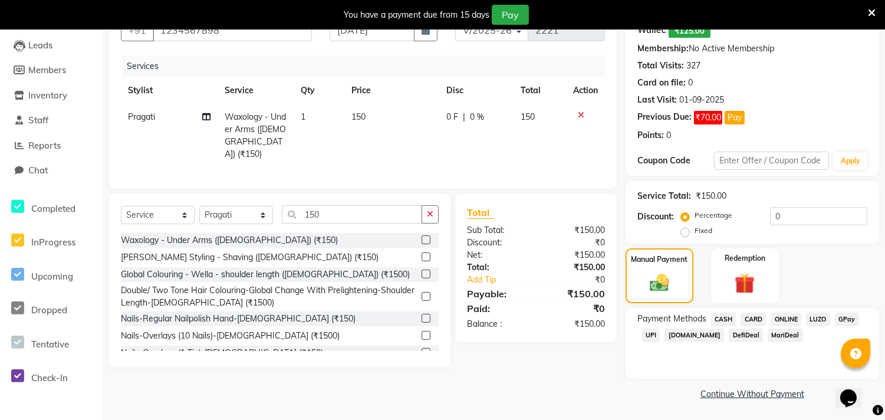
click at [782, 313] on span "ONLINE" at bounding box center [786, 320] width 31 height 14
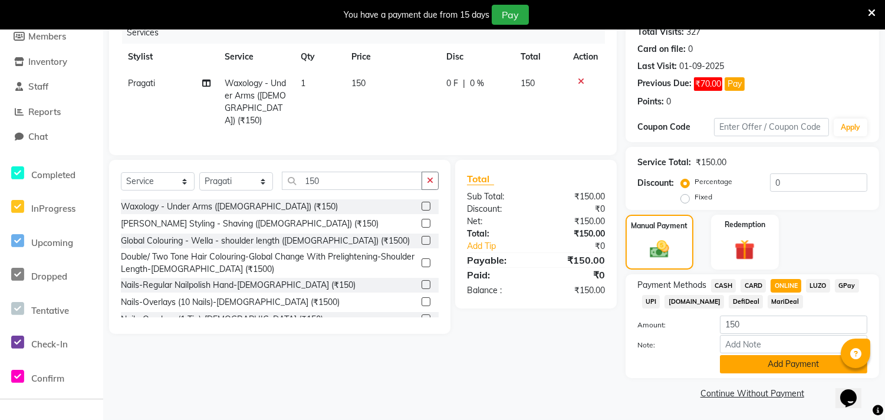
click at [785, 360] on button "Add Payment" at bounding box center [793, 364] width 147 height 18
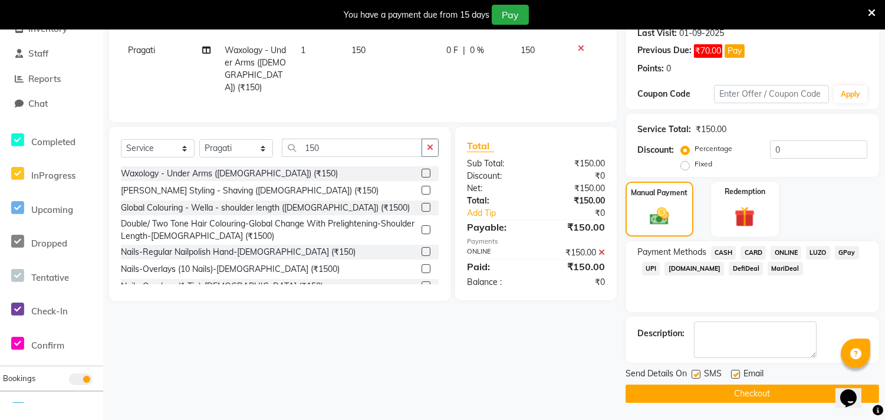
click at [782, 398] on button "Checkout" at bounding box center [753, 394] width 254 height 18
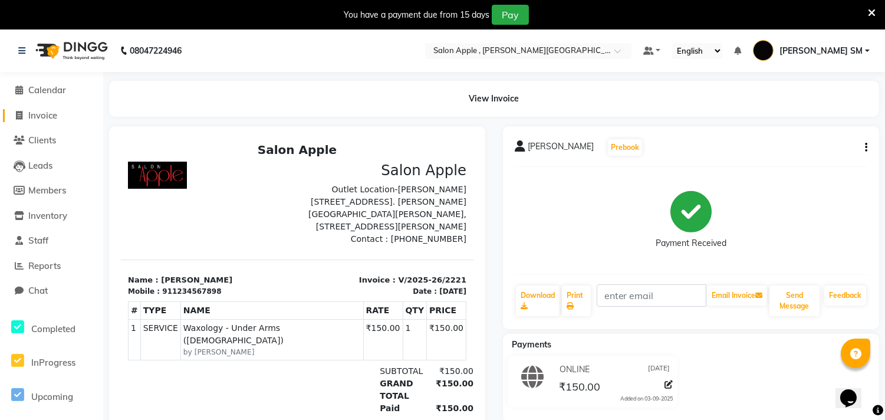
click at [36, 116] on span "Invoice" at bounding box center [42, 115] width 29 height 11
select select "service"
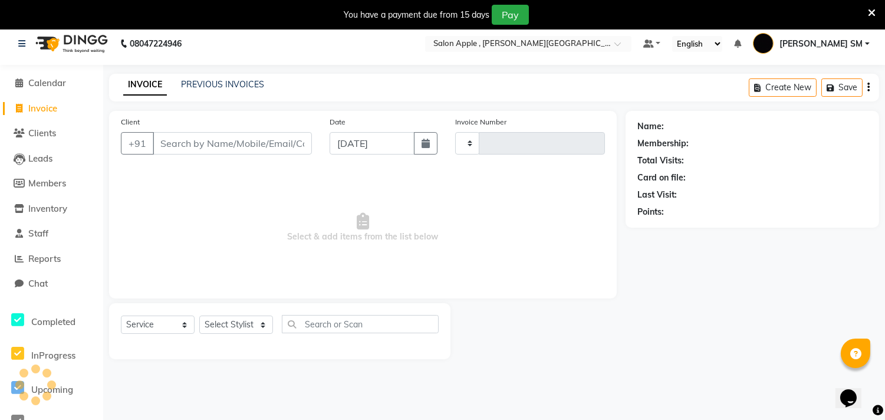
type input "2222"
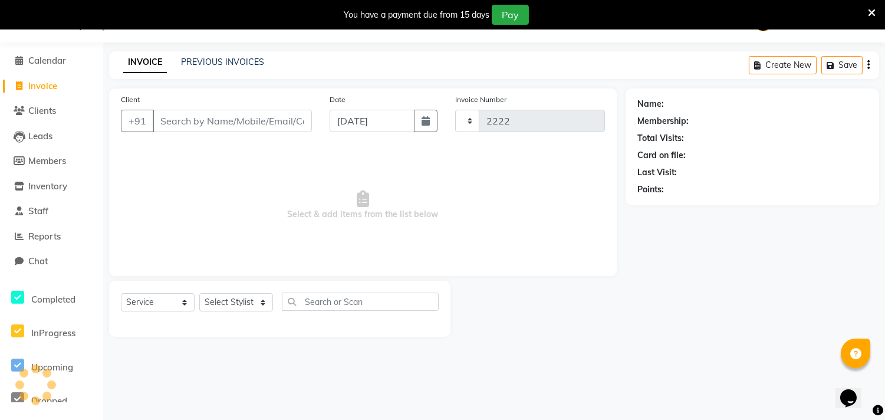
select select "521"
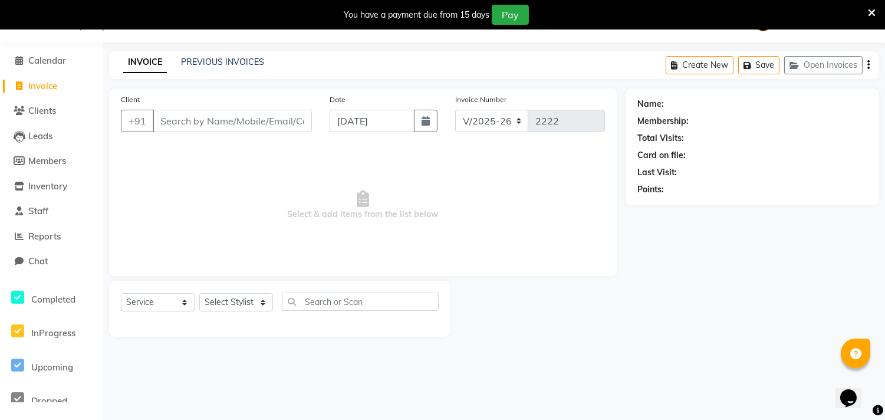
drag, startPoint x: 202, startPoint y: 55, endPoint x: 226, endPoint y: 76, distance: 31.4
click at [202, 56] on div "PREVIOUS INVOICES" at bounding box center [222, 62] width 83 height 12
click at [229, 64] on link "PREVIOUS INVOICES" at bounding box center [222, 62] width 83 height 11
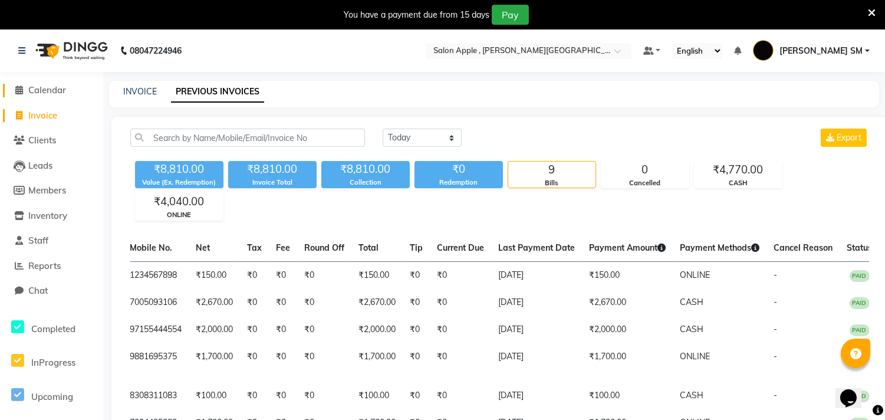
click at [42, 90] on span "Calendar" at bounding box center [47, 89] width 38 height 11
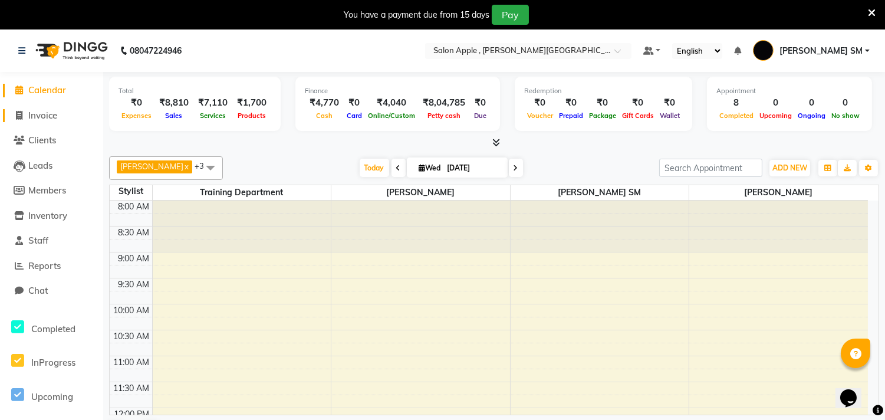
click at [44, 116] on span "Invoice" at bounding box center [42, 115] width 29 height 11
select select "service"
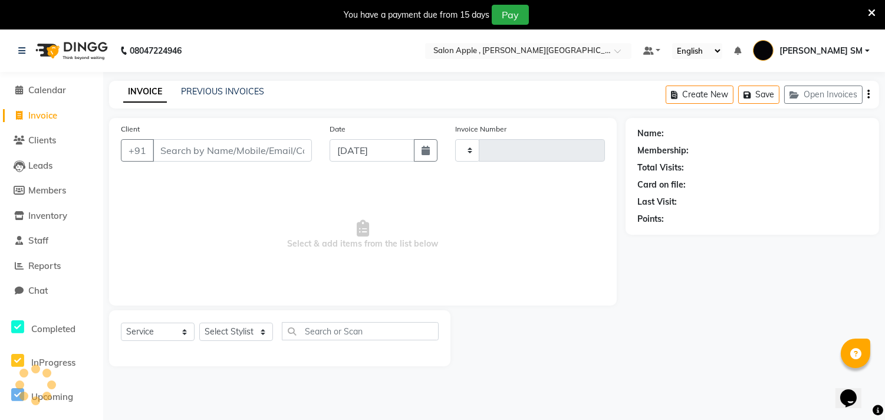
type input "2222"
select select "521"
drag, startPoint x: 168, startPoint y: 146, endPoint x: 184, endPoint y: 110, distance: 39.6
click at [168, 148] on input "Client" at bounding box center [232, 150] width 159 height 22
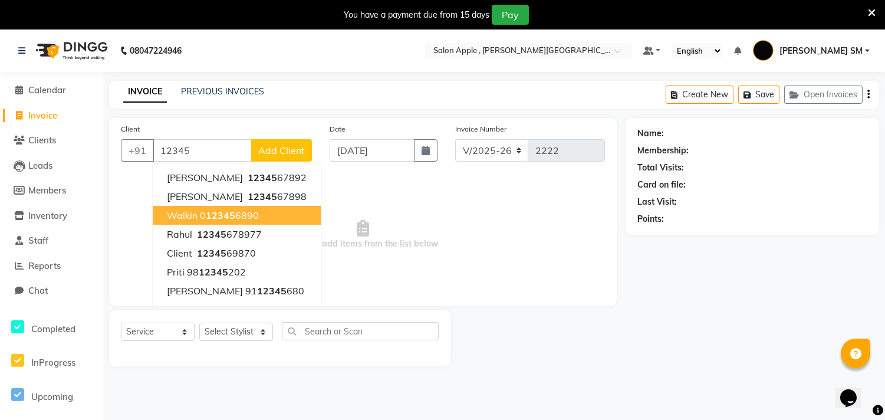
click at [218, 217] on span "12345" at bounding box center [220, 215] width 29 height 12
type input "0123456890"
select select "1: Object"
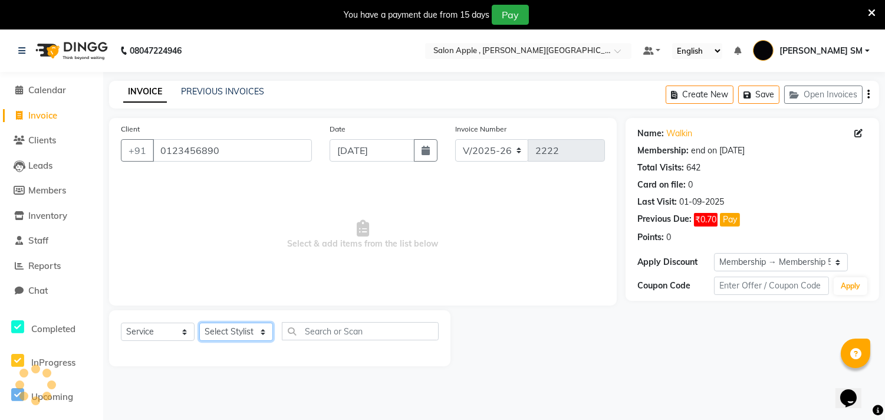
click at [232, 333] on select "Select Stylist Abhishek [PERSON_NAME] [PERSON_NAME] [PERSON_NAME] SM NEHA [PERS…" at bounding box center [236, 332] width 74 height 18
select select "85636"
click at [199, 323] on select "Select Stylist Abhishek [PERSON_NAME] [PERSON_NAME] [PERSON_NAME] SM NEHA [PERS…" at bounding box center [236, 332] width 74 height 18
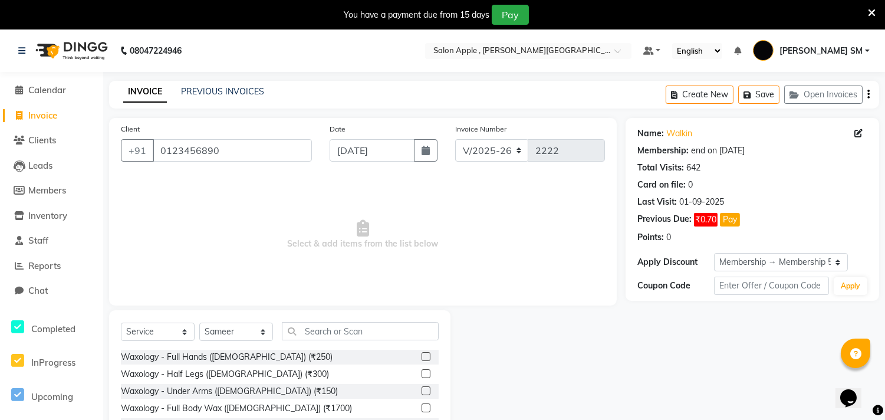
click at [334, 321] on div "Select Service Product Membership Package Voucher Prepaid Gift Card Select Styl…" at bounding box center [280, 397] width 342 height 174
click at [317, 334] on input "text" at bounding box center [360, 331] width 157 height 18
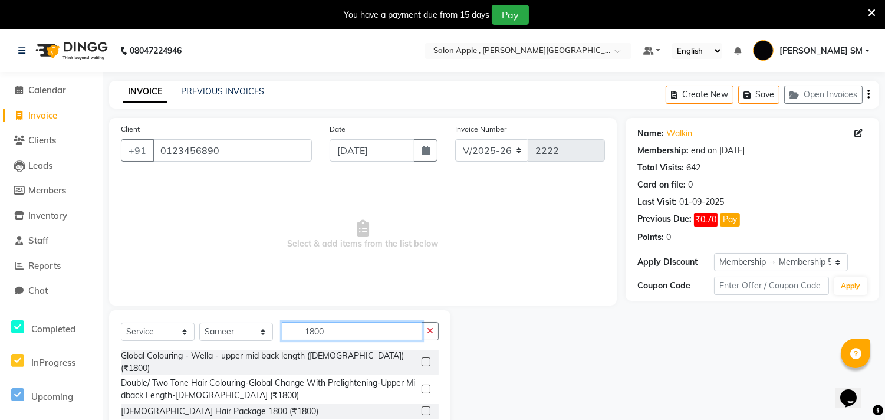
type input "1800"
drag, startPoint x: 415, startPoint y: 356, endPoint x: 452, endPoint y: 320, distance: 51.3
click at [422, 357] on label at bounding box center [426, 361] width 9 height 9
click at [422, 359] on input "checkbox" at bounding box center [426, 363] width 8 height 8
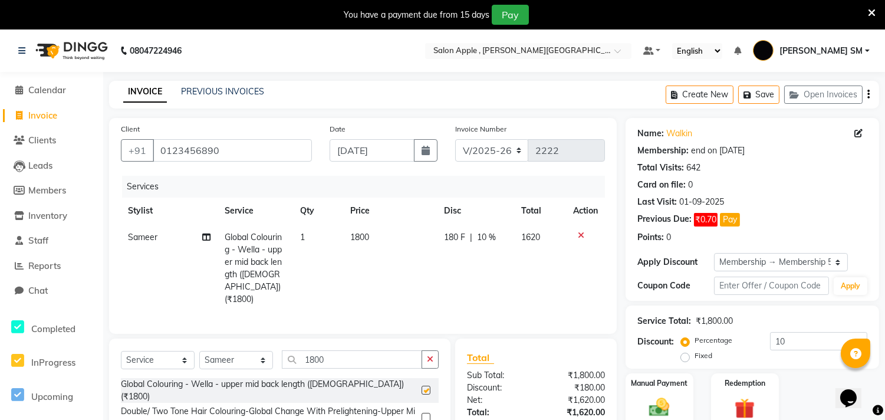
checkbox input "false"
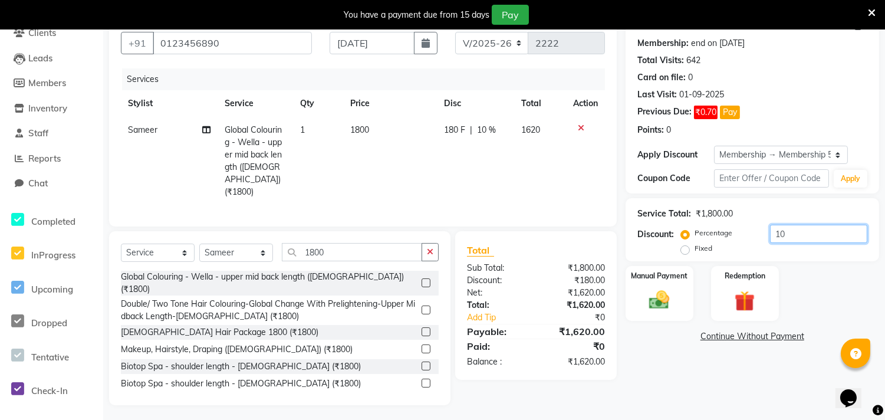
click at [795, 237] on input "10" at bounding box center [818, 234] width 97 height 18
type input "1"
click at [662, 301] on img at bounding box center [659, 300] width 35 height 25
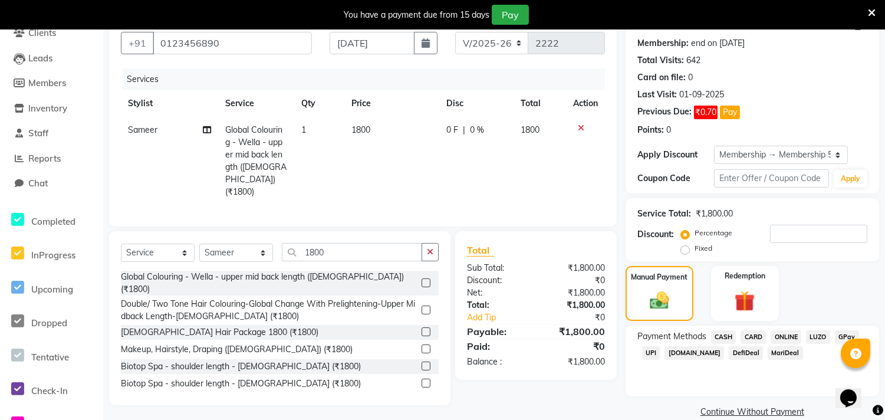
click at [722, 333] on span "CASH" at bounding box center [723, 337] width 25 height 14
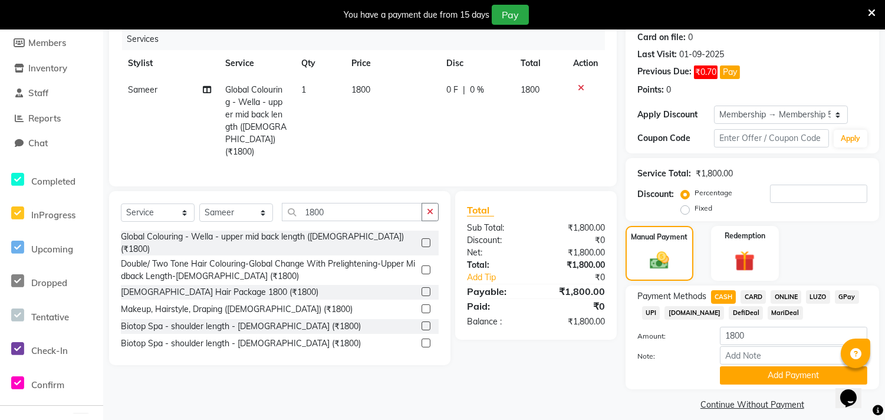
scroll to position [159, 0]
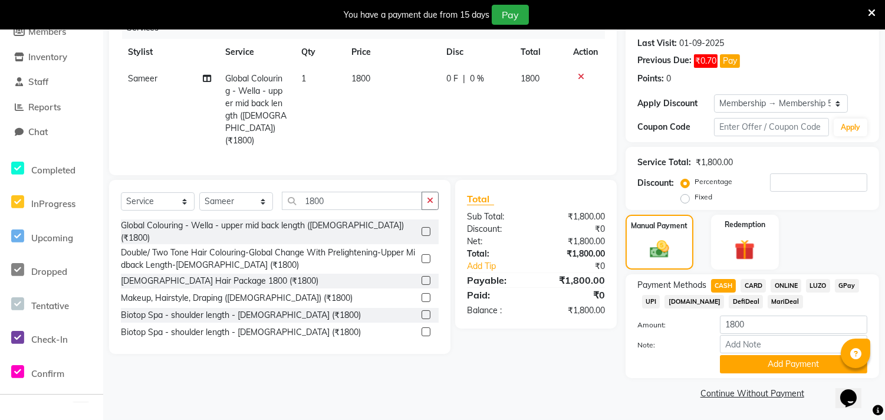
click at [764, 375] on div "Payment Methods CASH CARD ONLINE LUZO GPay UPI [DOMAIN_NAME] DefiDeal MariDeal …" at bounding box center [753, 326] width 254 height 104
click at [762, 368] on button "Add Payment" at bounding box center [793, 364] width 147 height 18
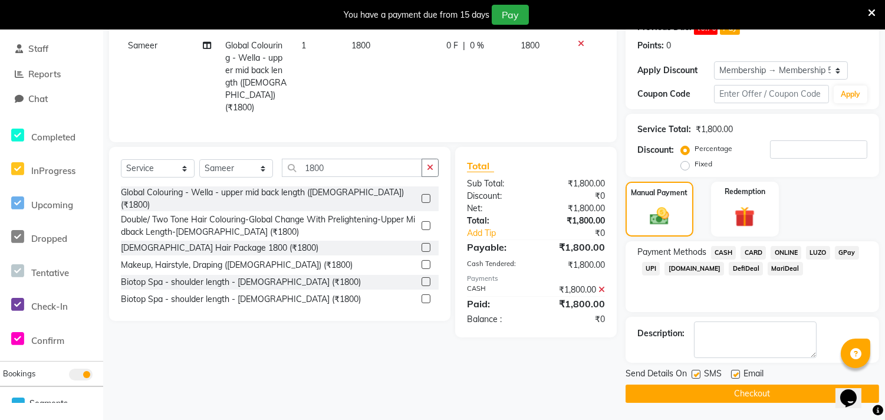
click at [764, 386] on button "Checkout" at bounding box center [753, 394] width 254 height 18
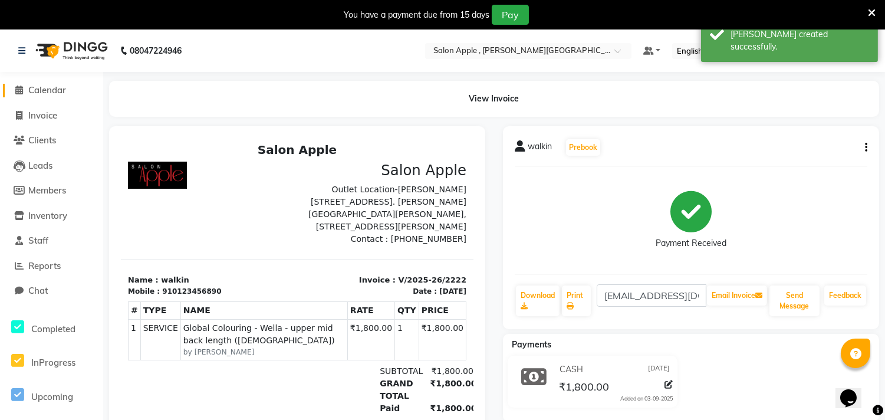
click at [60, 96] on link "Calendar" at bounding box center [51, 91] width 97 height 14
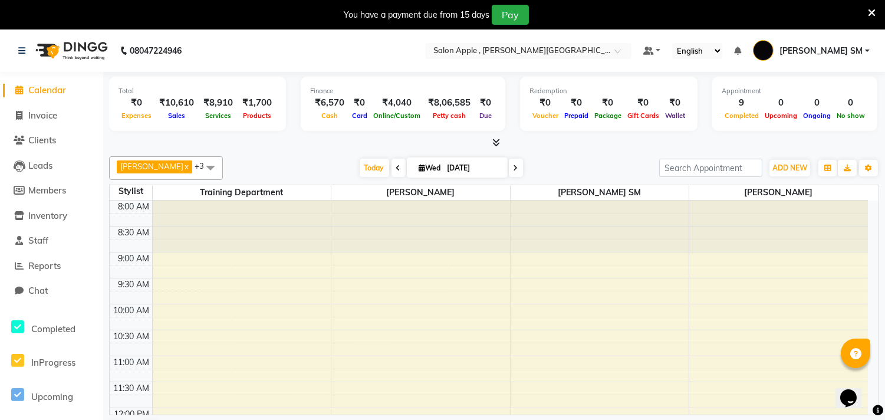
click at [493, 143] on icon at bounding box center [497, 142] width 8 height 9
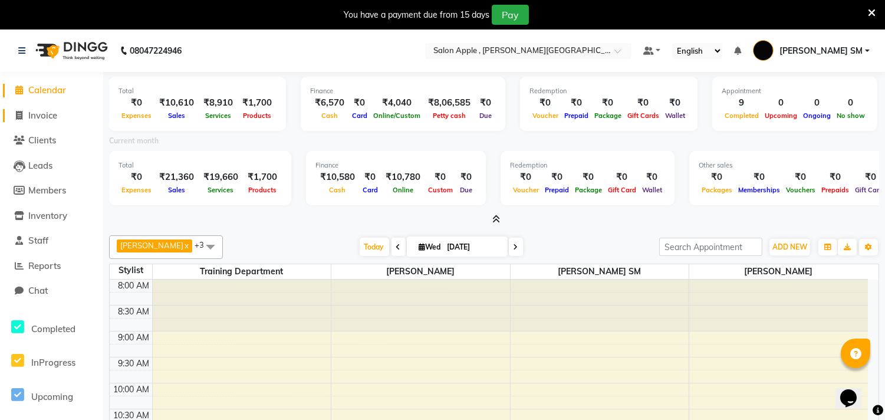
drag, startPoint x: 50, startPoint y: 115, endPoint x: 57, endPoint y: 112, distance: 7.7
click at [50, 114] on span "Invoice" at bounding box center [42, 115] width 29 height 11
select select "521"
select select "service"
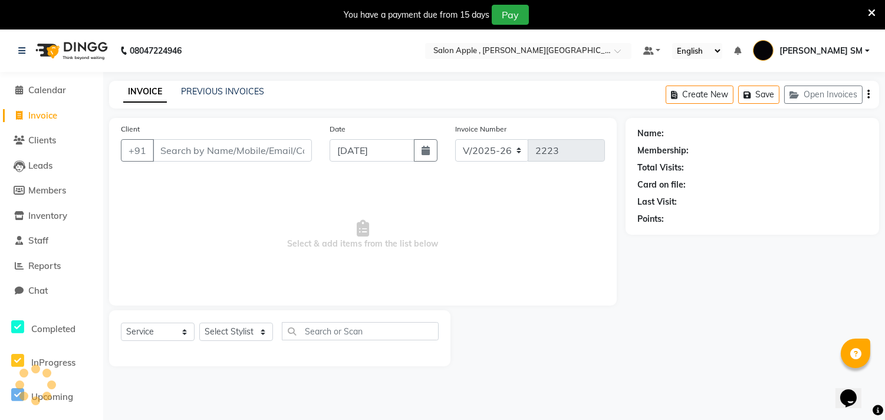
click at [225, 149] on input "Client" at bounding box center [232, 150] width 159 height 22
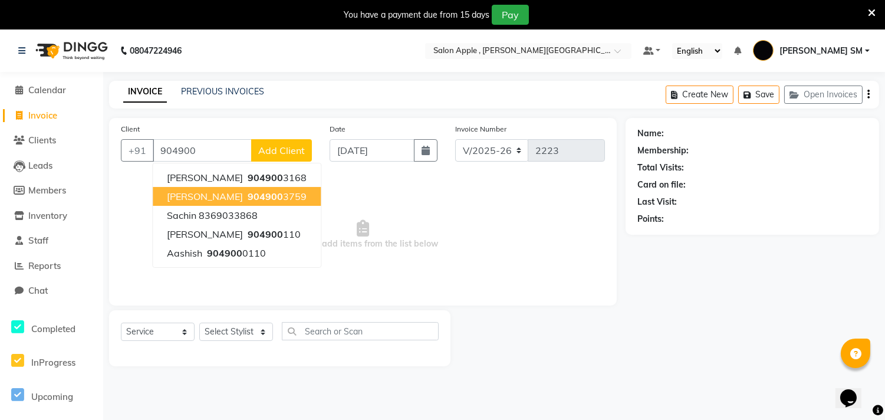
click at [257, 195] on ngb-highlight "904900 3759" at bounding box center [275, 197] width 61 height 12
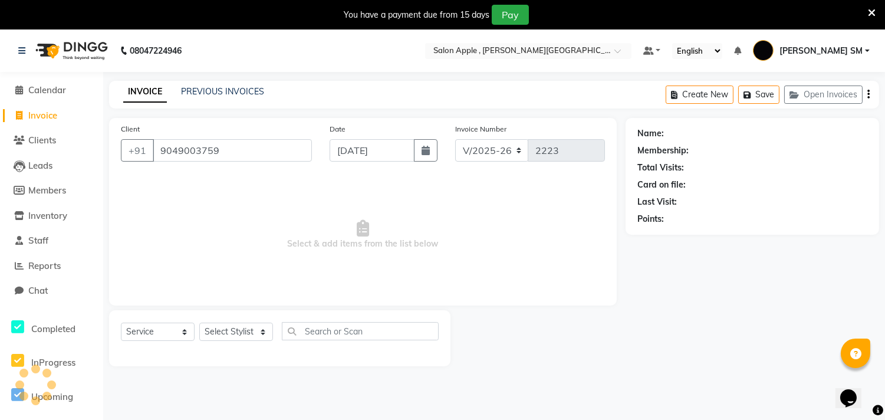
type input "9049003759"
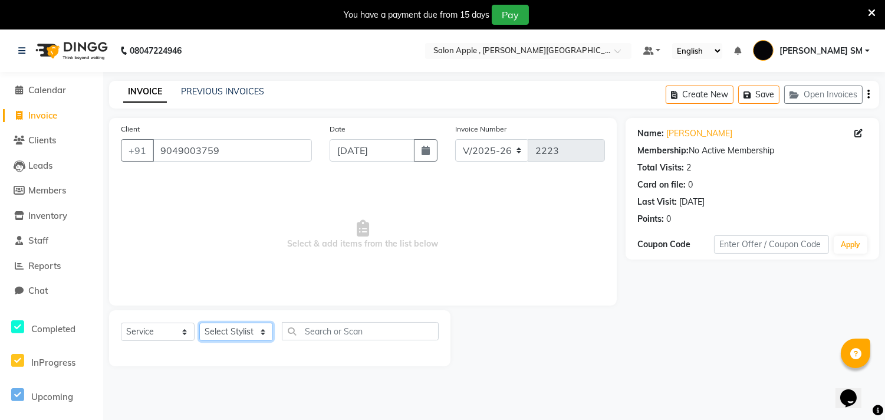
click at [243, 338] on select "Select Stylist Abhishek [PERSON_NAME] [PERSON_NAME] [PERSON_NAME] SM NEHA [PERS…" at bounding box center [236, 332] width 74 height 18
select select "85503"
click at [199, 323] on select "Select Stylist Abhishek [PERSON_NAME] [PERSON_NAME] [PERSON_NAME] SM NEHA [PERS…" at bounding box center [236, 332] width 74 height 18
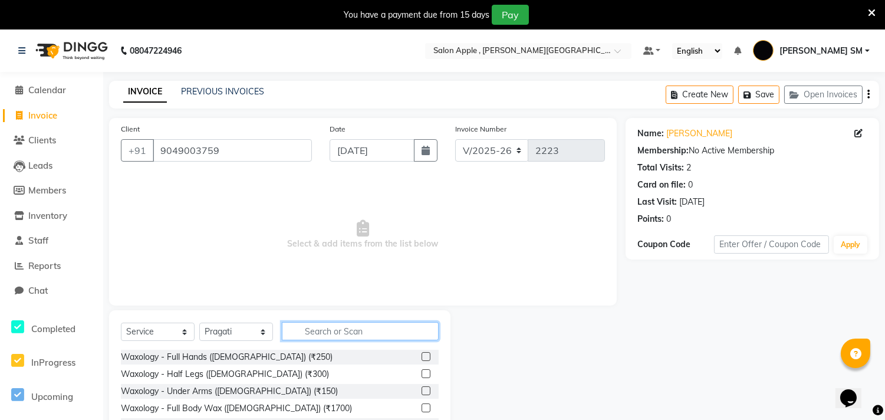
click at [317, 333] on input "text" at bounding box center [360, 331] width 157 height 18
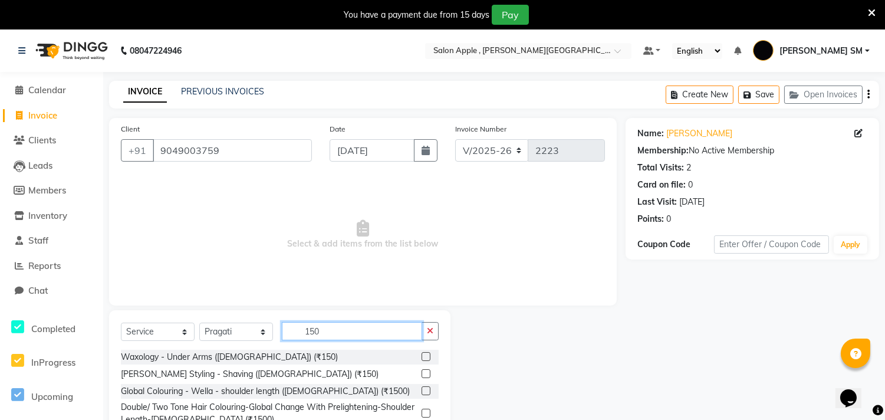
type input "150"
click at [422, 355] on label at bounding box center [426, 356] width 9 height 9
click at [422, 355] on input "checkbox" at bounding box center [426, 357] width 8 height 8
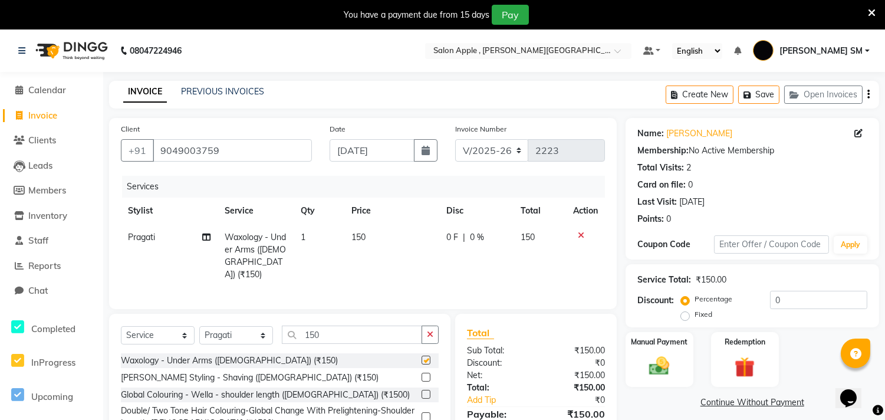
checkbox input "false"
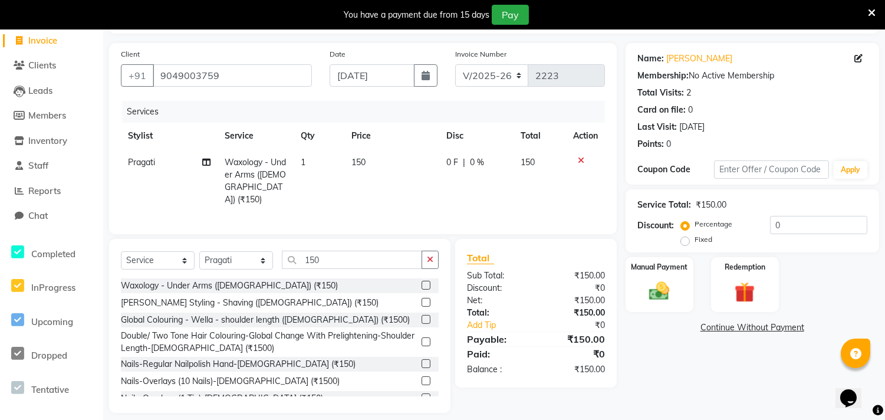
scroll to position [83, 0]
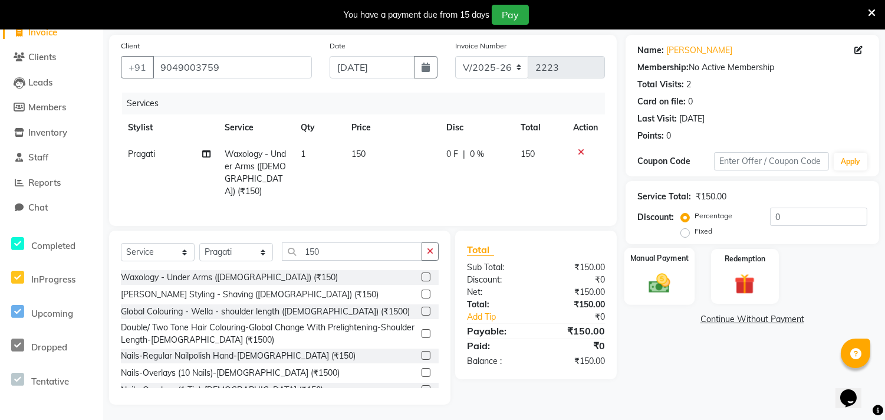
click at [661, 286] on img at bounding box center [659, 283] width 35 height 25
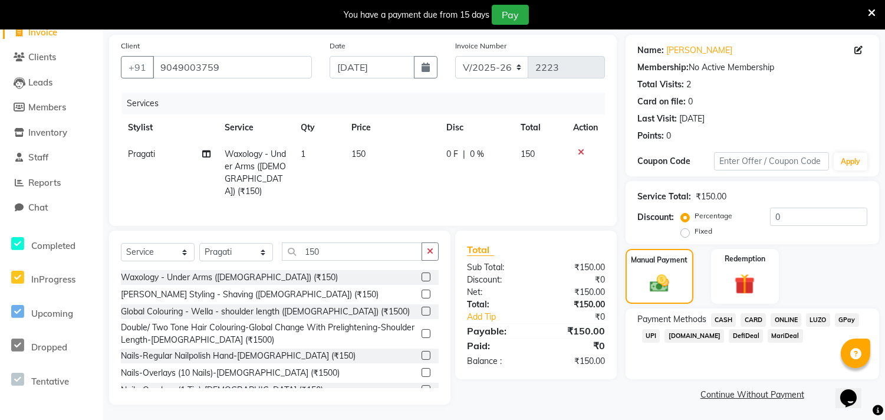
click at [781, 311] on div "Payment Methods CASH CARD ONLINE LUZO GPay UPI [DOMAIN_NAME] DefiDeal MariDeal" at bounding box center [753, 343] width 254 height 71
click at [786, 323] on span "ONLINE" at bounding box center [786, 320] width 31 height 14
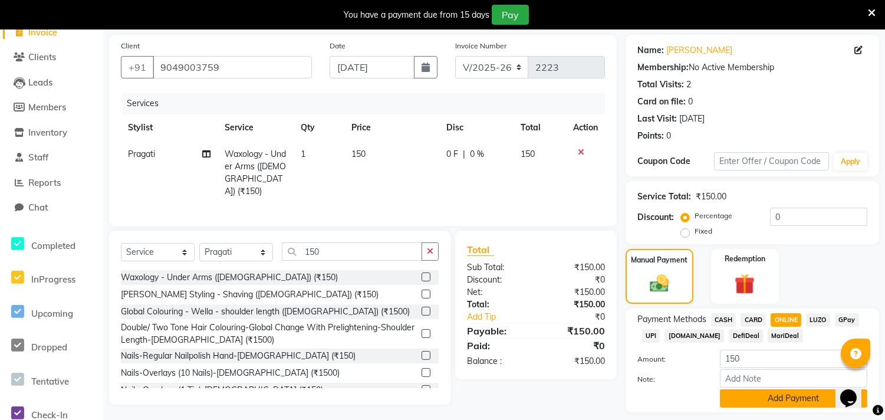
click at [764, 400] on button "Add Payment" at bounding box center [793, 398] width 147 height 18
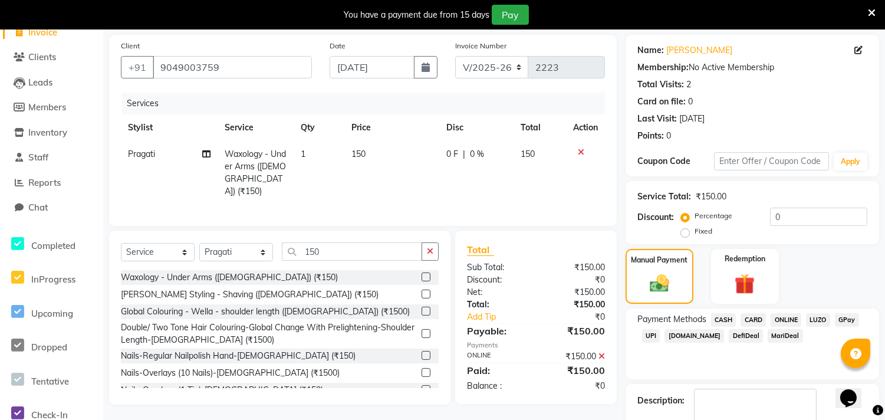
scroll to position [150, 0]
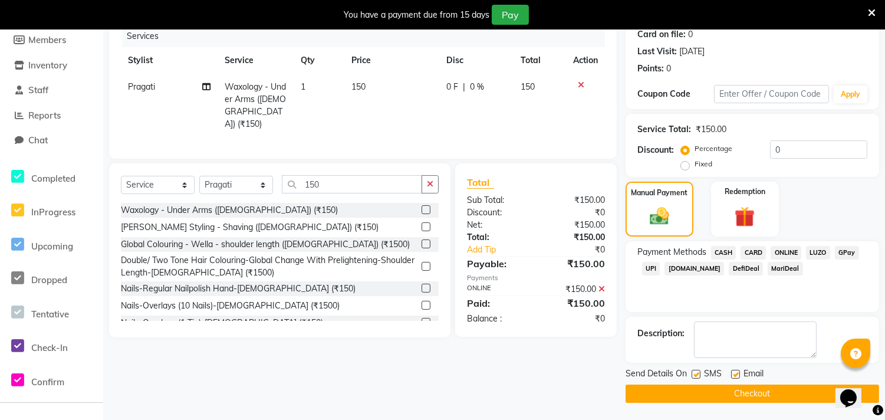
click at [757, 396] on button "Checkout" at bounding box center [753, 394] width 254 height 18
